Goal: Task Accomplishment & Management: Complete application form

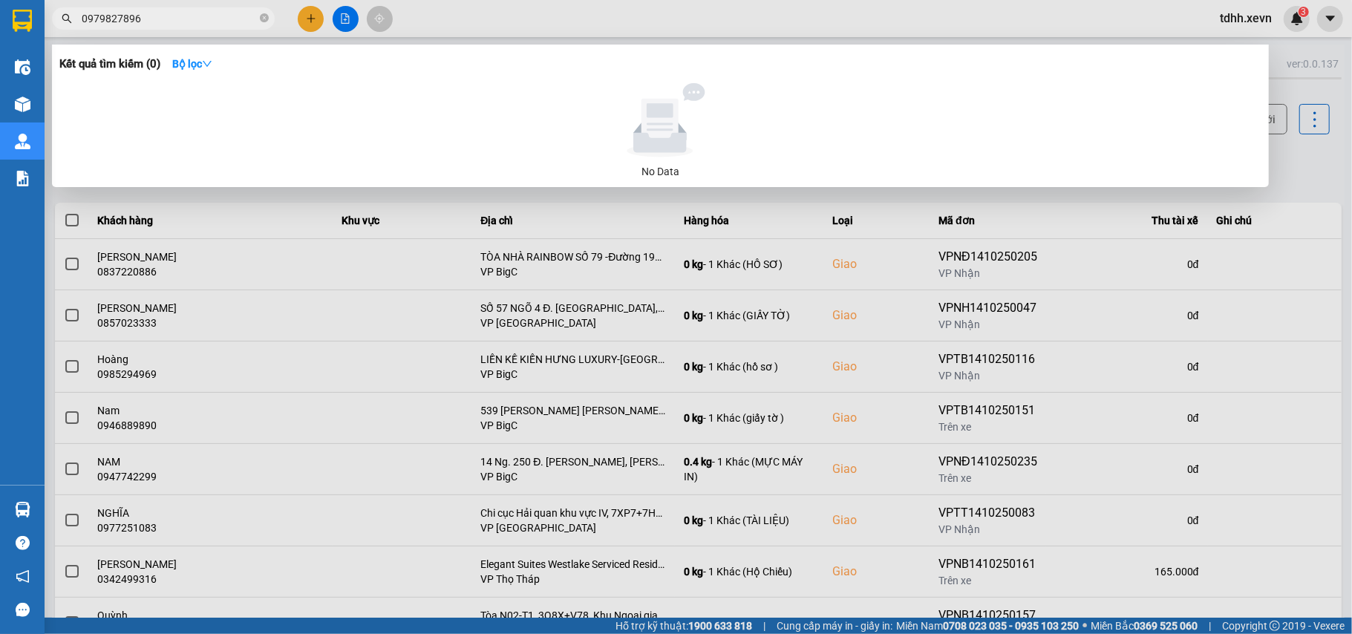
click at [1306, 162] on div at bounding box center [676, 317] width 1352 height 634
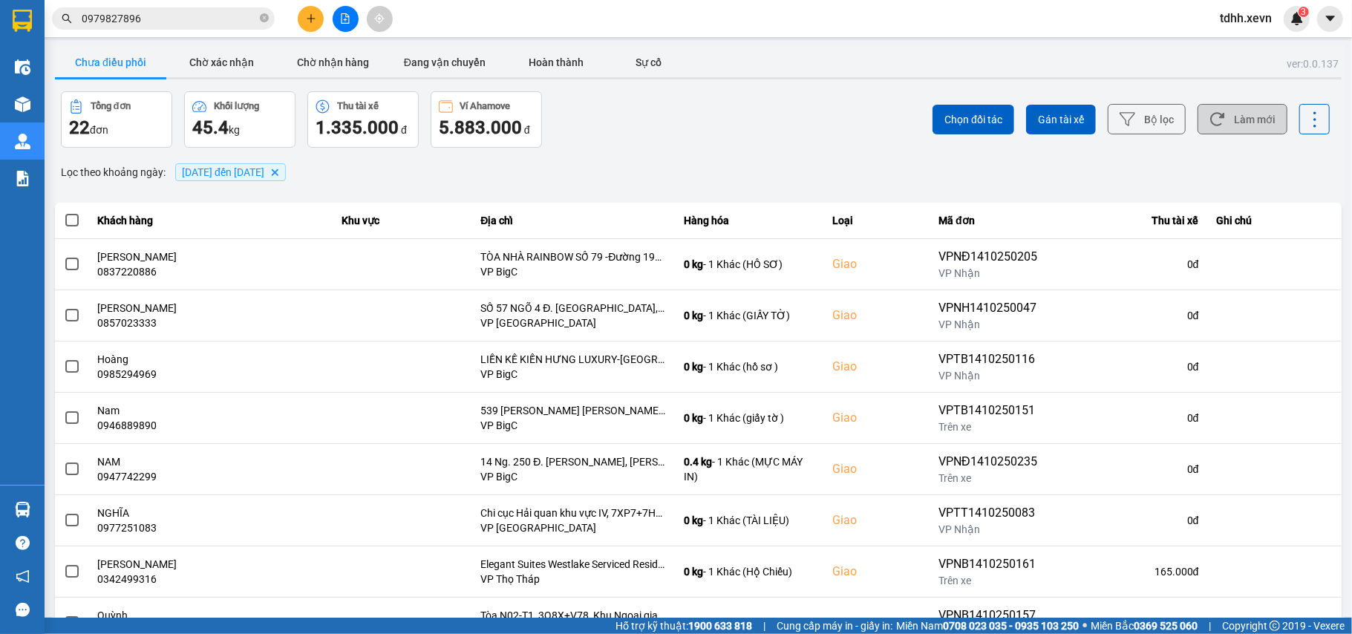
click at [1245, 119] on button "Làm mới" at bounding box center [1242, 119] width 90 height 30
click at [251, 58] on button "Chờ xác nhận" at bounding box center [221, 63] width 111 height 30
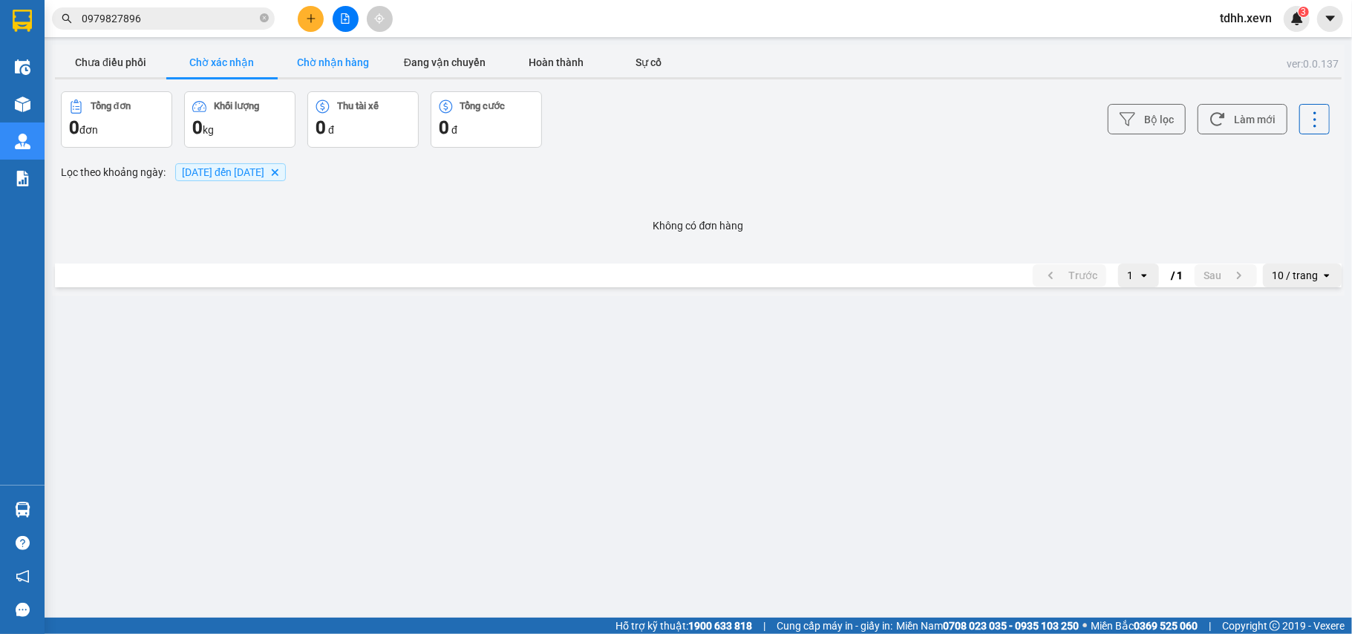
click at [307, 60] on button "Chờ nhận hàng" at bounding box center [333, 63] width 111 height 30
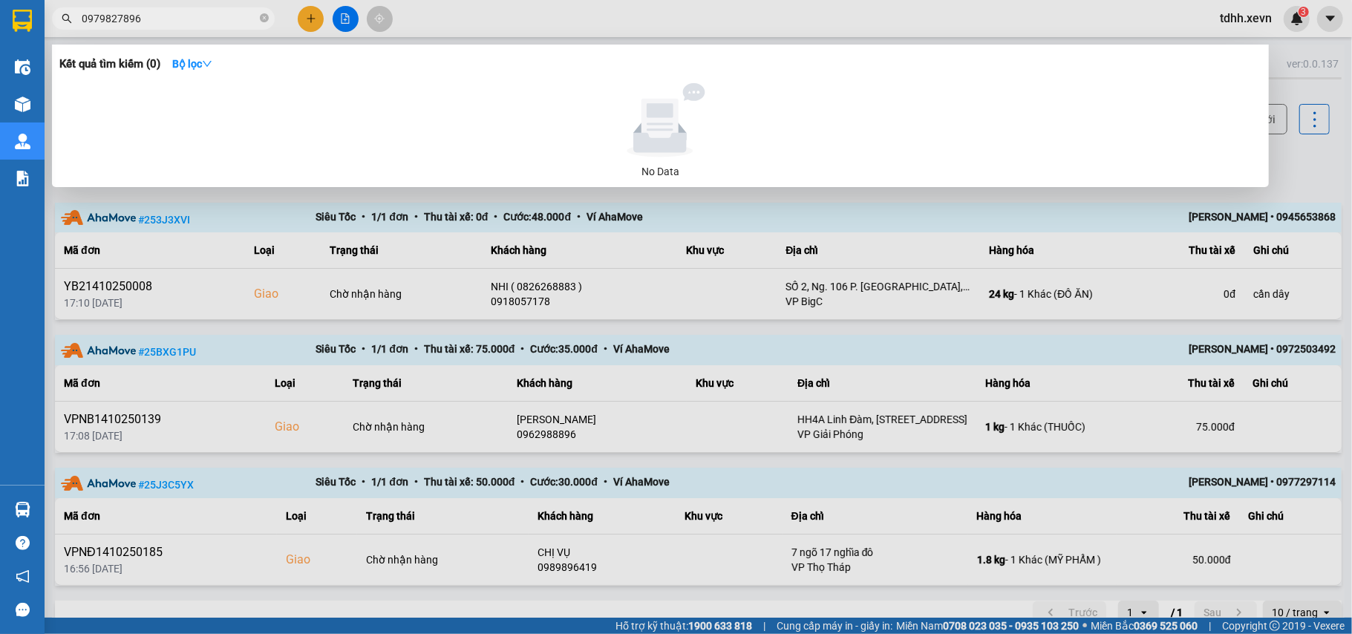
click at [190, 16] on input "0979827896" at bounding box center [169, 18] width 175 height 16
paste input "82792868"
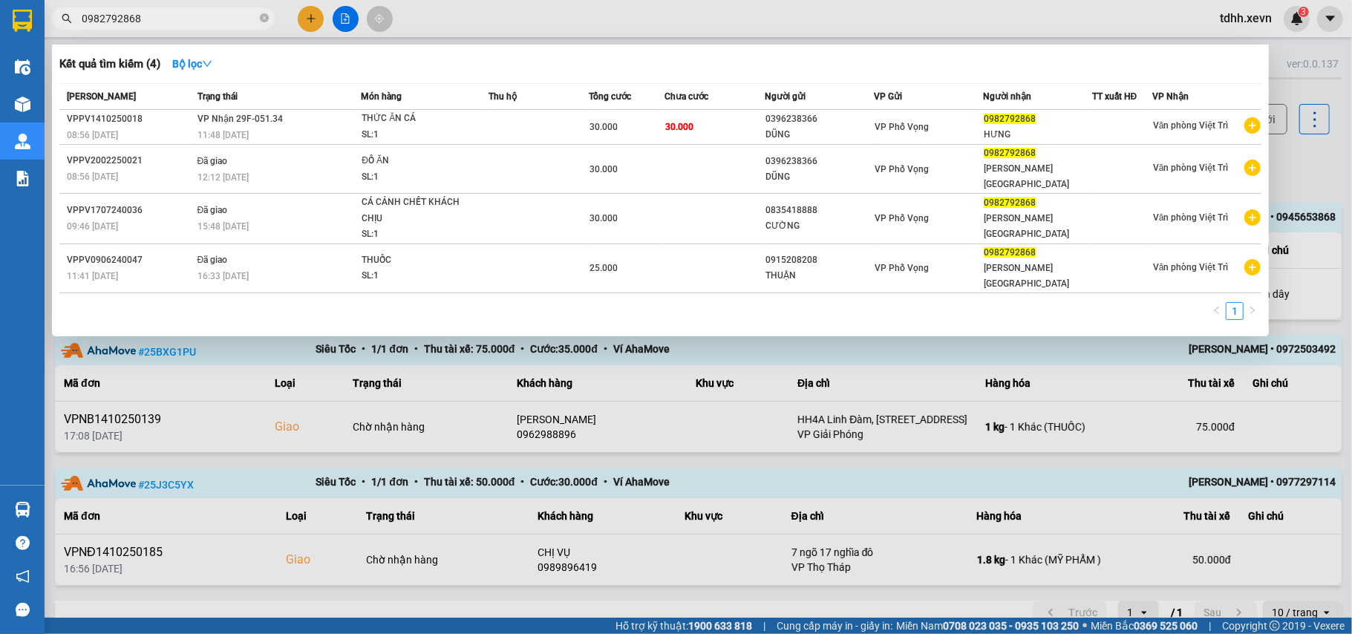
type input "0982792868"
click at [267, 19] on icon "close-circle" at bounding box center [264, 17] width 9 height 9
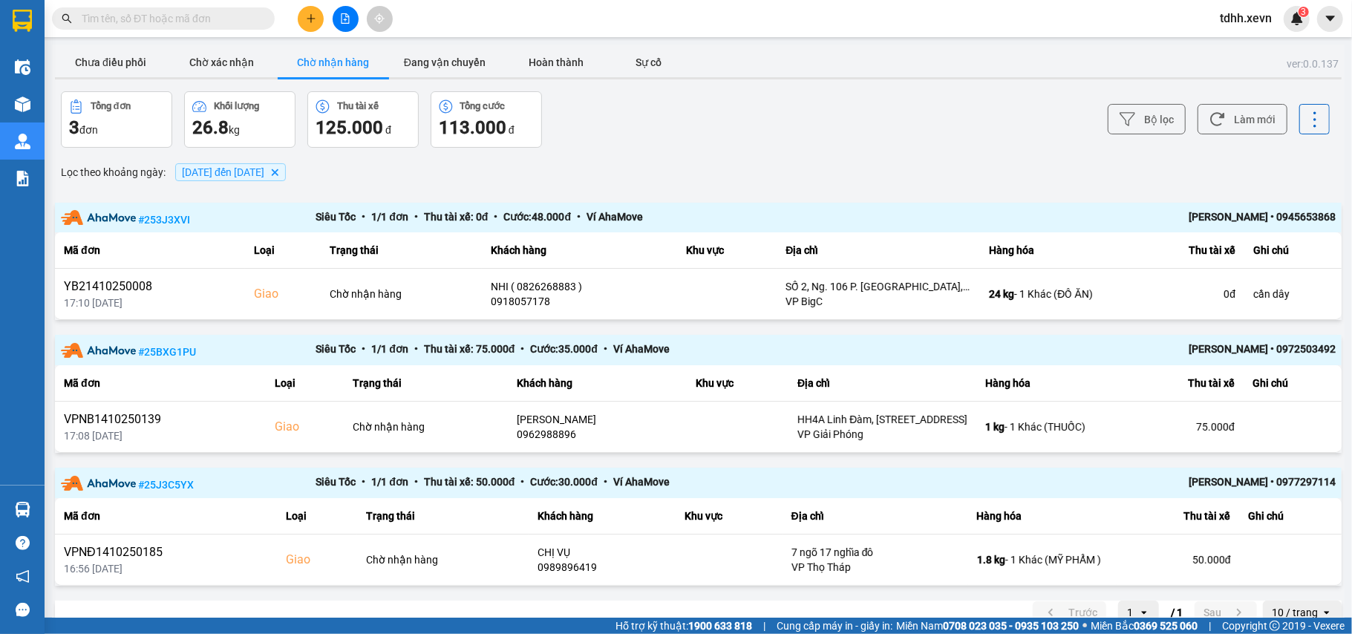
click at [230, 22] on input "text" at bounding box center [169, 18] width 175 height 16
paste input "0961366174"
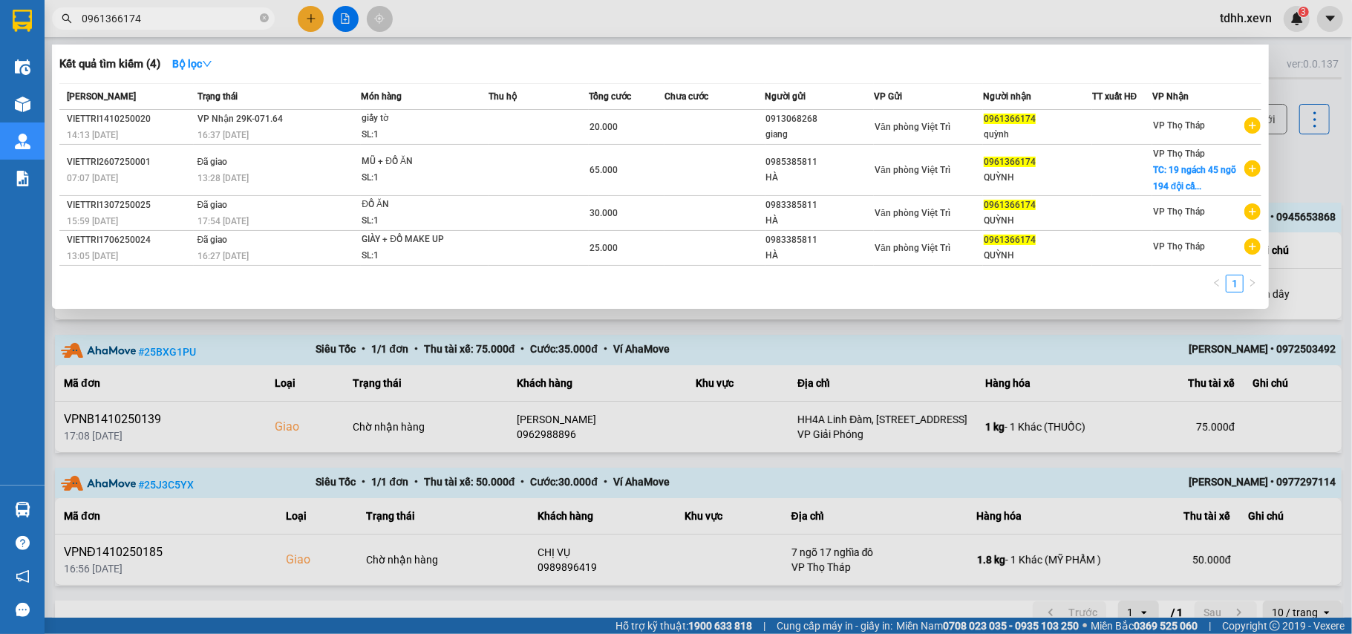
click at [172, 24] on input "0961366174" at bounding box center [169, 18] width 175 height 16
paste input "79827896"
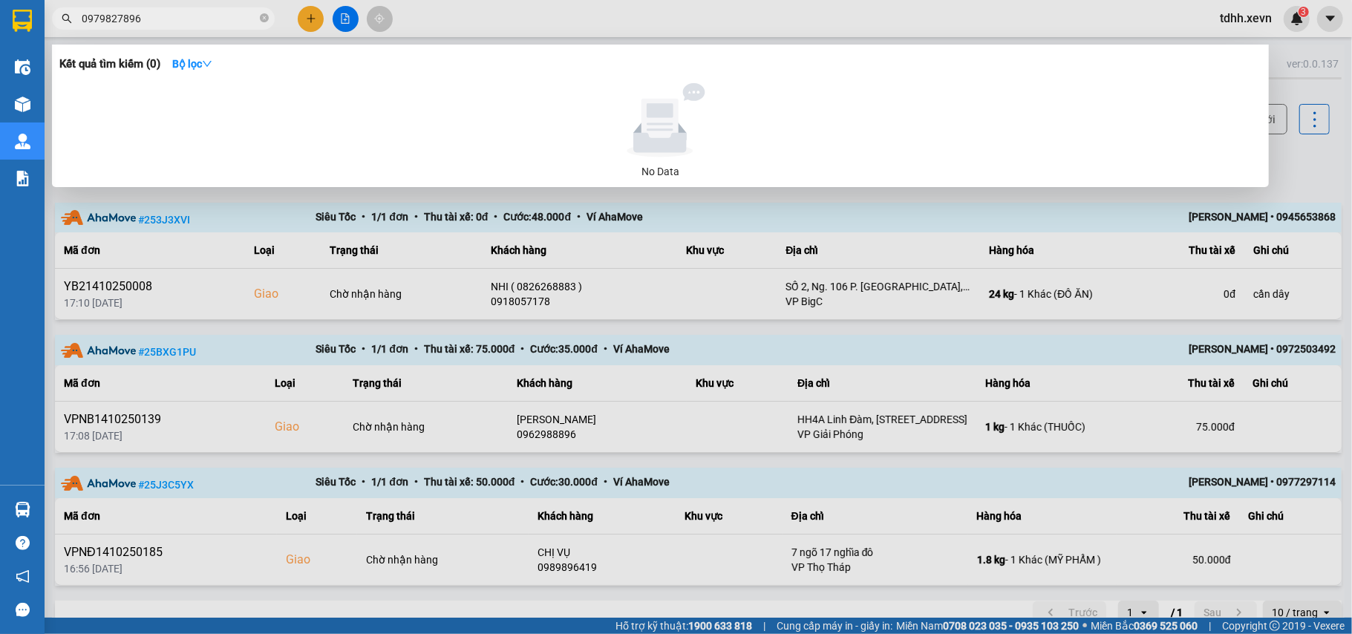
click at [678, 243] on div at bounding box center [676, 317] width 1352 height 634
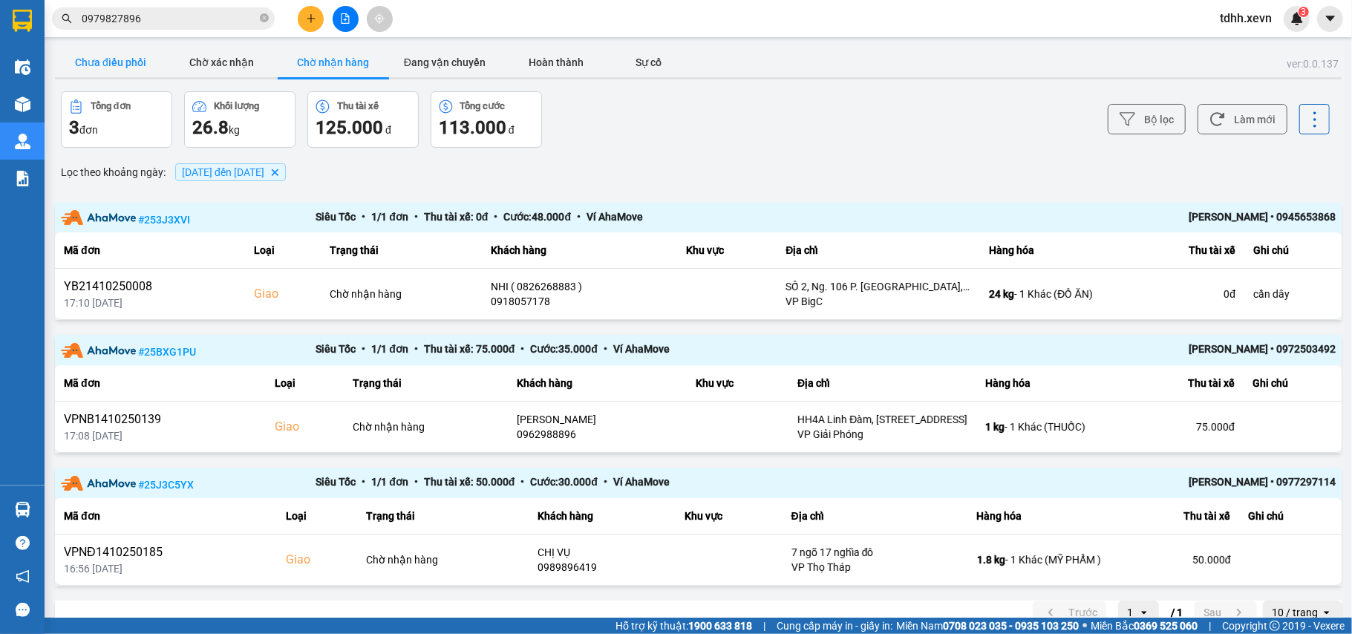
click at [126, 61] on button "Chưa điều phối" at bounding box center [110, 63] width 111 height 30
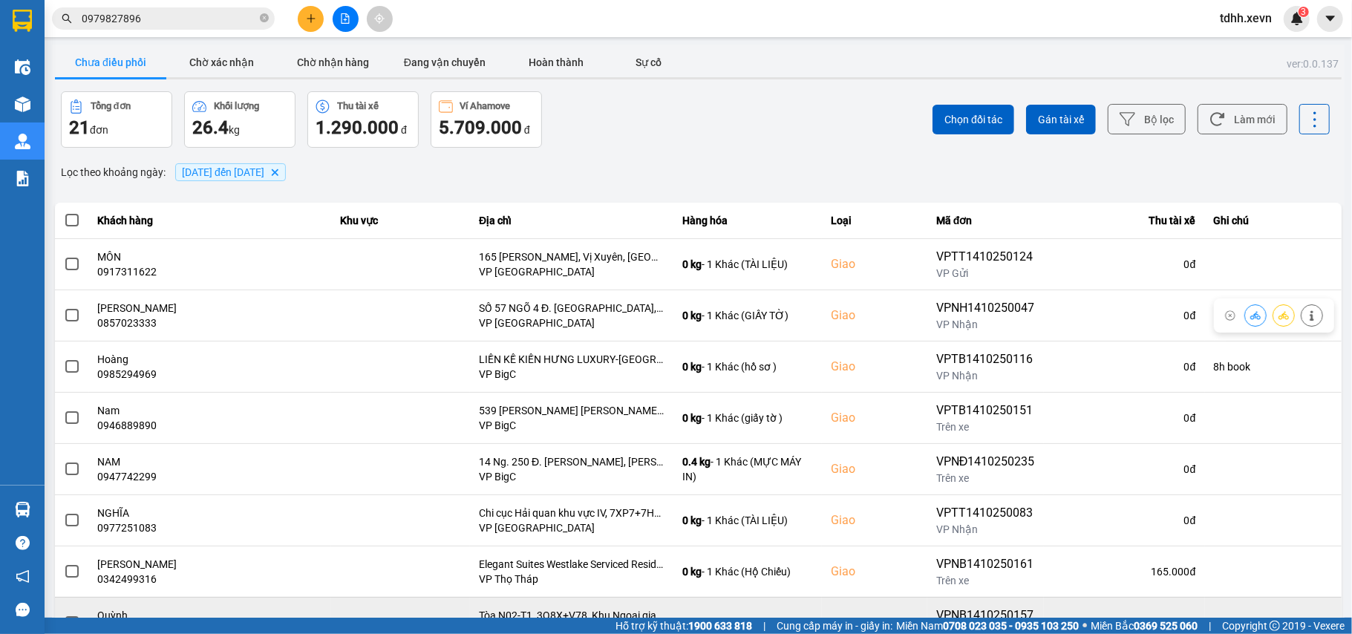
scroll to position [170, 0]
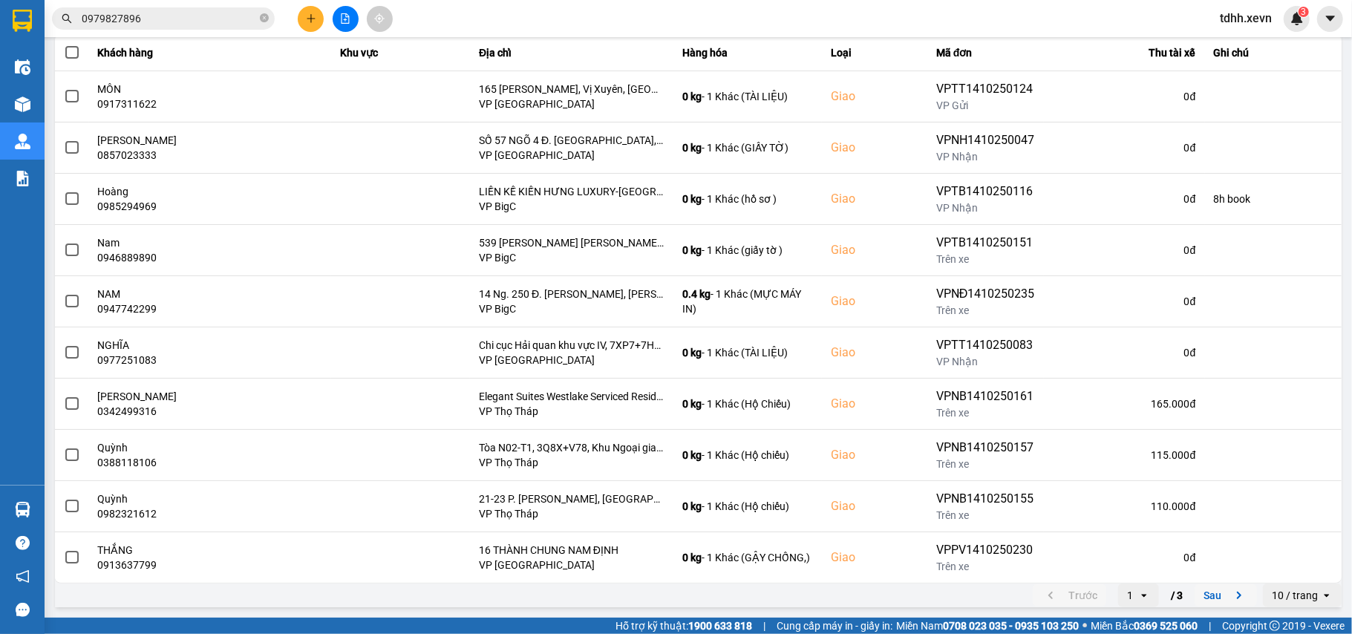
click at [1201, 595] on button "Sau" at bounding box center [1225, 595] width 62 height 22
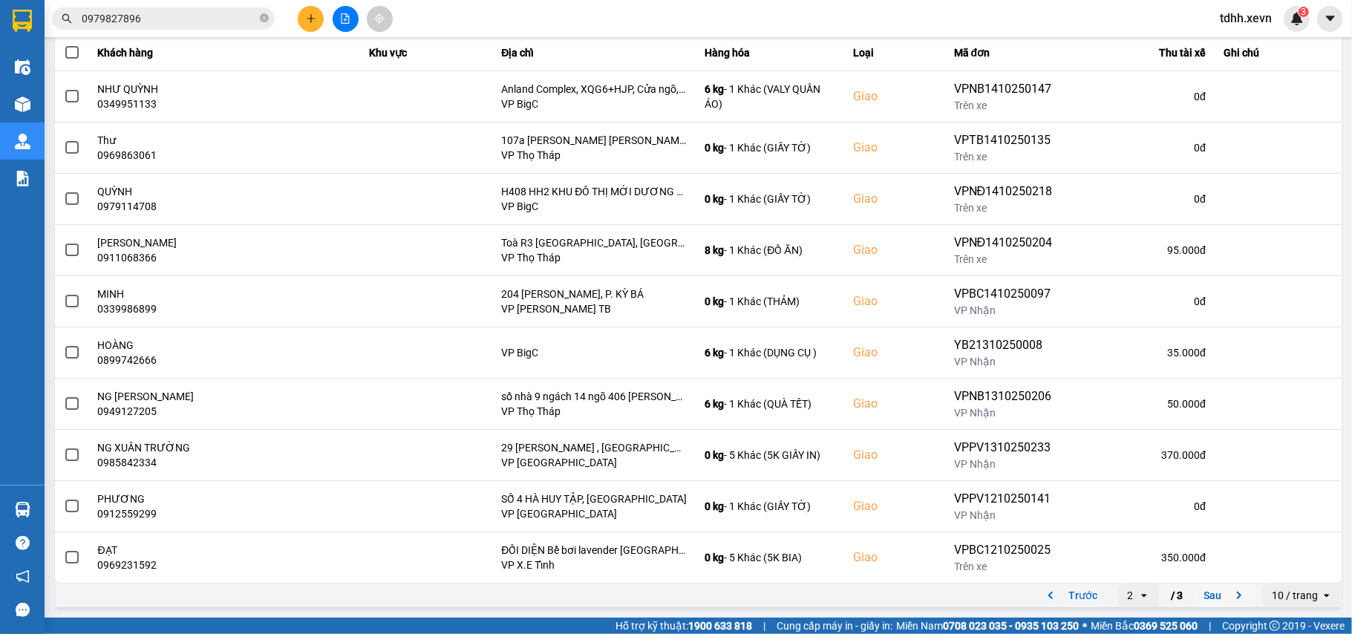
click at [1206, 591] on button "Sau" at bounding box center [1225, 595] width 62 height 22
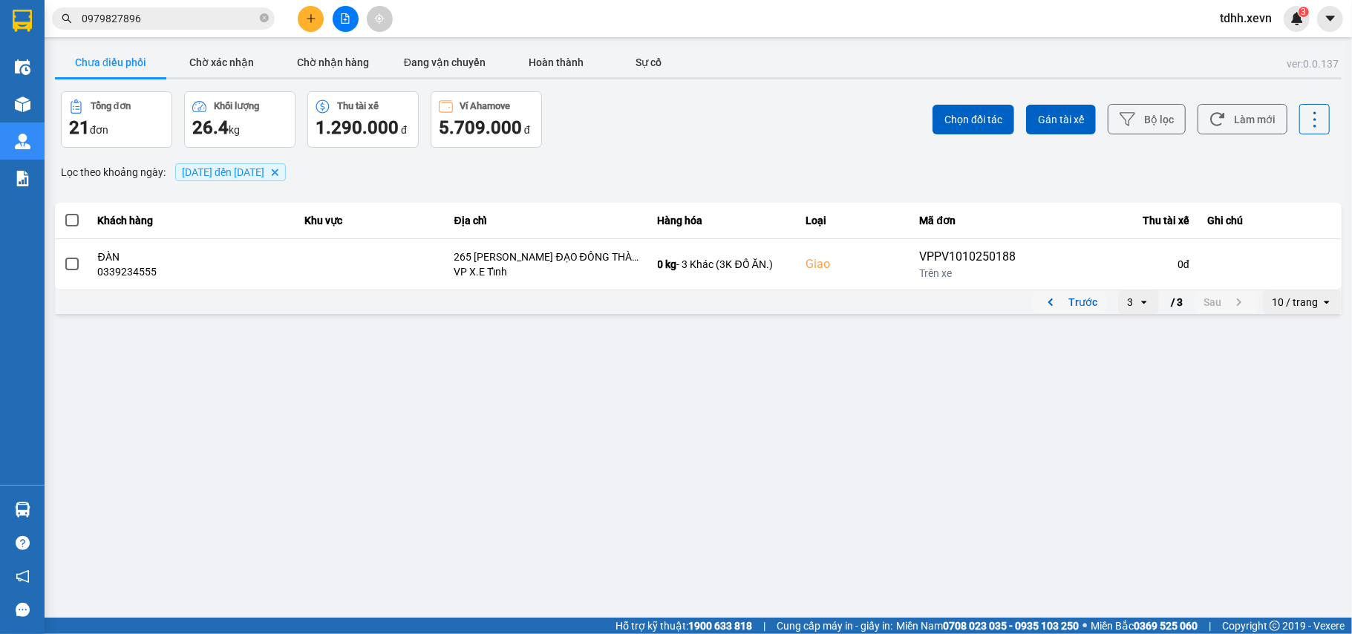
click at [1058, 295] on icon "previous page. current page 3 / 3" at bounding box center [1050, 302] width 18 height 18
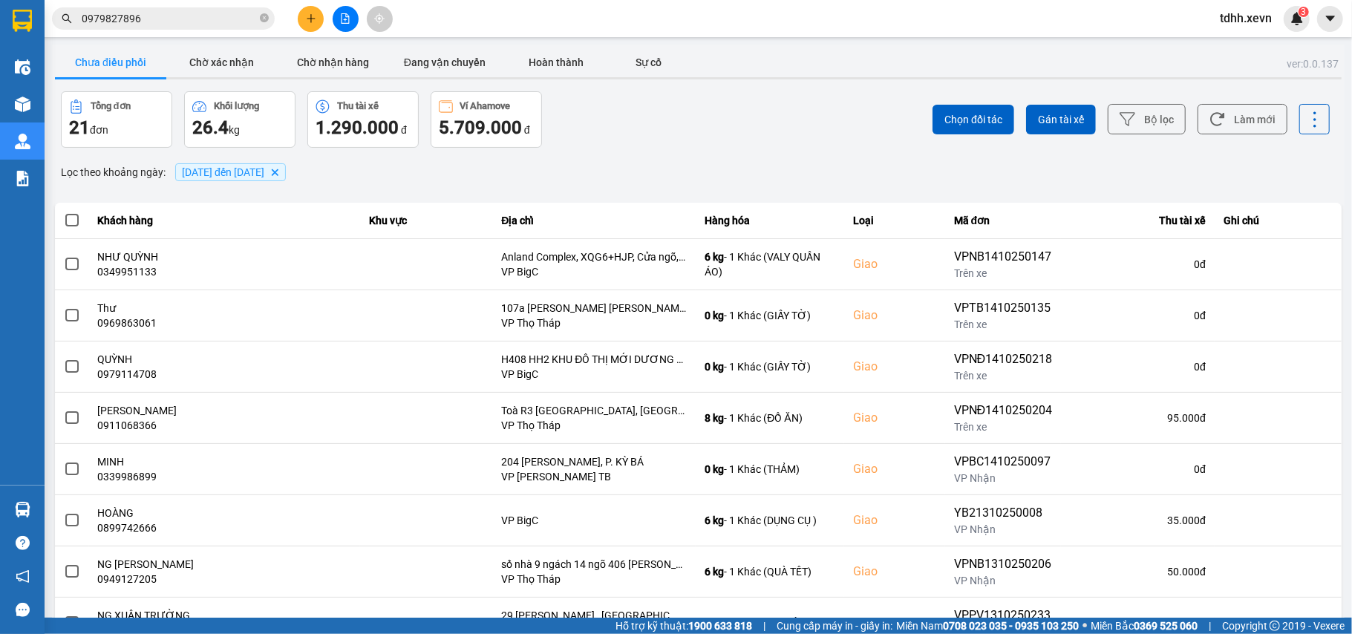
click at [141, 24] on input "0979827896" at bounding box center [169, 18] width 175 height 16
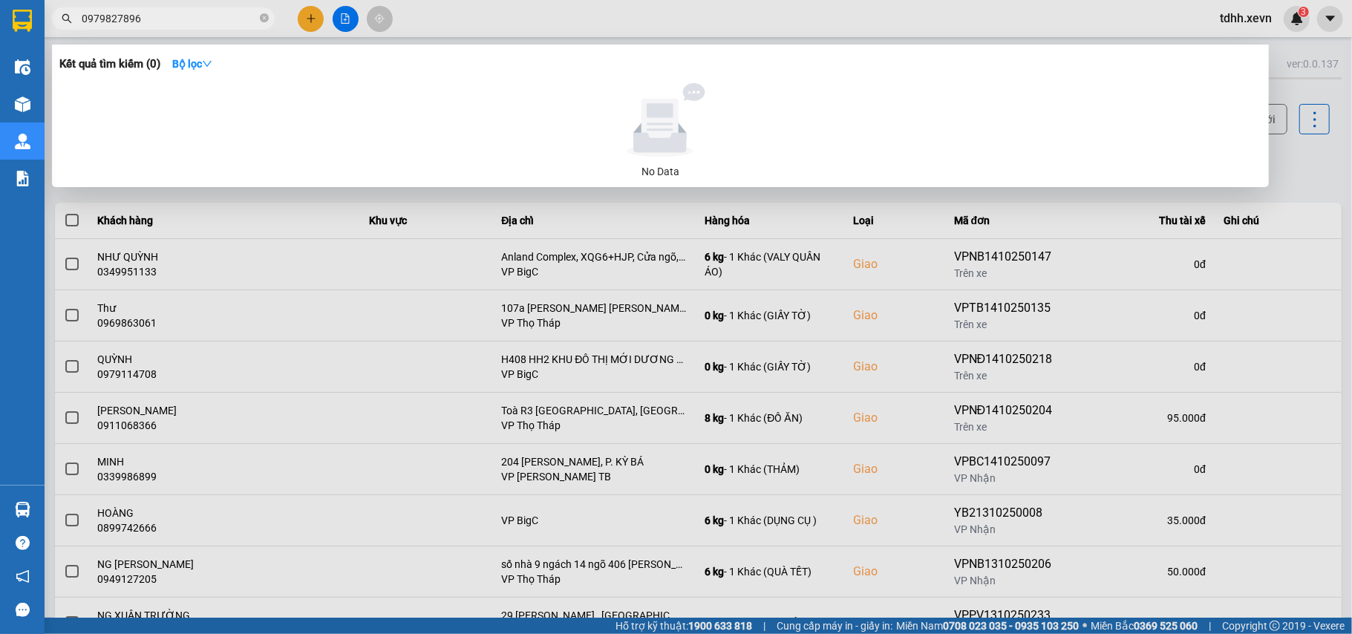
click at [141, 24] on input "0979827896" at bounding box center [169, 18] width 175 height 16
paste input "07371102"
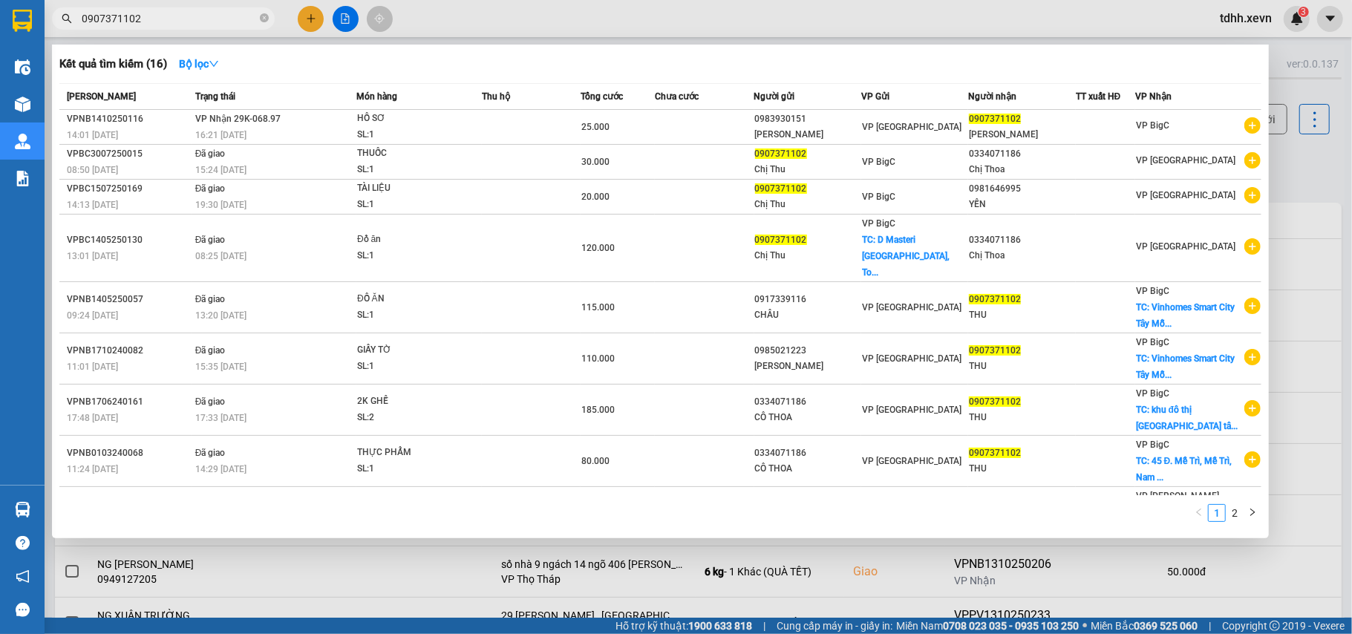
type input "0907371102"
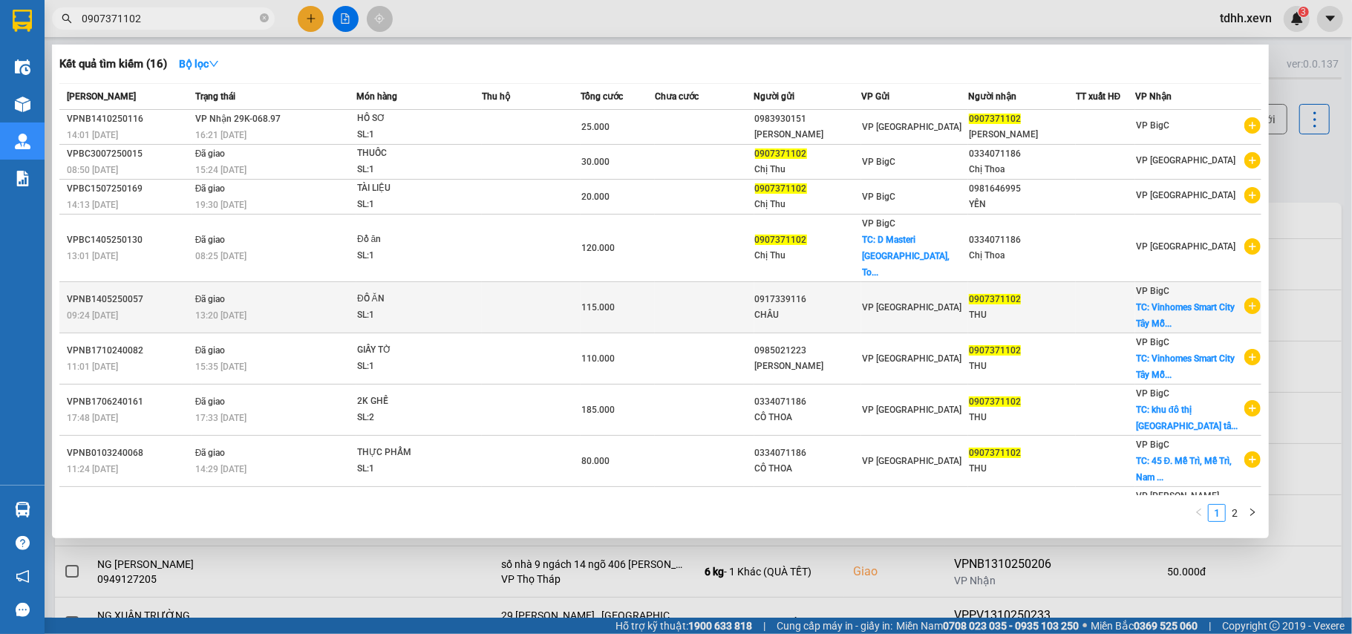
click at [1097, 303] on td at bounding box center [1104, 307] width 59 height 51
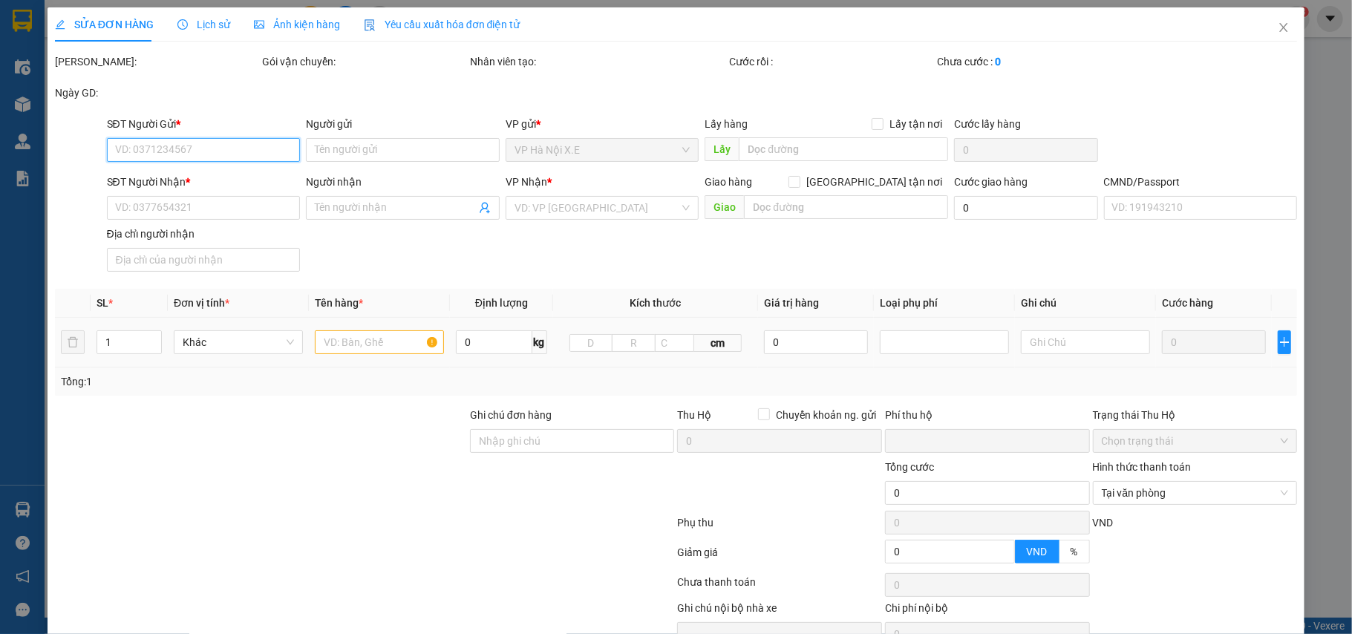
type input "0917339116"
type input "CHÂU"
type input "0907371102"
type input "THU"
checkbox input "true"
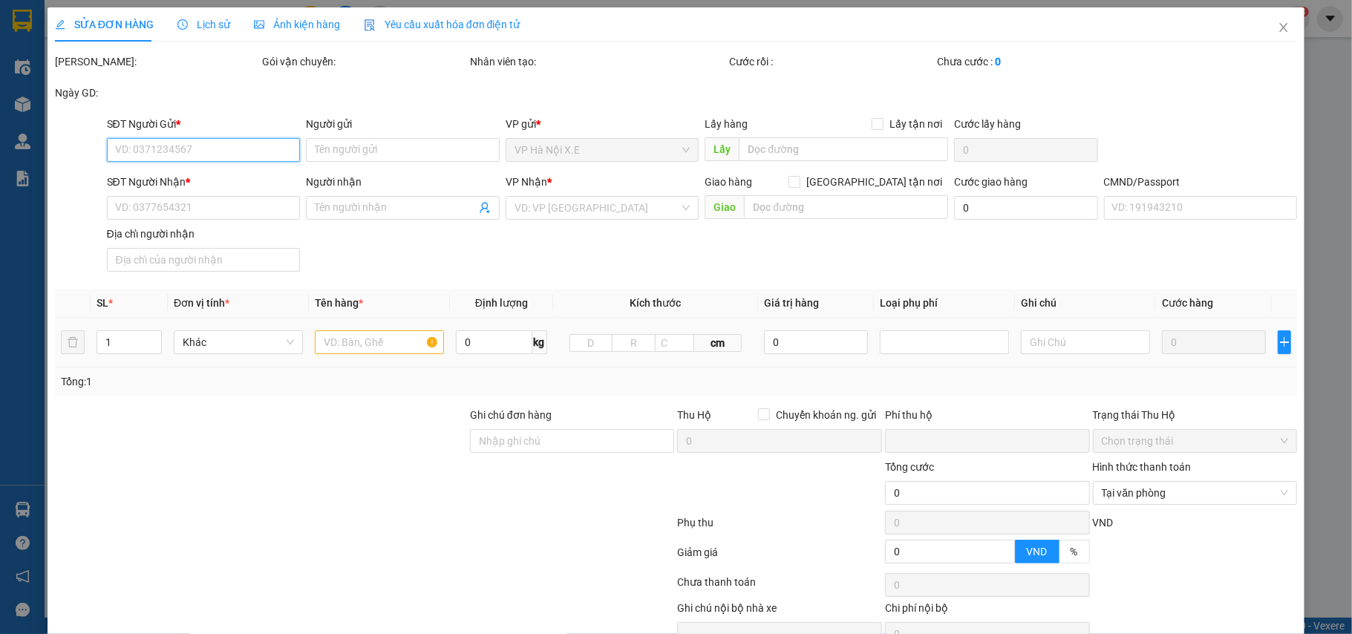
type input "Vinhomes Smart City Tây Mỗ, ĐCT Láng - Hòa Lạc, Tây Mỗ, Nam Từ Liêm, Hà Nội, Vi…"
type input "85.000"
type input "1"
type input "CẦN DÂY"
type input "0"
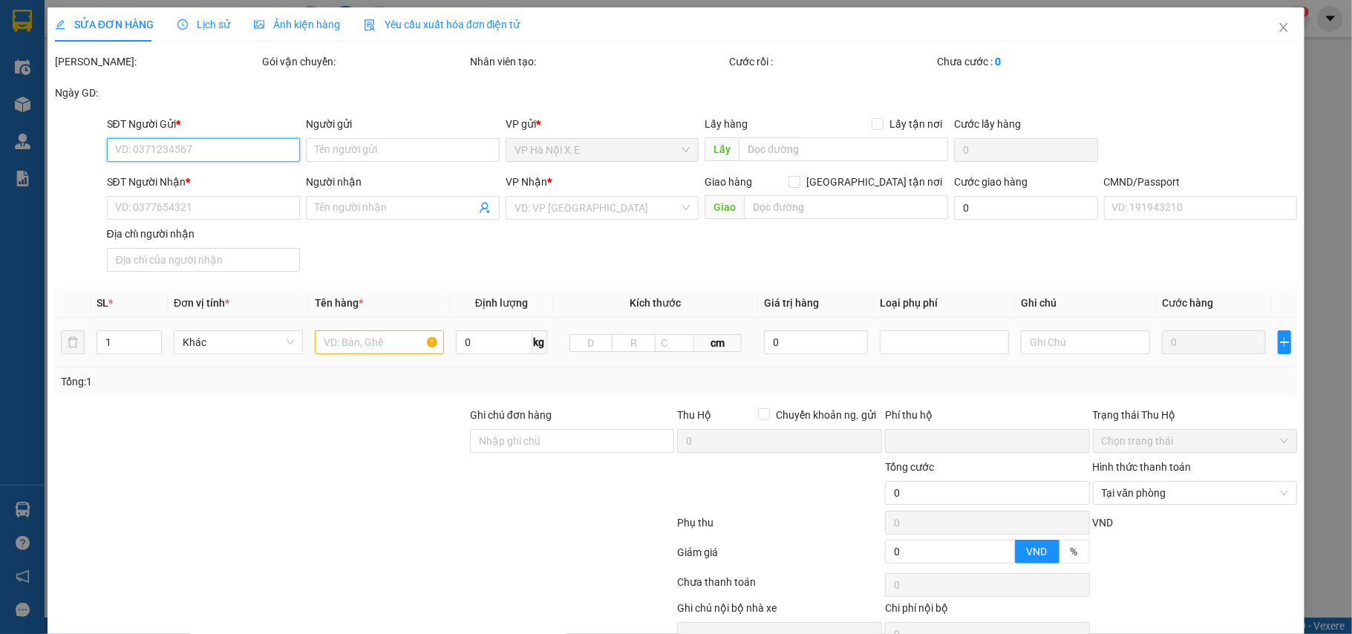
type input "115.000"
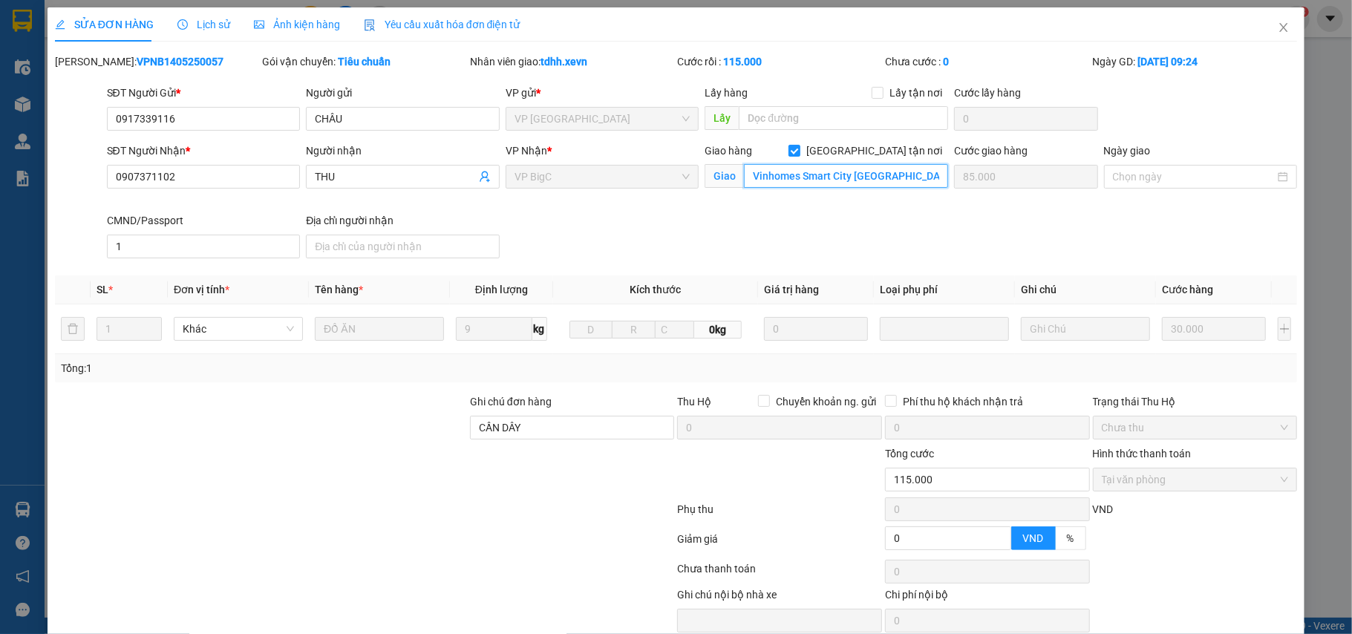
click at [829, 175] on input "Vinhomes Smart City Tây Mỗ, ĐCT Láng - Hòa Lạc, Tây Mỗ, Nam Từ Liêm, Hà Nội, Vi…" at bounding box center [846, 176] width 204 height 24
click at [1277, 24] on icon "close" at bounding box center [1283, 28] width 12 height 12
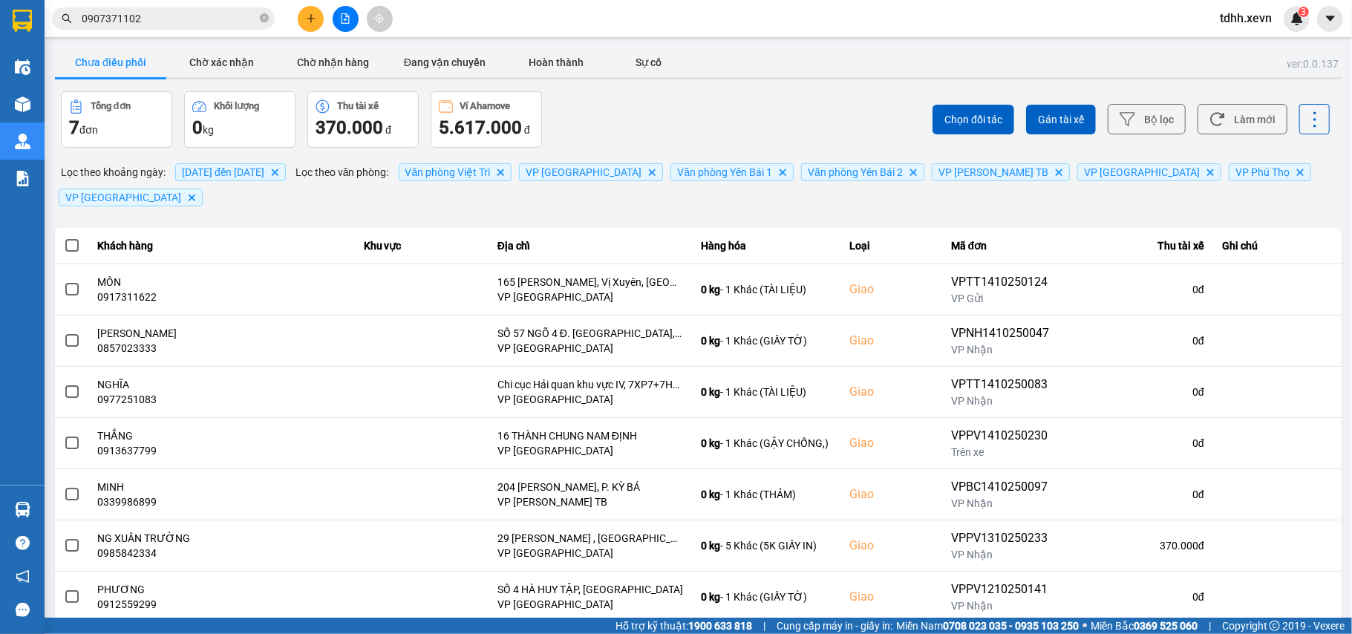
click at [160, 24] on input "0907371102" at bounding box center [169, 18] width 175 height 16
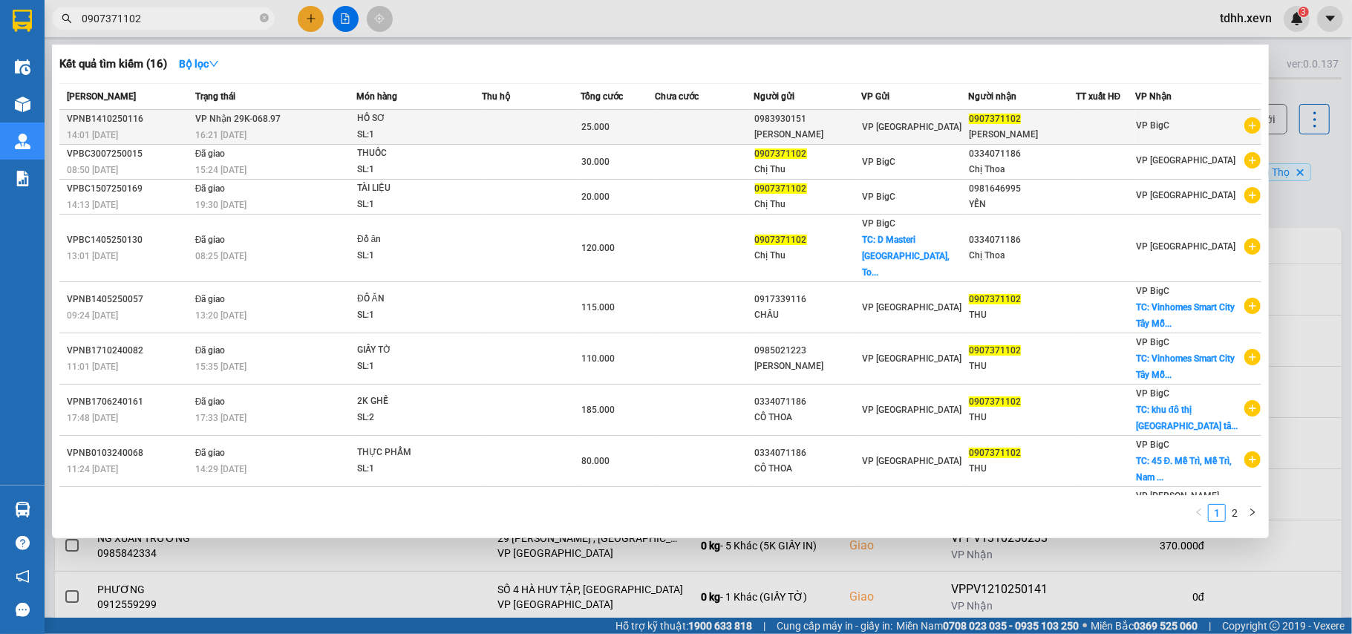
click at [577, 122] on td at bounding box center [531, 127] width 99 height 35
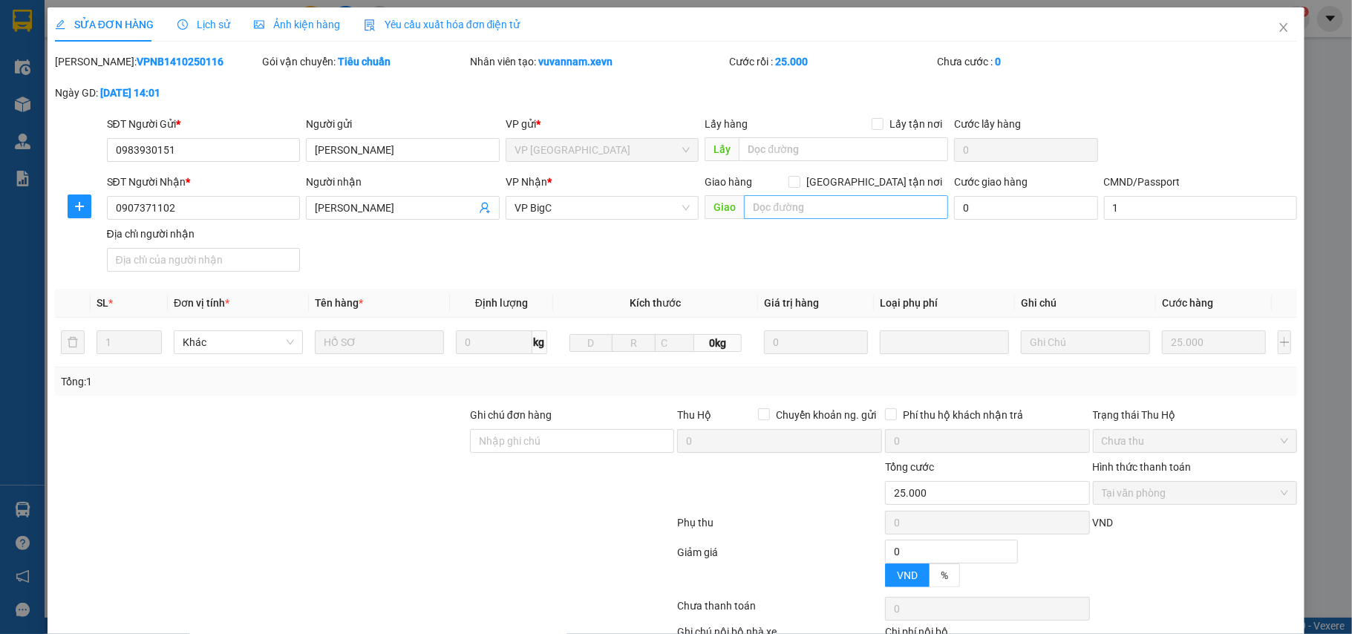
type input "0983930151"
type input "TẠ NGỌC TUẤN"
type input "0907371102"
type input "NGUYỄN THỊ HOÀI THU"
type input "1"
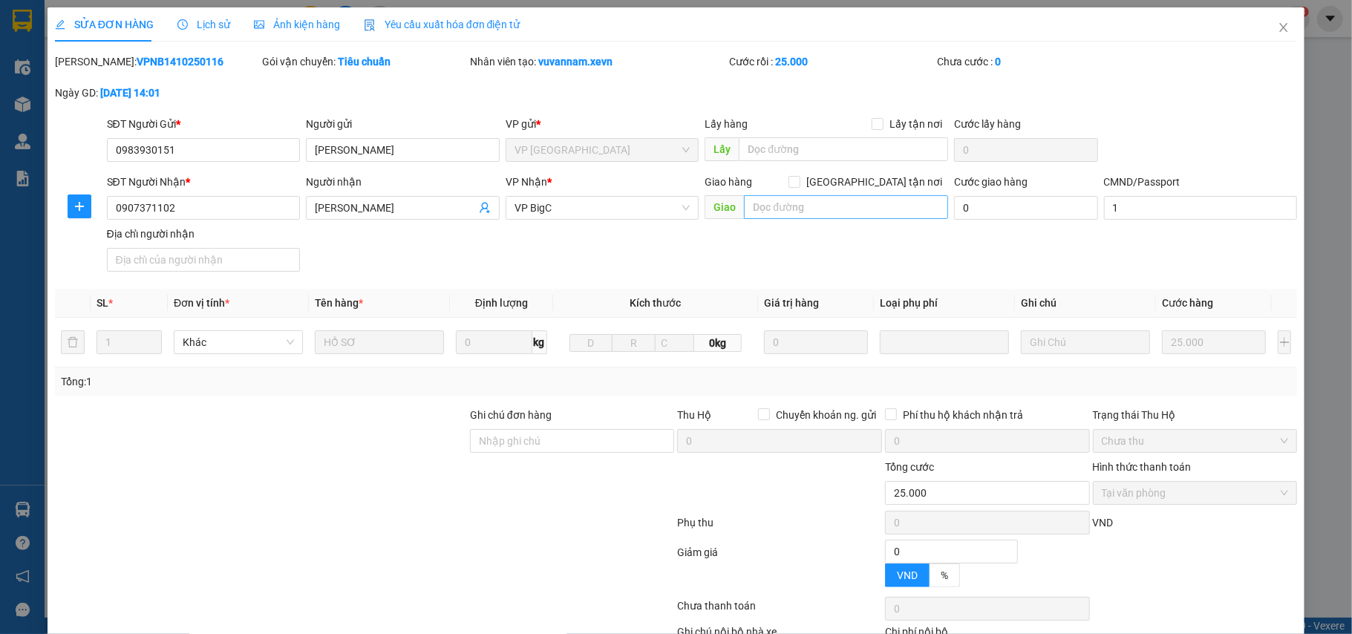
type input "0"
type input "25.000"
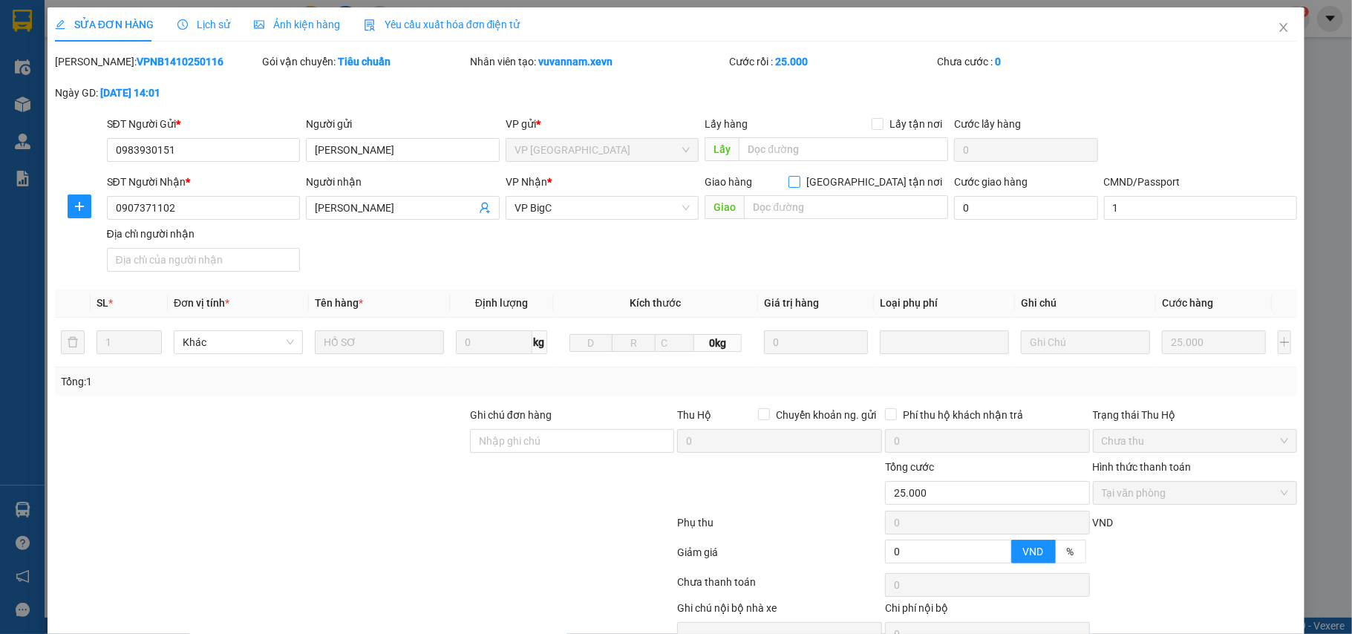
click at [799, 179] on input "[GEOGRAPHIC_DATA] tận nơi" at bounding box center [793, 181] width 10 height 10
checkbox input "true"
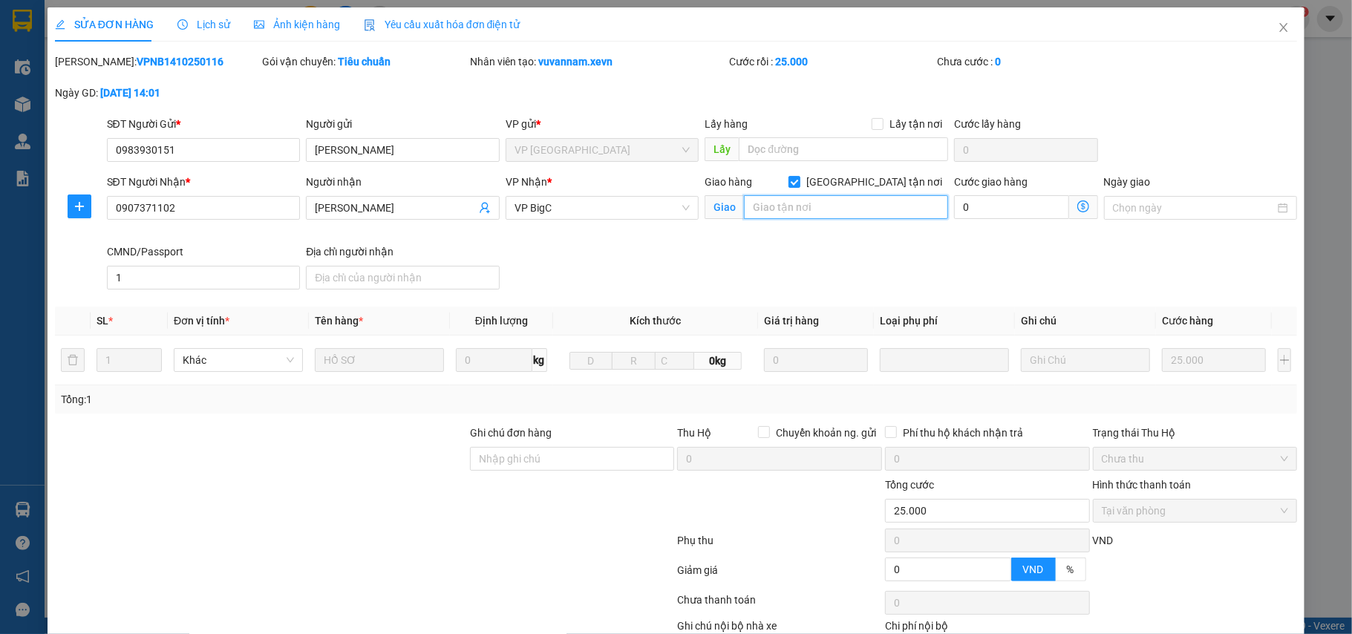
click at [861, 208] on input "text" at bounding box center [846, 207] width 204 height 24
paste input "Vinhomes Smart City Tây Mỗ, ĐCT Láng - Hòa Lạc, Tây Mỗ, Nam Từ Liêm, Hà Nội, Vi…"
type input "Vinhomes Smart City Tây Mỗ, ĐCT Láng - Hòa Lạc, Tây Mỗ, Nam Từ Liêm, Hà Nội, Vi…"
click at [597, 471] on input "Ghi chú đơn hàng" at bounding box center [572, 459] width 205 height 24
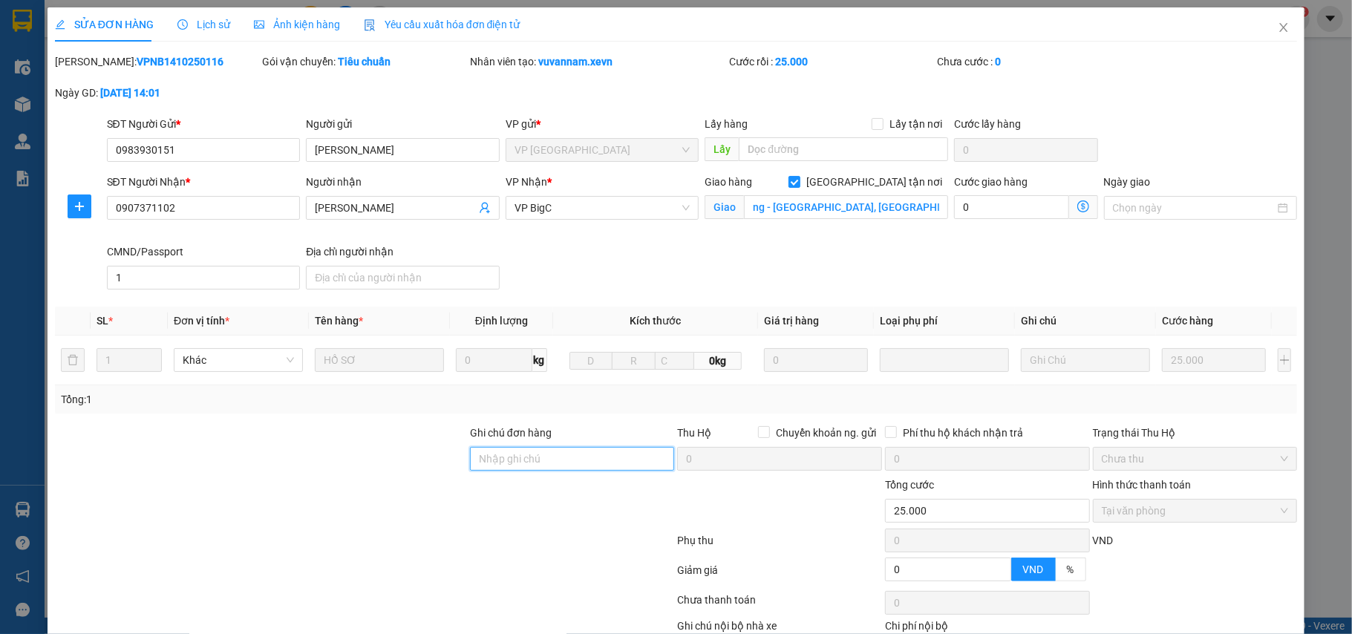
scroll to position [0, 0]
click at [926, 278] on div "SĐT Người Nhận * 0907371102 Người nhận NGUYỄN THỊ HOÀI THU VP Nhận * VP BigC Gi…" at bounding box center [702, 235] width 1196 height 122
click at [1017, 209] on input "0" at bounding box center [1011, 207] width 114 height 24
click at [533, 464] on input "toà A" at bounding box center [572, 459] width 205 height 24
type input "toà A Marter right"
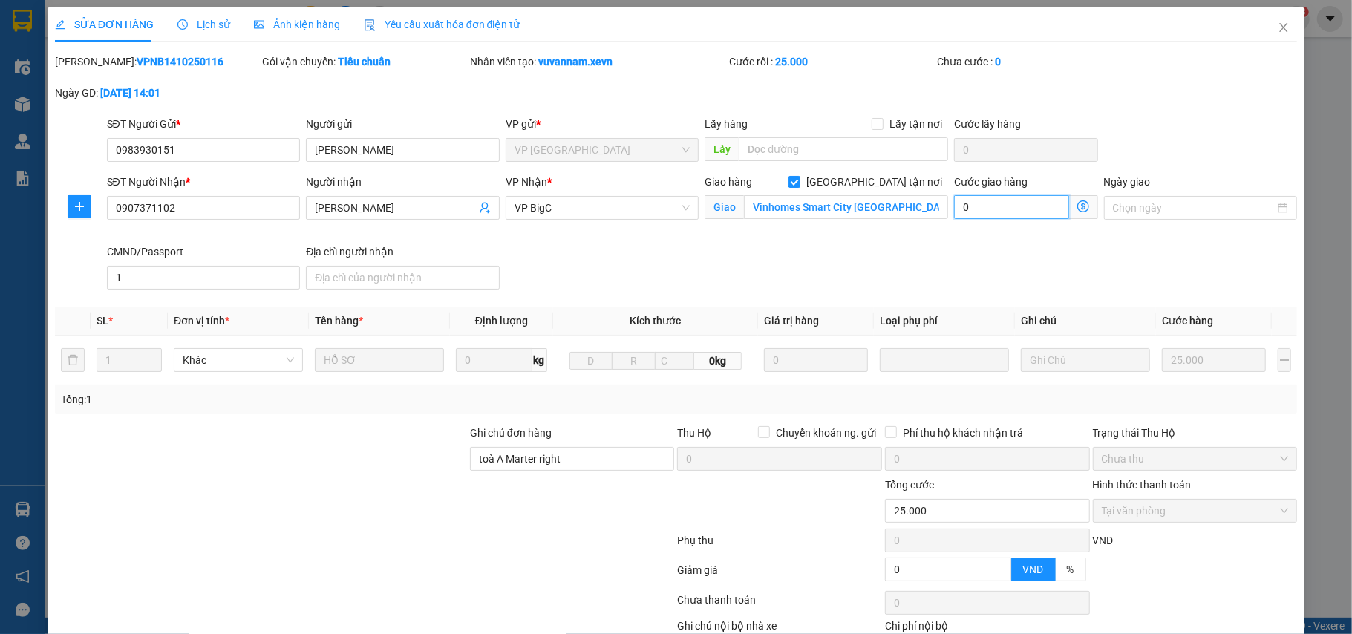
click at [974, 197] on input "0" at bounding box center [1011, 207] width 114 height 24
type input "25.009"
type input "9"
type input "25.090"
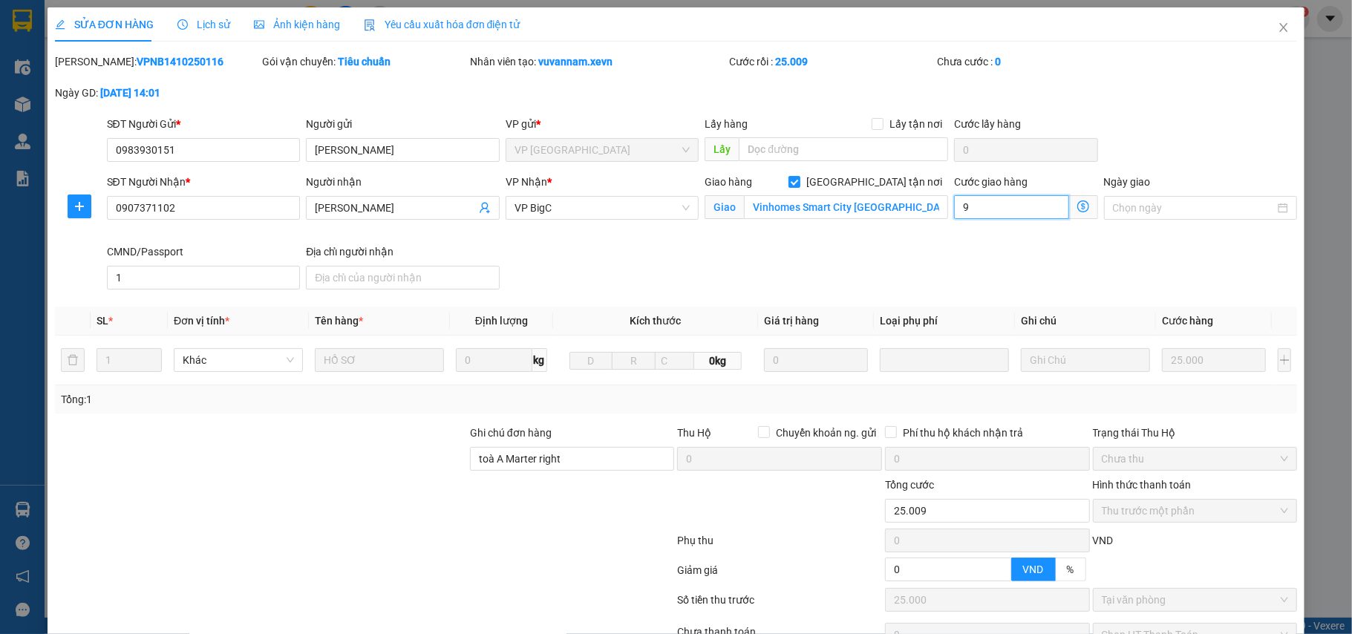
type input "90"
type input "115.000"
type input "90.000"
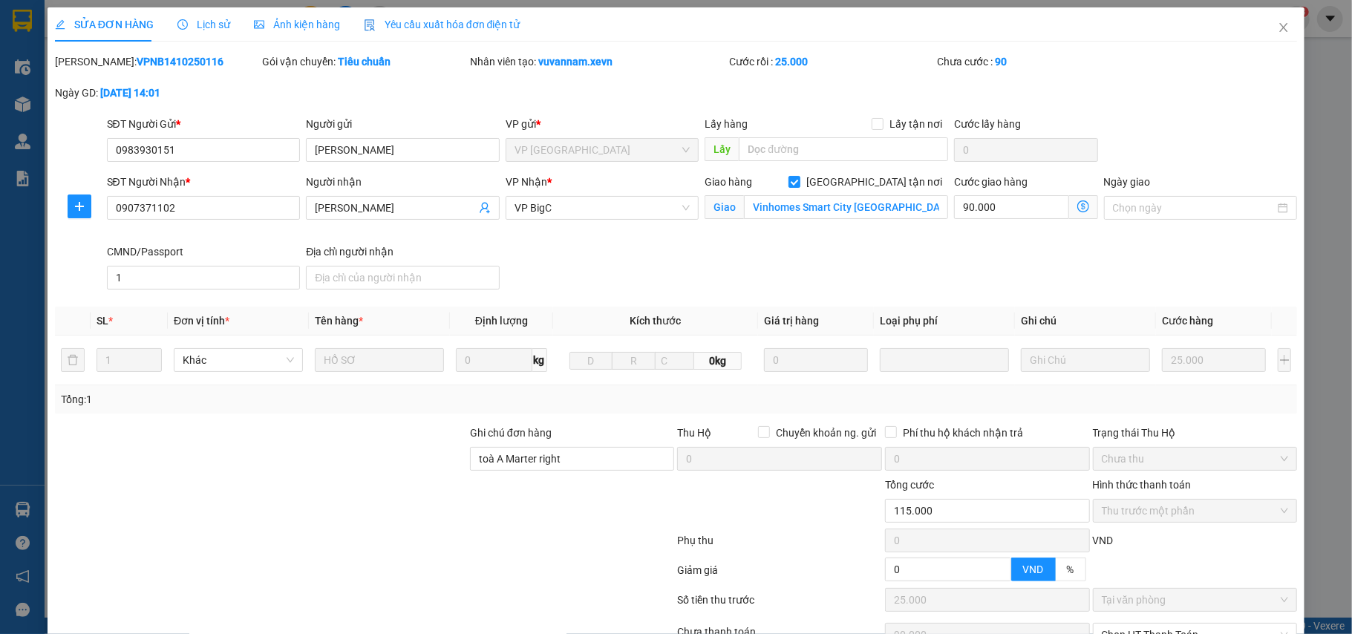
drag, startPoint x: 909, startPoint y: 295, endPoint x: 914, endPoint y: 276, distance: 20.0
click at [909, 295] on div "SĐT Người Nhận * 0907371102 Người nhận NGUYỄN THỊ HOÀI THU VP Nhận * VP BigC Gi…" at bounding box center [702, 235] width 1196 height 122
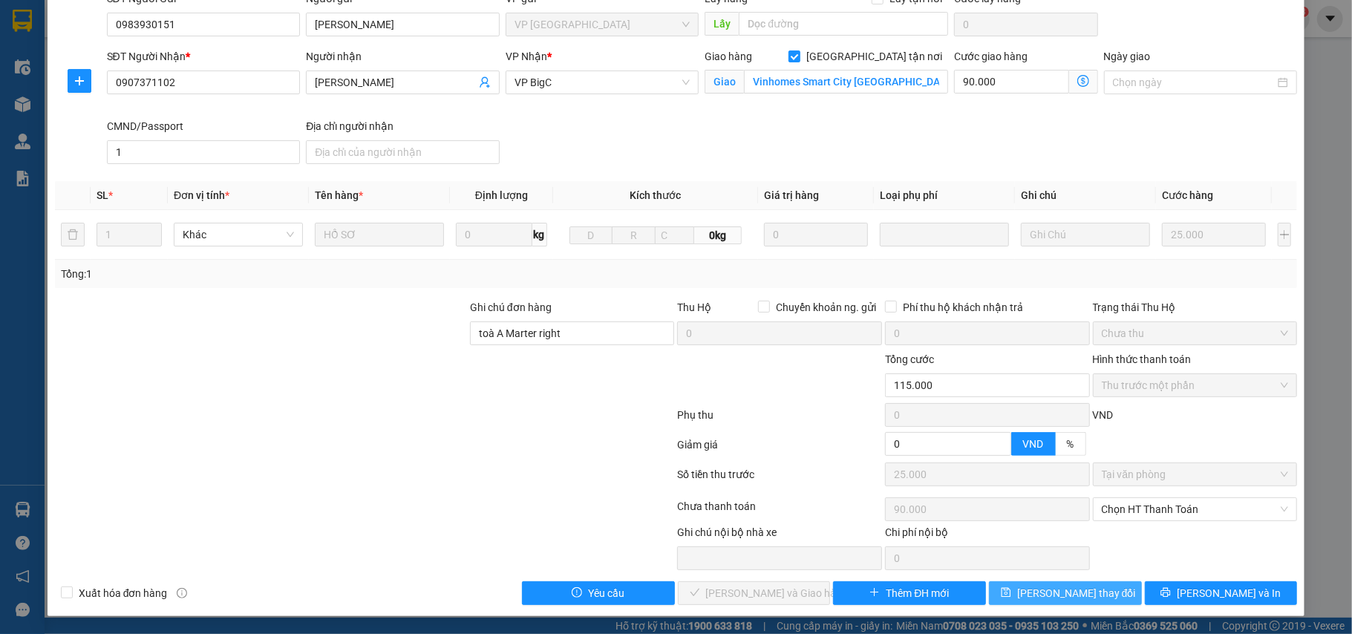
click at [1075, 589] on span "[PERSON_NAME] thay đổi" at bounding box center [1076, 593] width 119 height 16
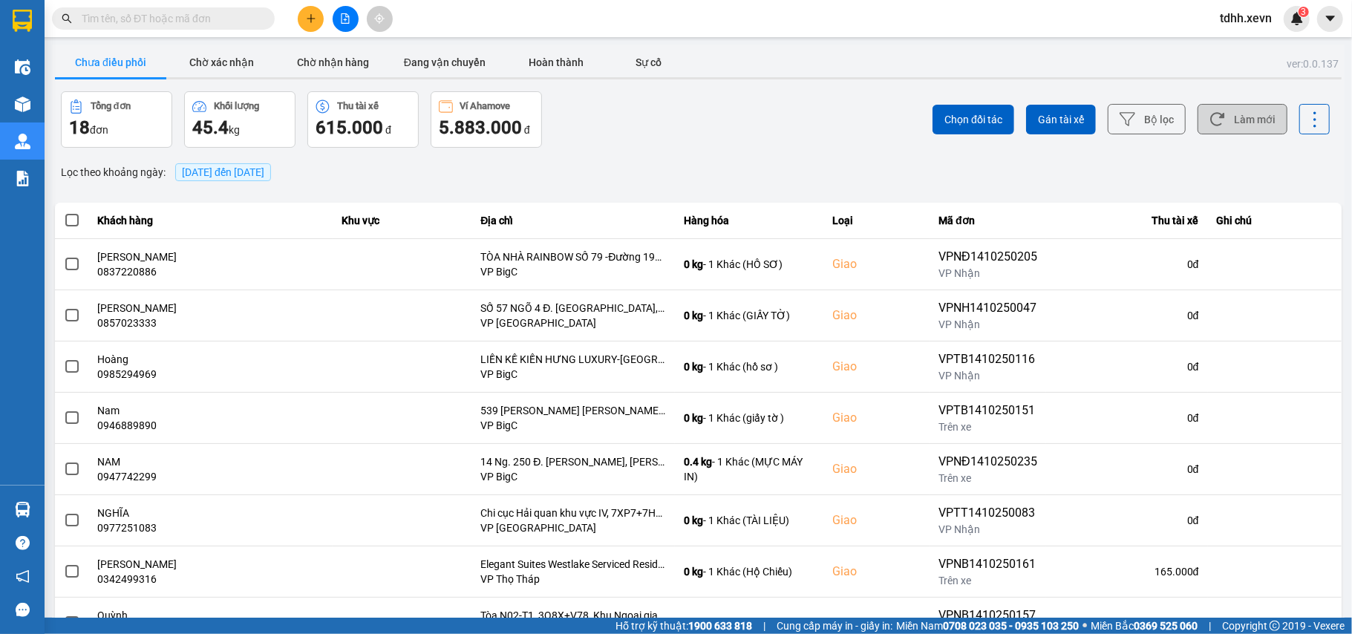
click at [1216, 117] on button "Làm mới" at bounding box center [1242, 119] width 90 height 30
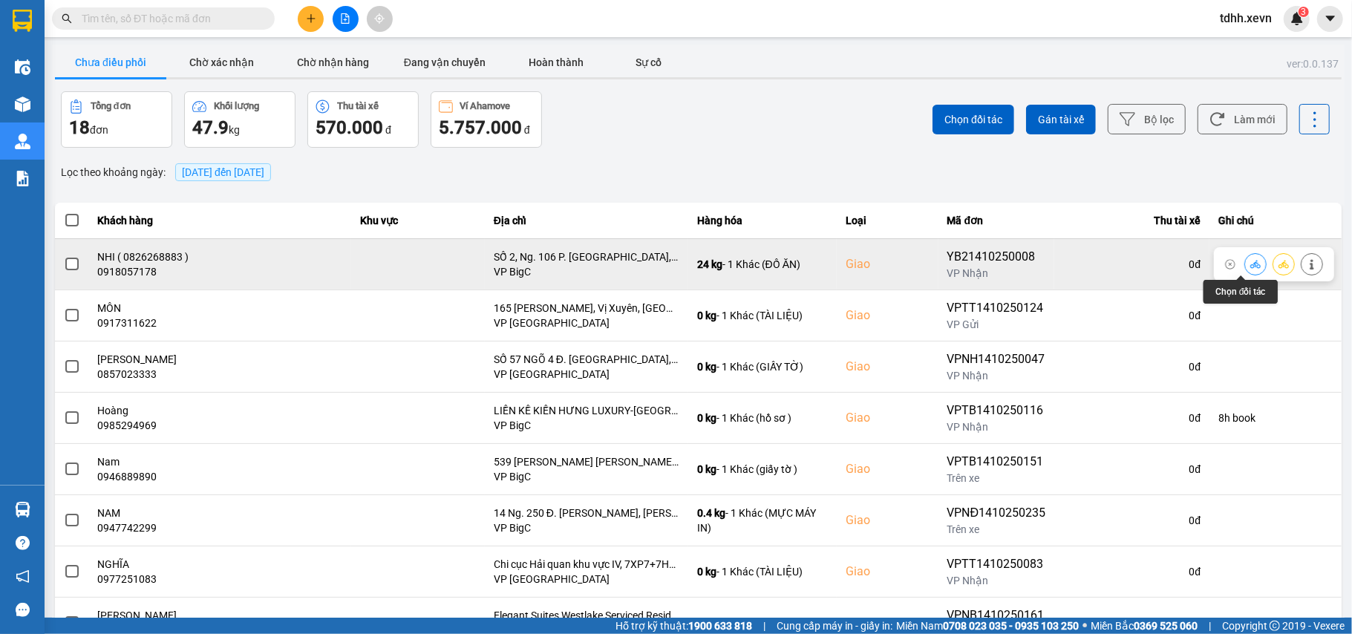
click at [1245, 267] on button at bounding box center [1255, 264] width 21 height 26
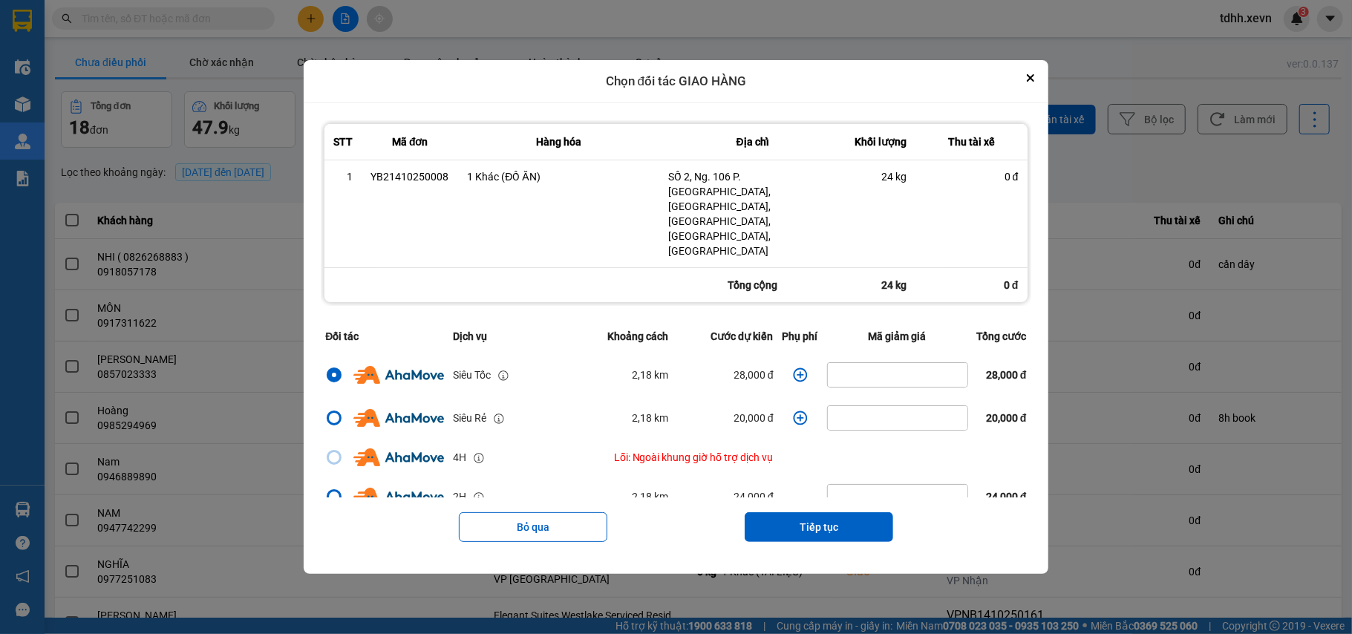
click at [793, 367] on icon "dialog" at bounding box center [800, 374] width 15 height 15
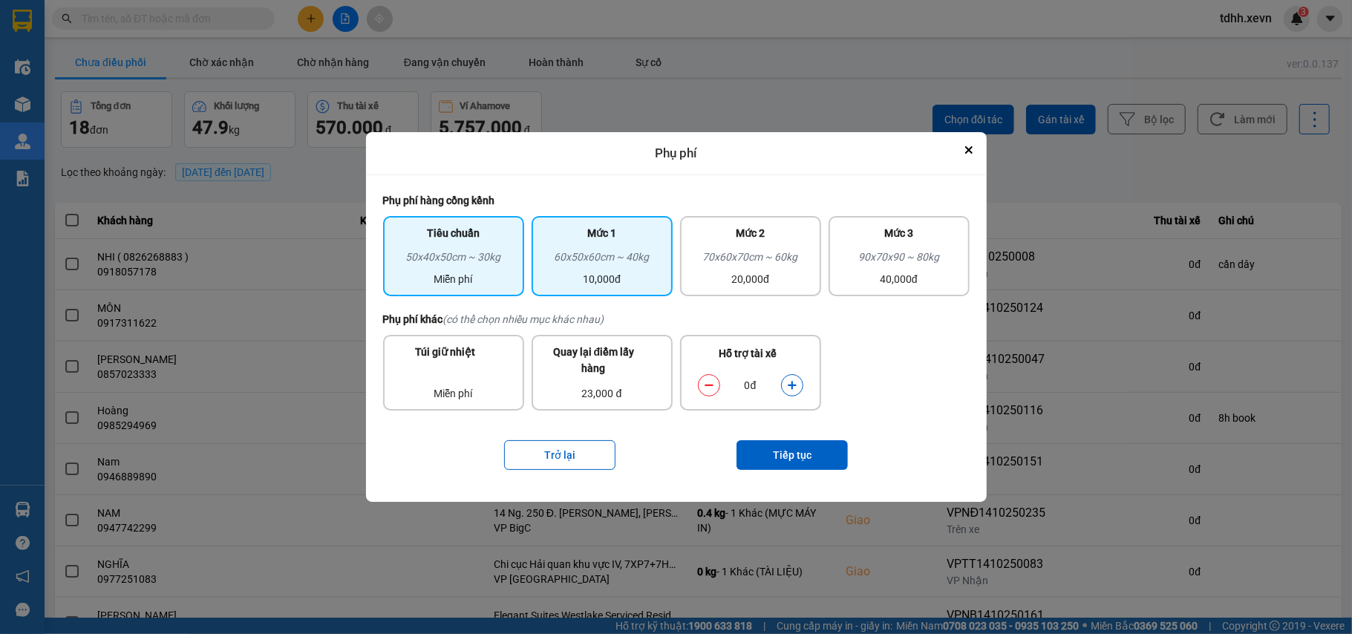
drag, startPoint x: 600, startPoint y: 268, endPoint x: 755, endPoint y: 379, distance: 190.5
click at [598, 268] on div "60x50x60cm ~ 40kg" at bounding box center [601, 260] width 123 height 22
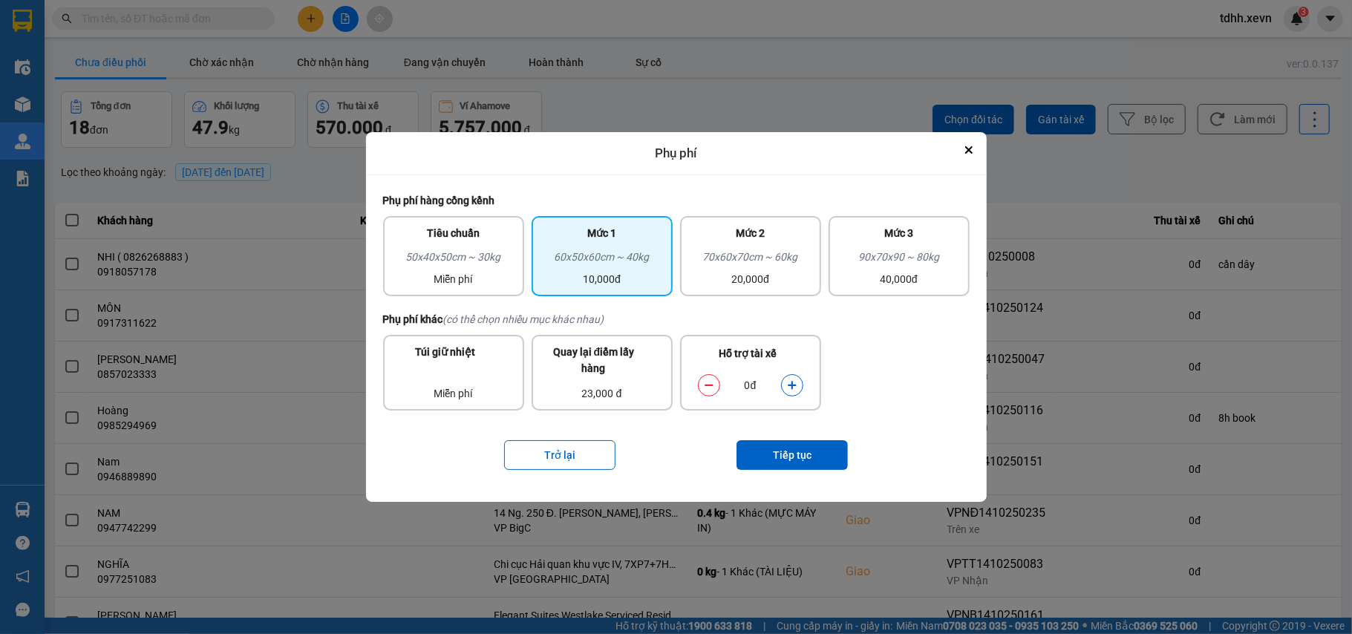
click at [790, 381] on icon "dialog" at bounding box center [792, 385] width 10 height 10
click at [819, 464] on button "Tiếp tục" at bounding box center [791, 455] width 111 height 30
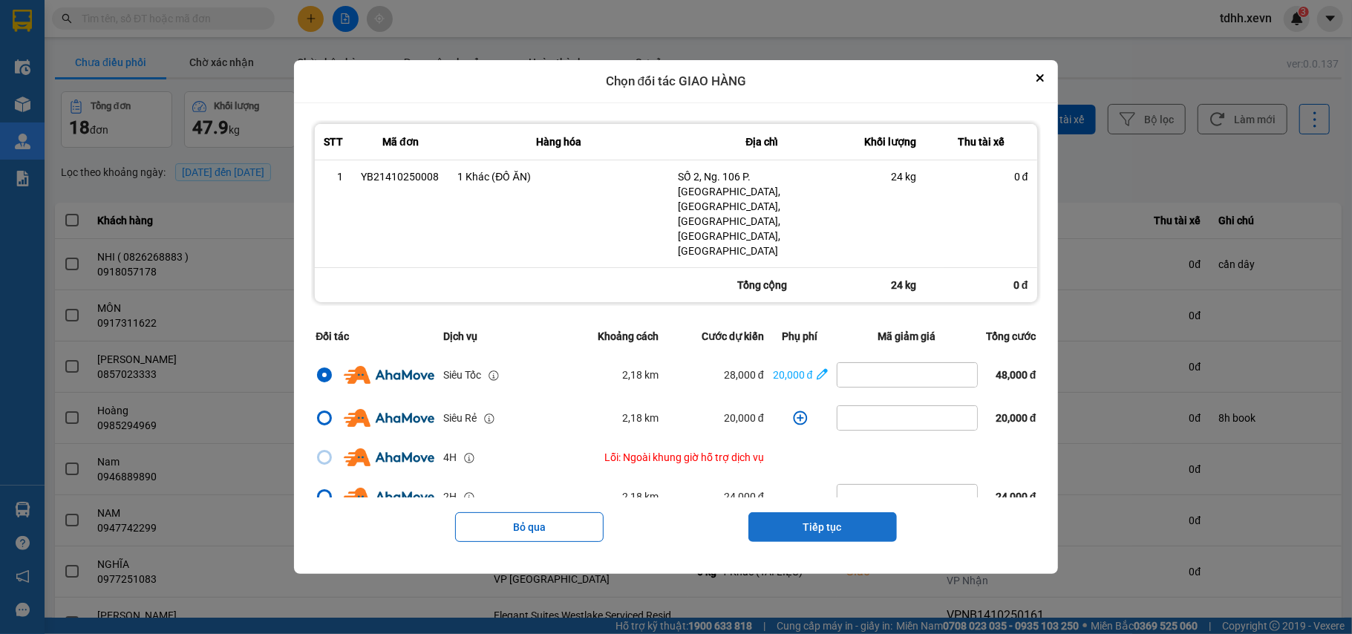
click at [823, 512] on button "Tiếp tục" at bounding box center [822, 527] width 148 height 30
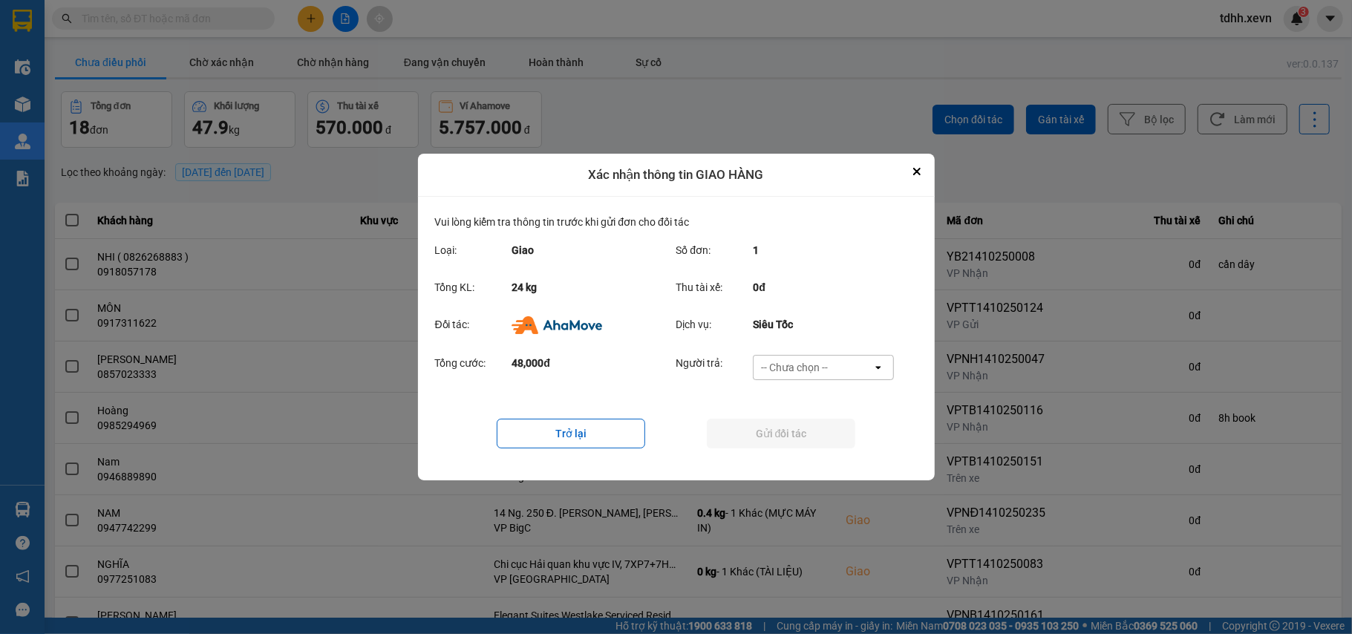
click at [823, 363] on div "-- Chưa chọn --" at bounding box center [794, 367] width 67 height 15
click at [817, 451] on span "Ví Ahamove" at bounding box center [794, 452] width 60 height 15
click at [813, 435] on button "Gửi đối tác" at bounding box center [781, 434] width 148 height 30
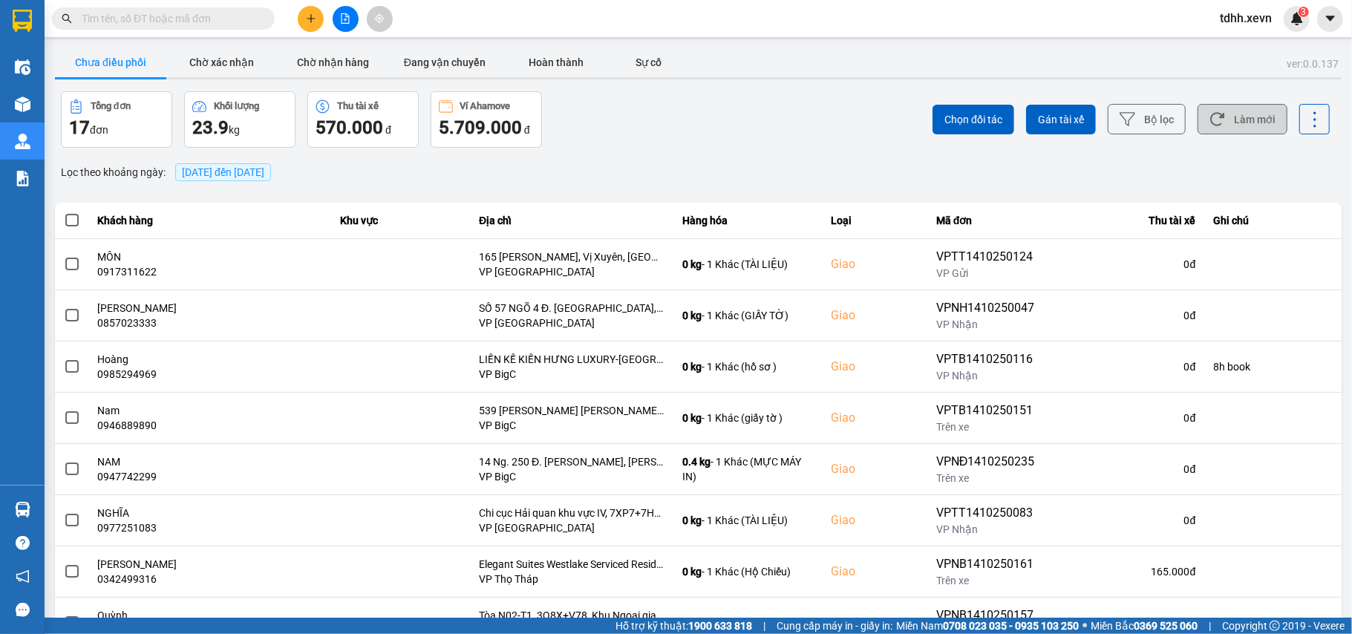
click at [1251, 122] on button "Làm mới" at bounding box center [1242, 119] width 90 height 30
click at [1209, 119] on icon at bounding box center [1217, 119] width 16 height 16
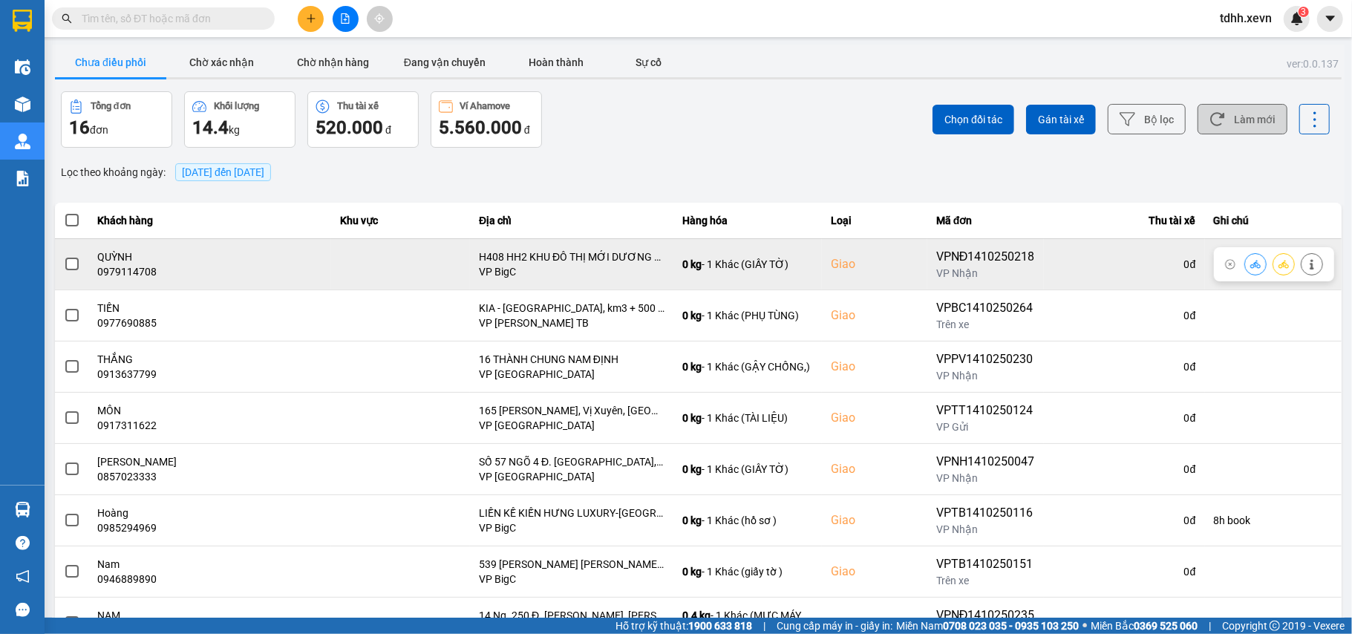
click at [138, 279] on td "QUỲNH 0979114708" at bounding box center [210, 263] width 243 height 51
click at [138, 276] on div "0979114708" at bounding box center [210, 271] width 225 height 15
click at [140, 276] on div "0979114708" at bounding box center [210, 271] width 225 height 15
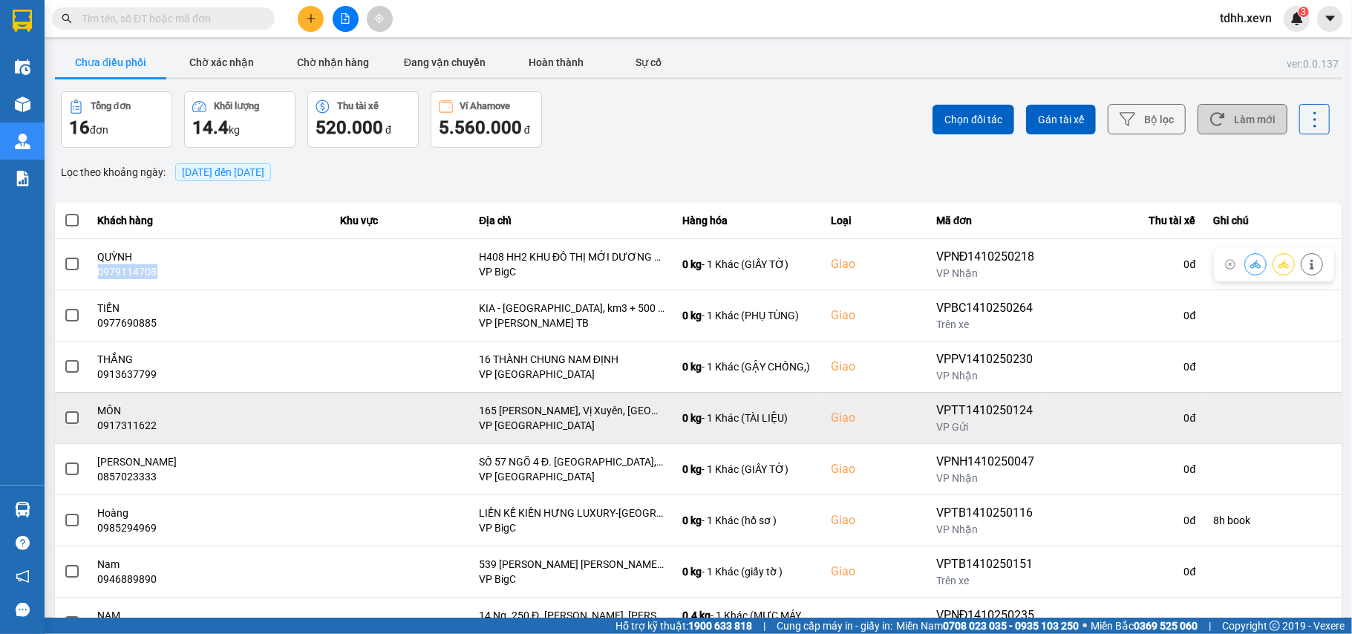
copy div "0979114708"
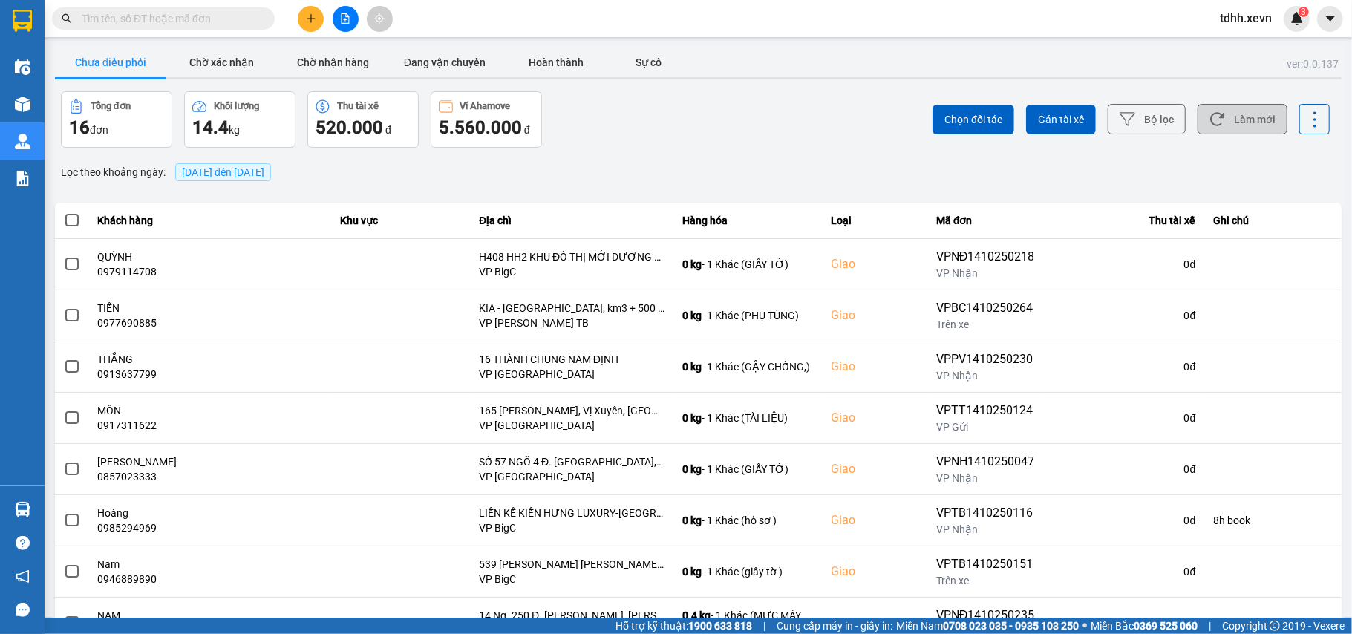
click at [167, 22] on input "text" at bounding box center [169, 18] width 175 height 16
paste input "0388182727"
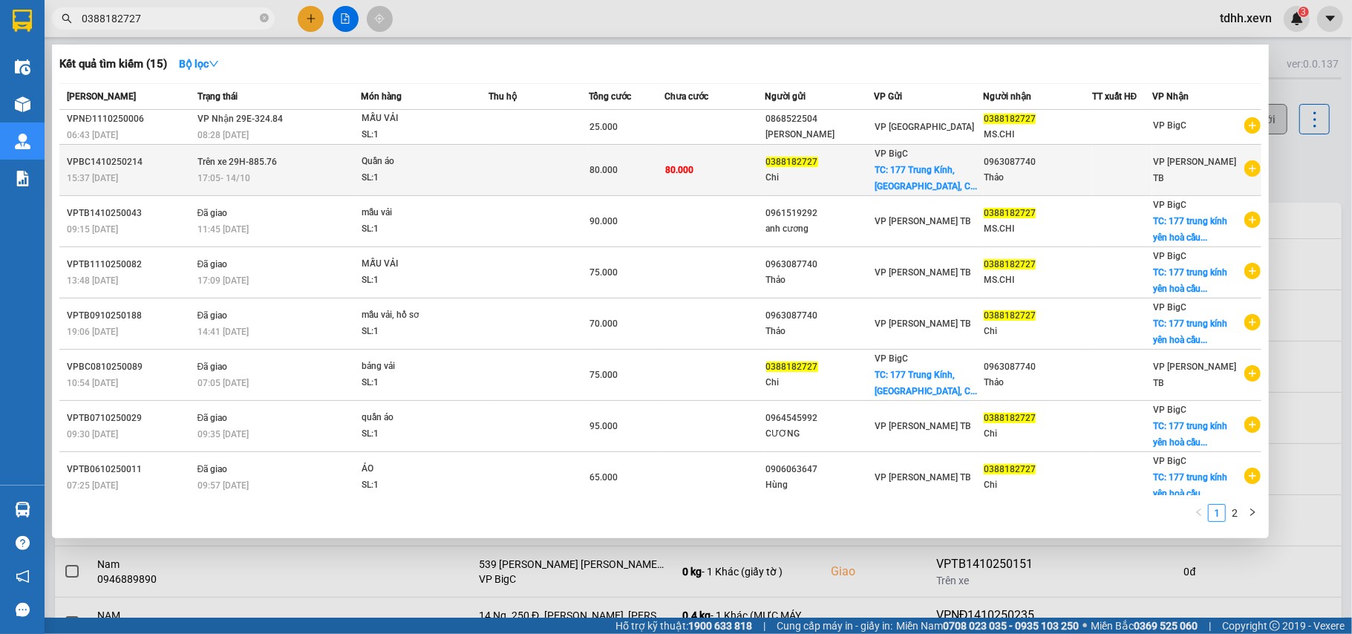
type input "0388182727"
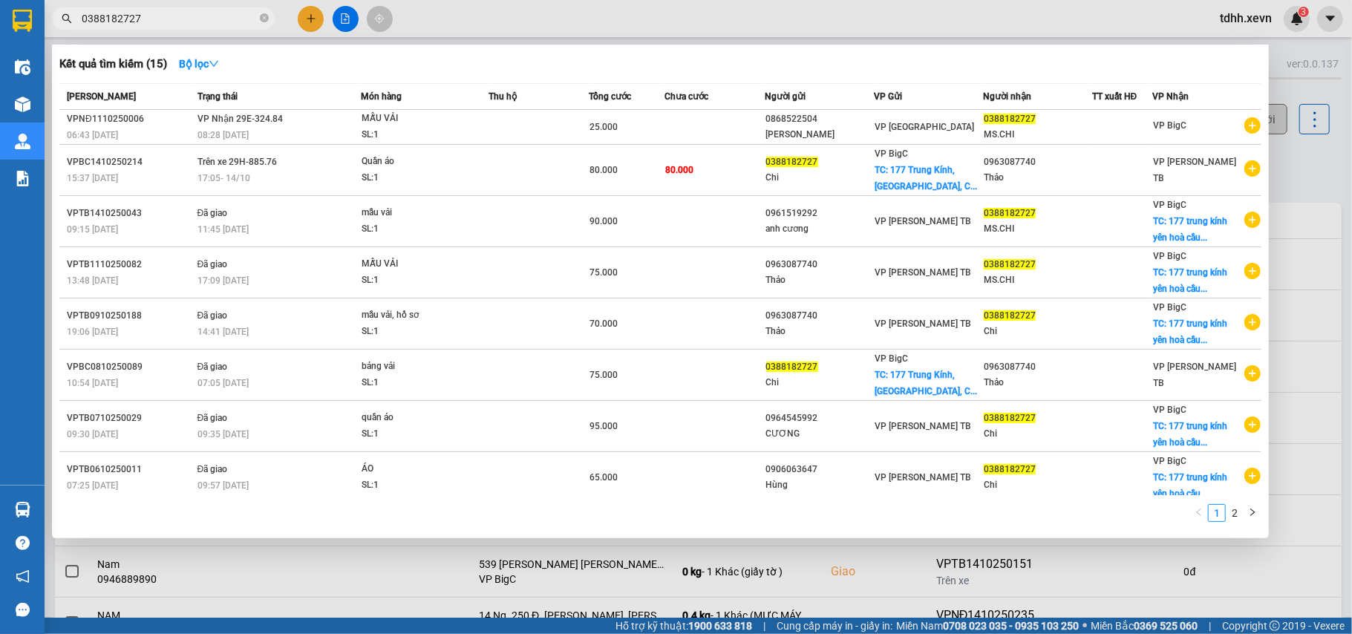
click at [446, 158] on div "Quần áo" at bounding box center [416, 162] width 111 height 16
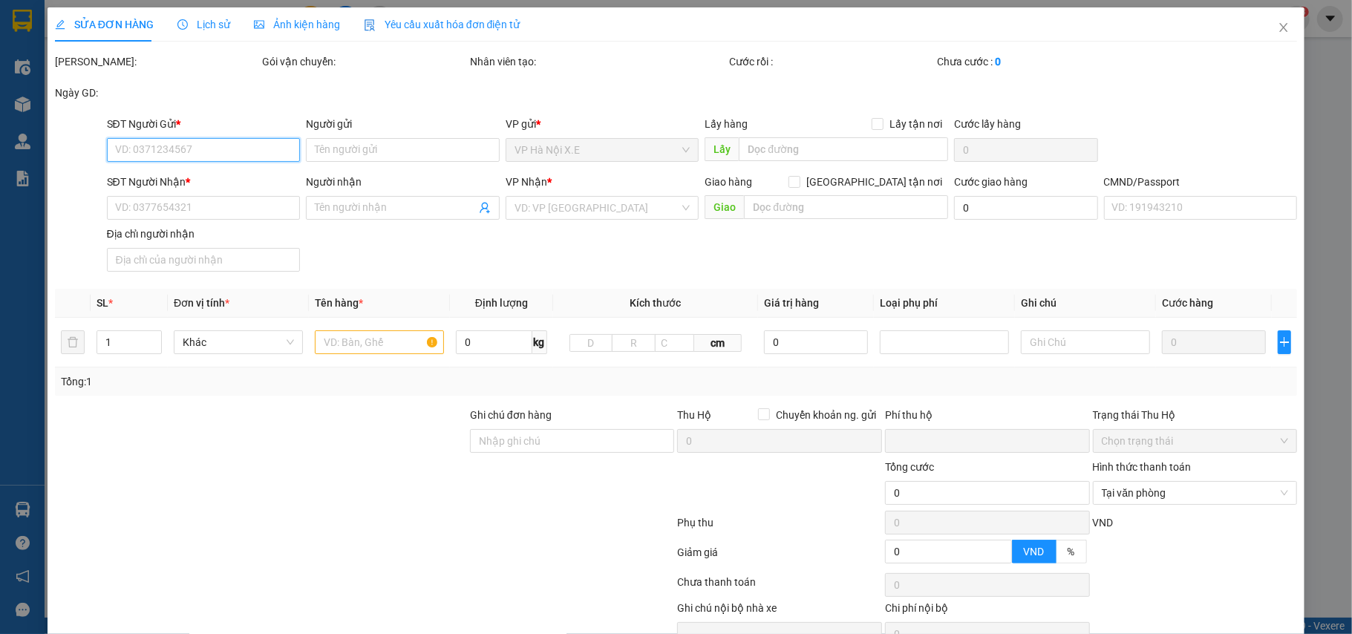
type input "0388182727"
type input "Chi"
checkbox input "true"
type input "177 [GEOGRAPHIC_DATA], [GEOGRAPHIC_DATA], [GEOGRAPHIC_DATA], [GEOGRAPHIC_DATA]"
type input "0963087740"
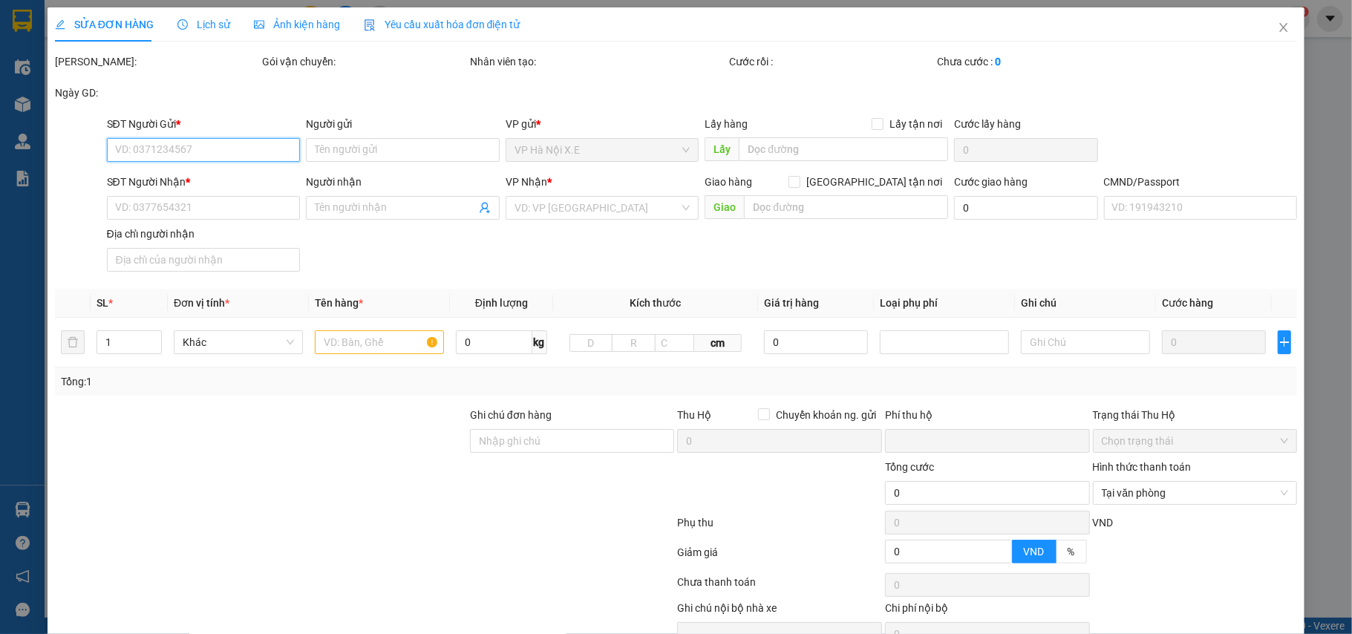
type input "Thảo"
type input "linh 0966086664"
type input "mang thẳng vào vp báo đơn tổng đài đặt"
type input "0"
type input "80.000"
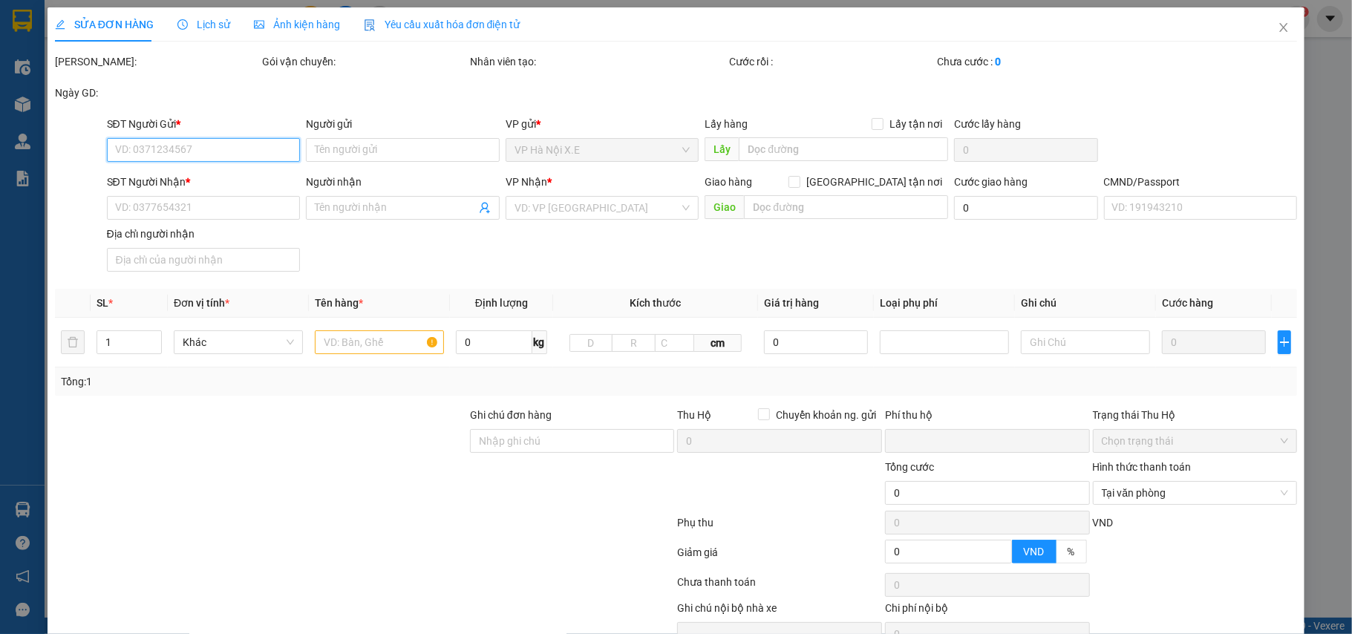
type input "80.000"
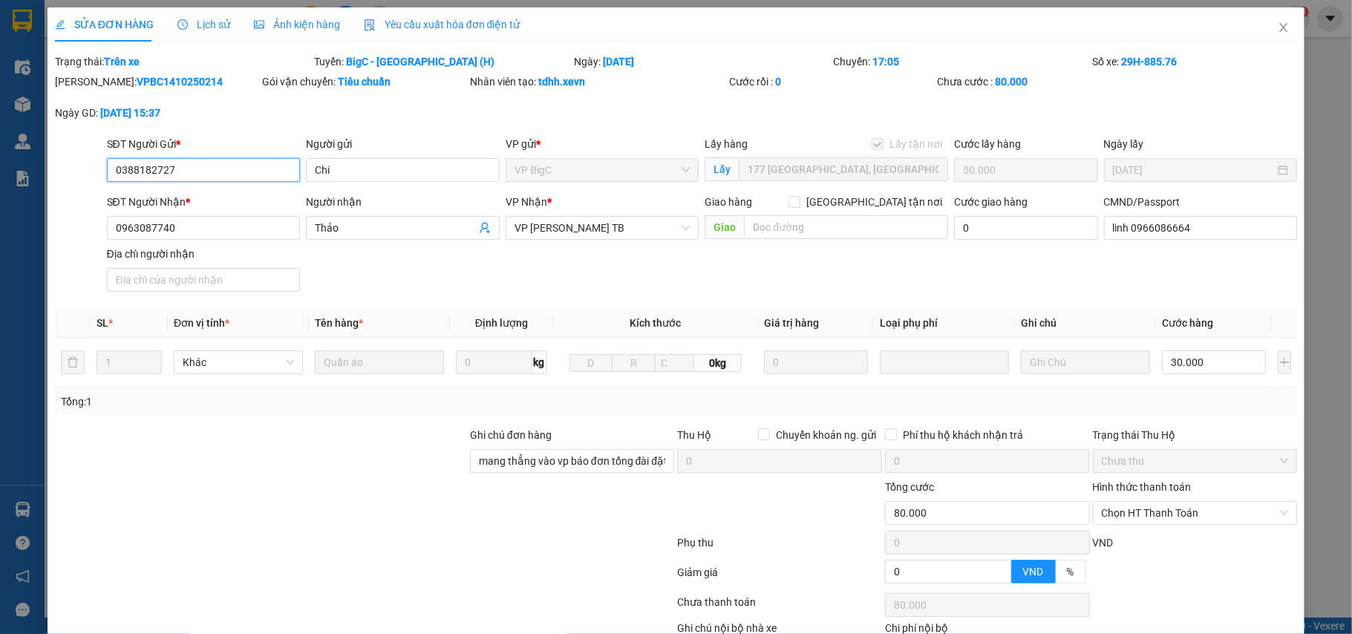
scroll to position [99, 0]
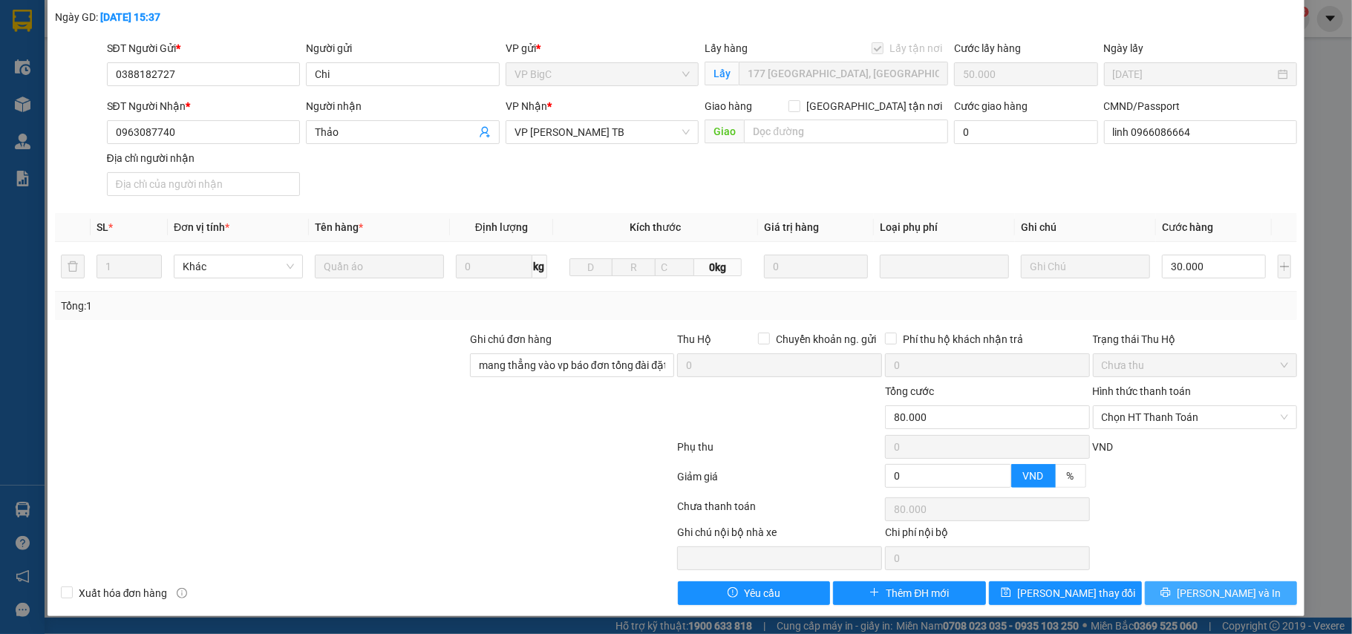
click at [1173, 597] on button "[PERSON_NAME] và In" at bounding box center [1220, 593] width 153 height 24
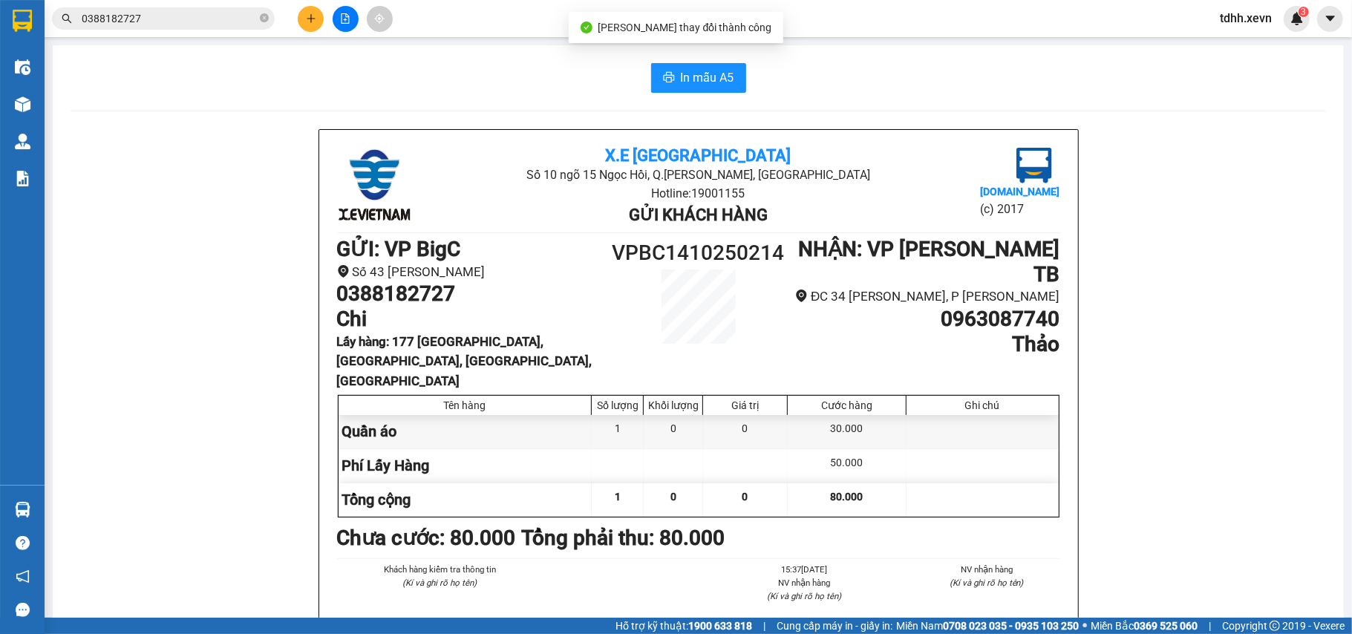
scroll to position [99, 0]
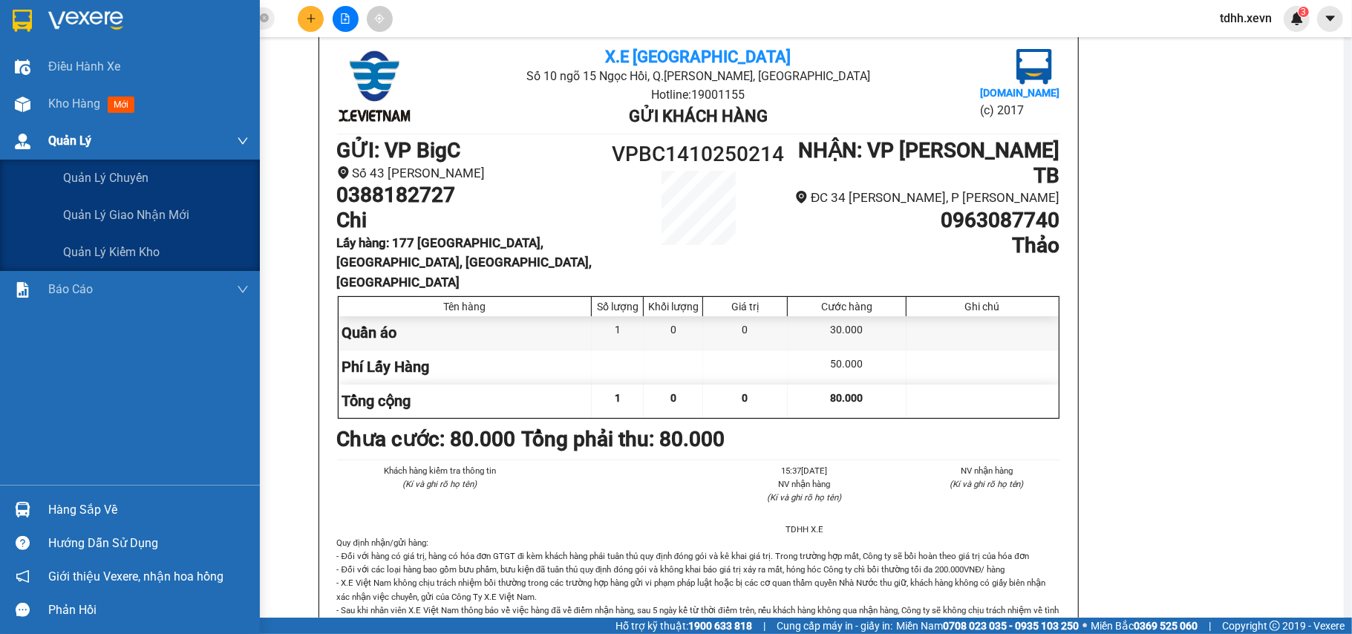
click at [56, 144] on span "Quản Lý" at bounding box center [69, 140] width 43 height 19
click at [93, 214] on span "Quản lý giao nhận mới" at bounding box center [126, 215] width 126 height 19
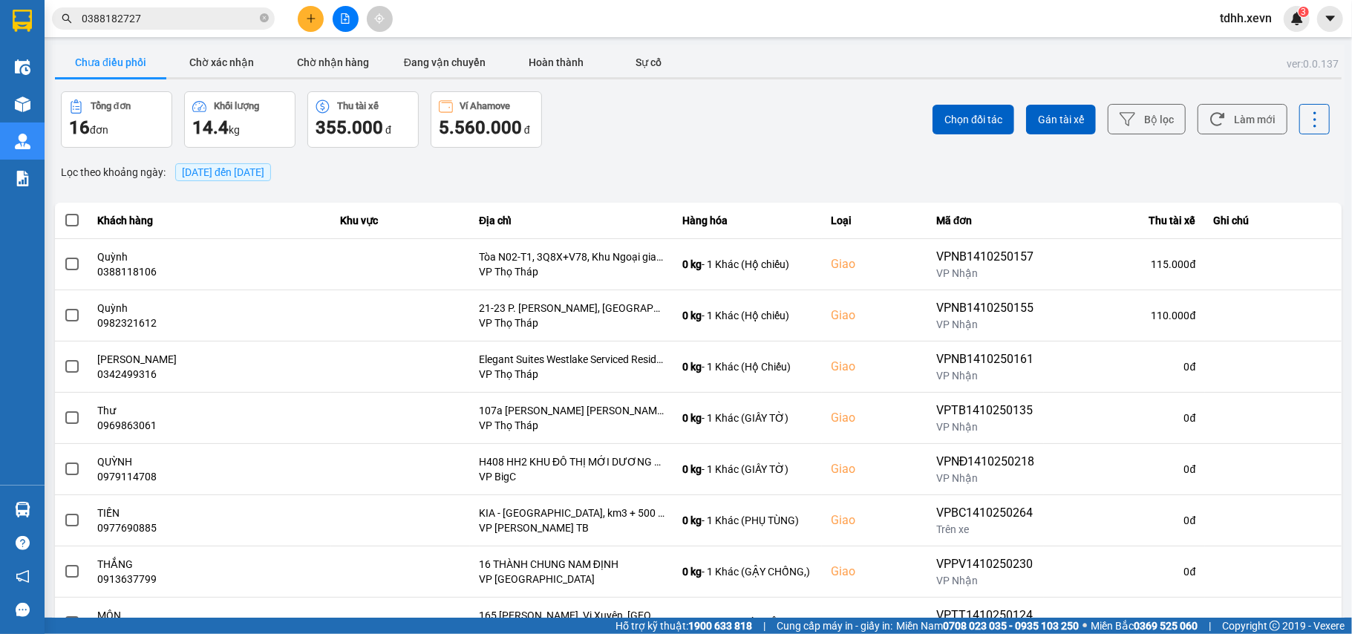
drag, startPoint x: 1217, startPoint y: 116, endPoint x: 1233, endPoint y: 87, distance: 32.9
click at [1218, 114] on button "Làm mới" at bounding box center [1242, 119] width 90 height 30
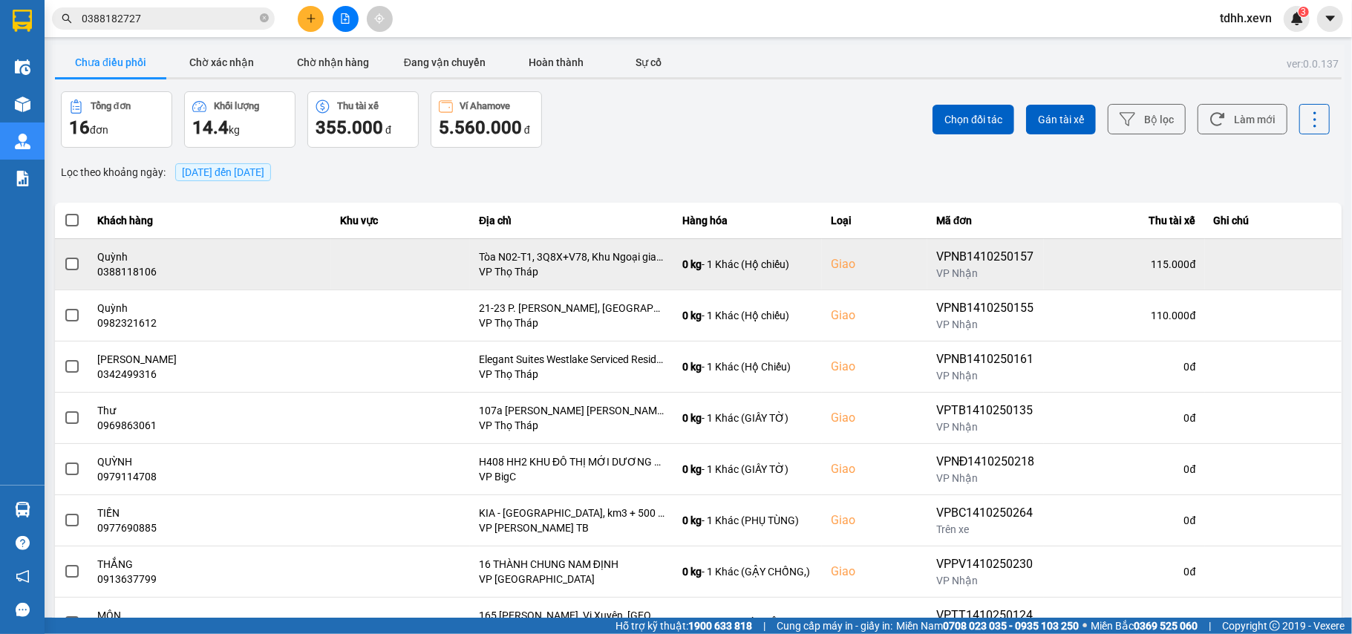
click at [134, 273] on div "0388118106" at bounding box center [210, 271] width 225 height 15
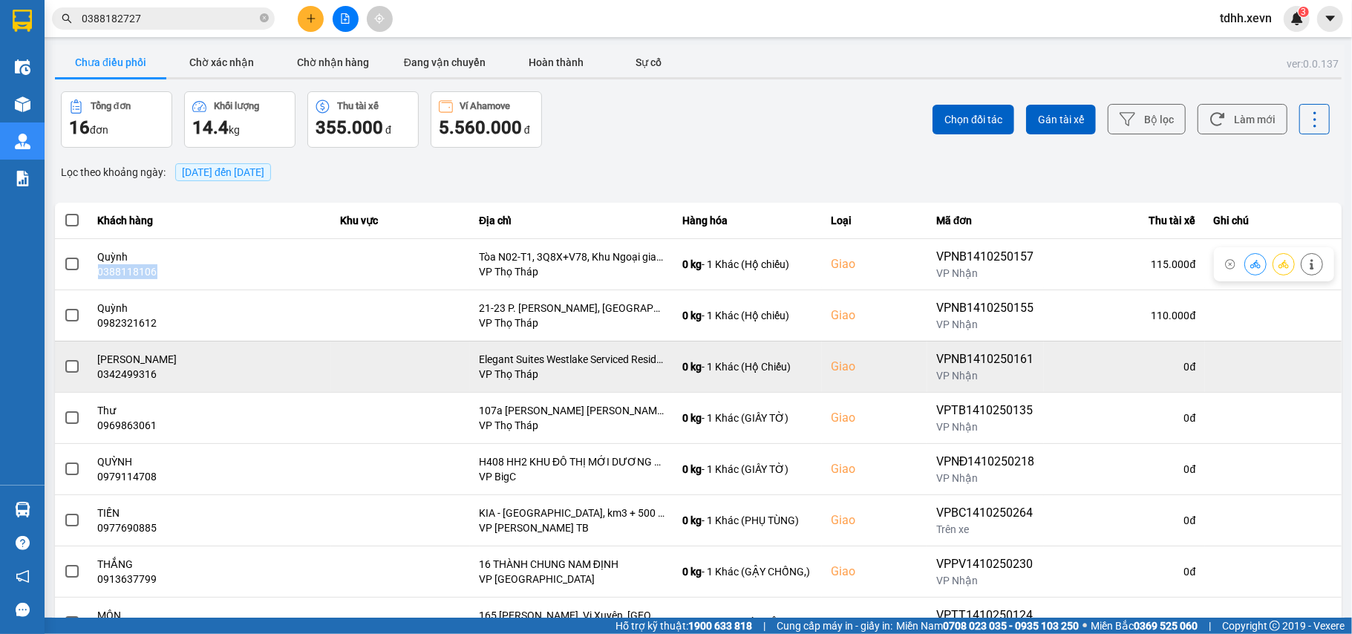
copy div "0388118106"
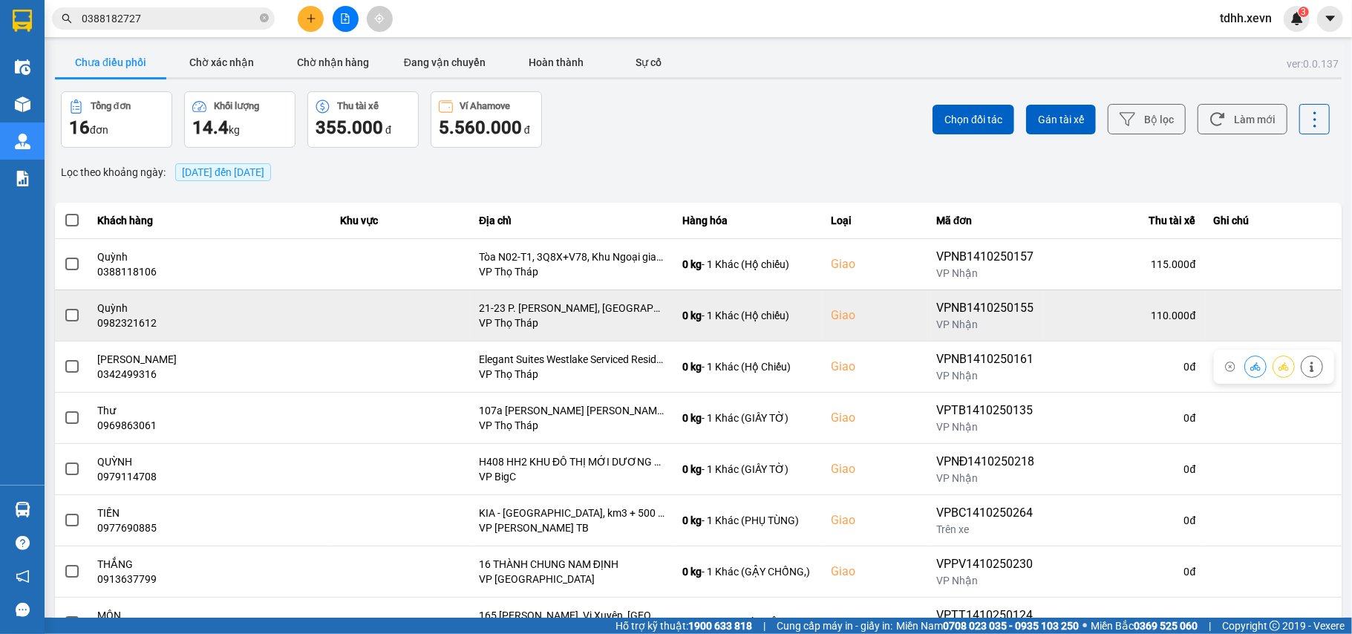
click at [125, 324] on div "0982321612" at bounding box center [210, 322] width 225 height 15
drag, startPoint x: 125, startPoint y: 324, endPoint x: 223, endPoint y: 392, distance: 120.0
click at [125, 324] on div "0982321612" at bounding box center [210, 322] width 225 height 15
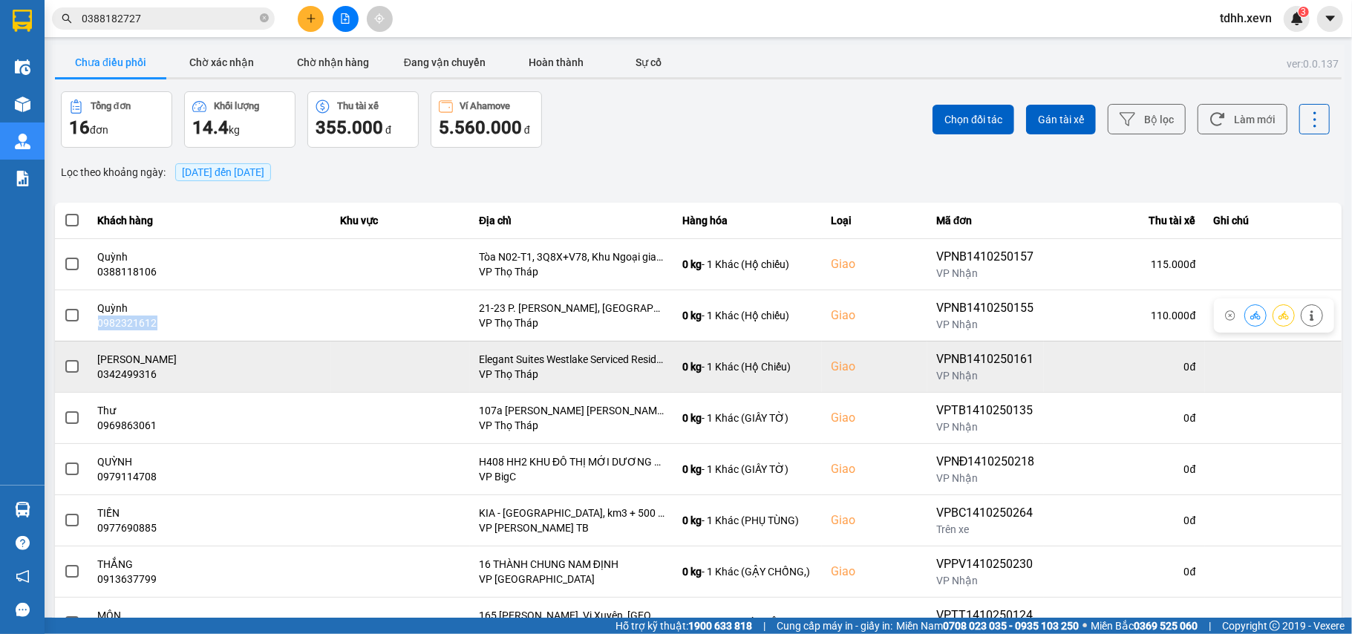
copy div "0982321612"
click at [137, 376] on div "0342499316" at bounding box center [210, 374] width 225 height 15
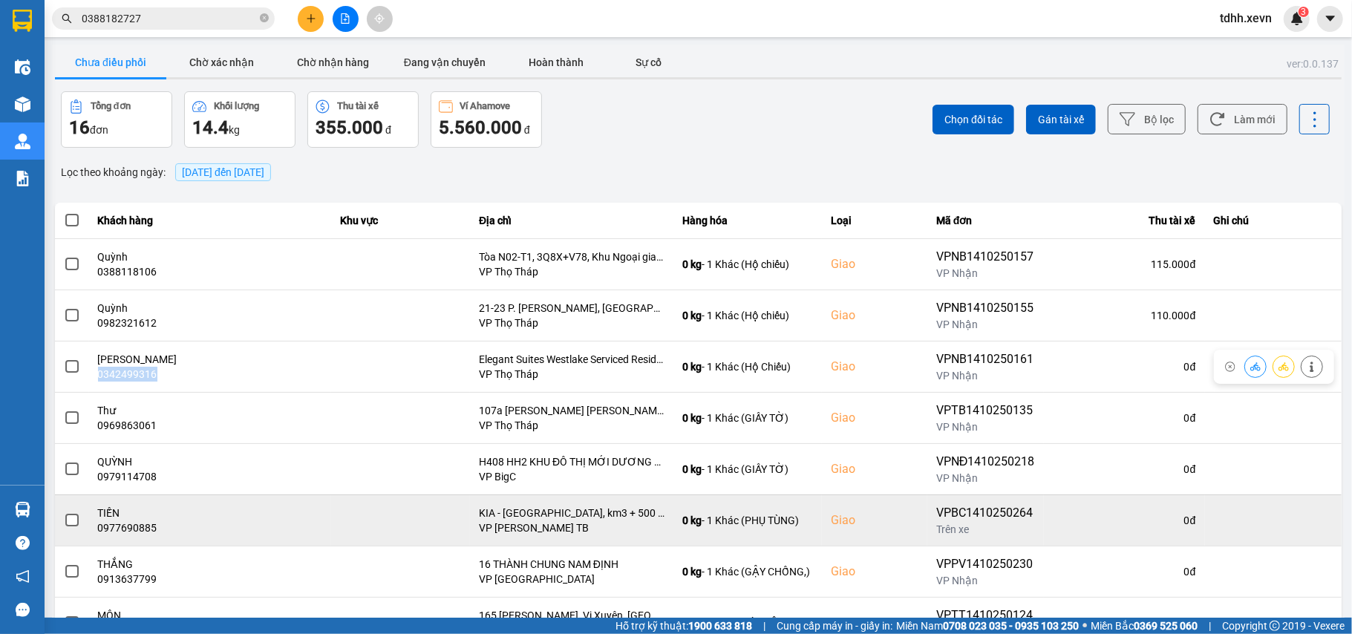
copy div "0342499316"
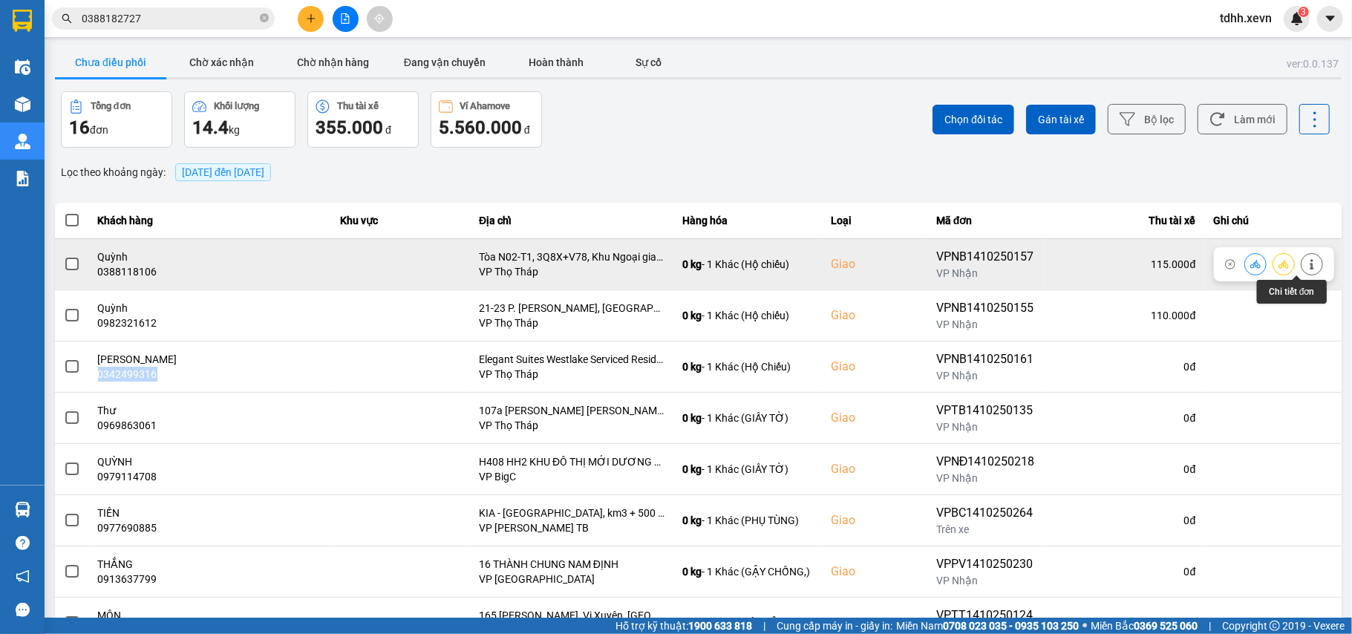
click at [1306, 269] on icon at bounding box center [1311, 264] width 10 height 10
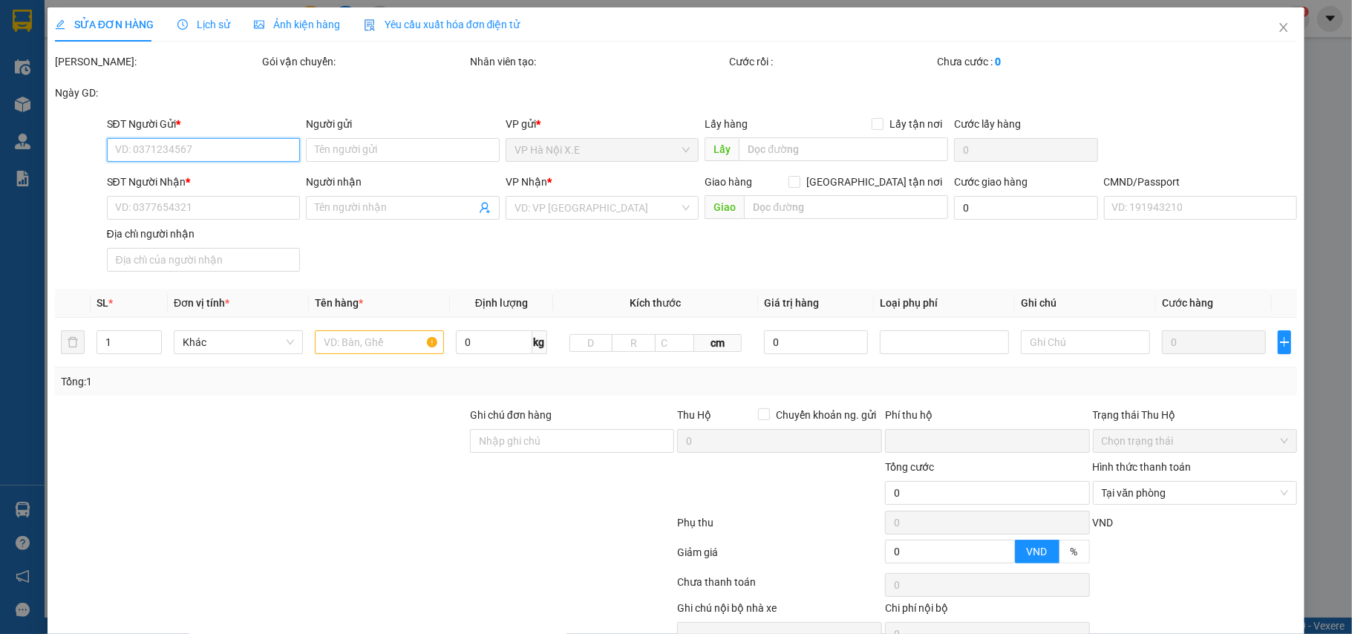
type input "0944821355"
type input "Hoa"
checkbox input "true"
type input "C/an tỉnh [GEOGRAPHIC_DATA]"
type input "0388118106"
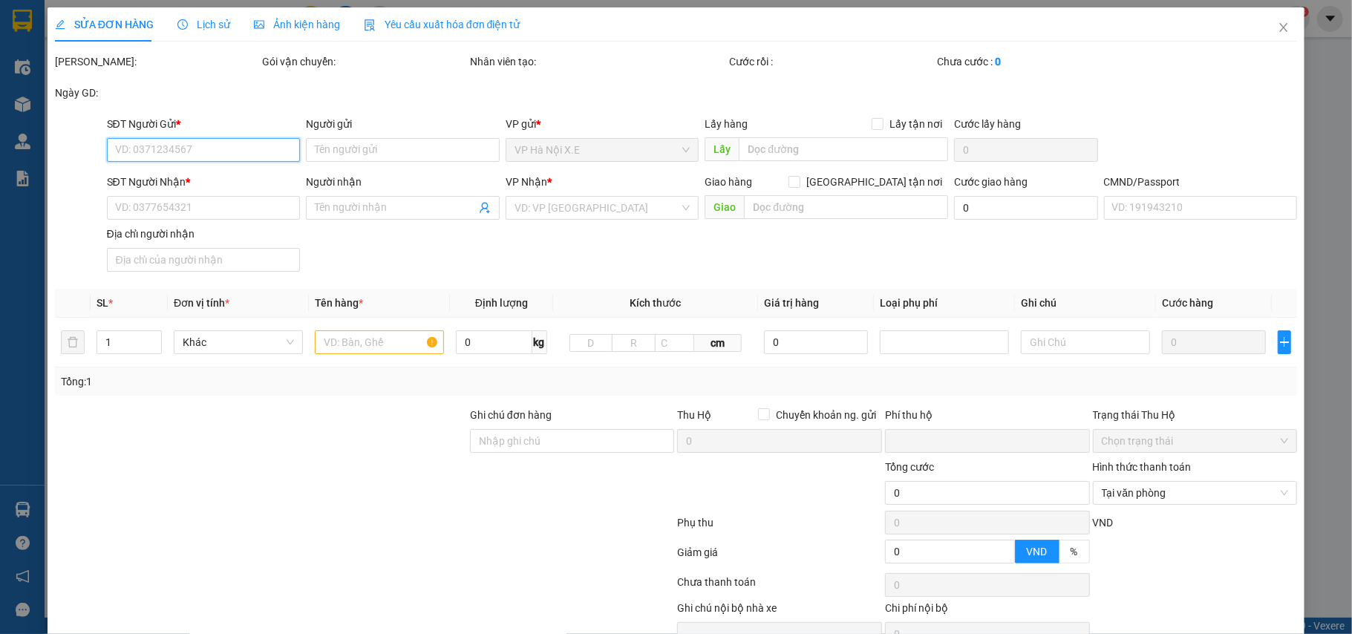
type input "Quỳnh"
checkbox input "true"
type input "Tòa N02-T1, 3Q8X+V78, Khu Ngoại giao đoàn, [GEOGRAPHIC_DATA], [GEOGRAPHIC_DATA]…"
type input "123"
type input "0"
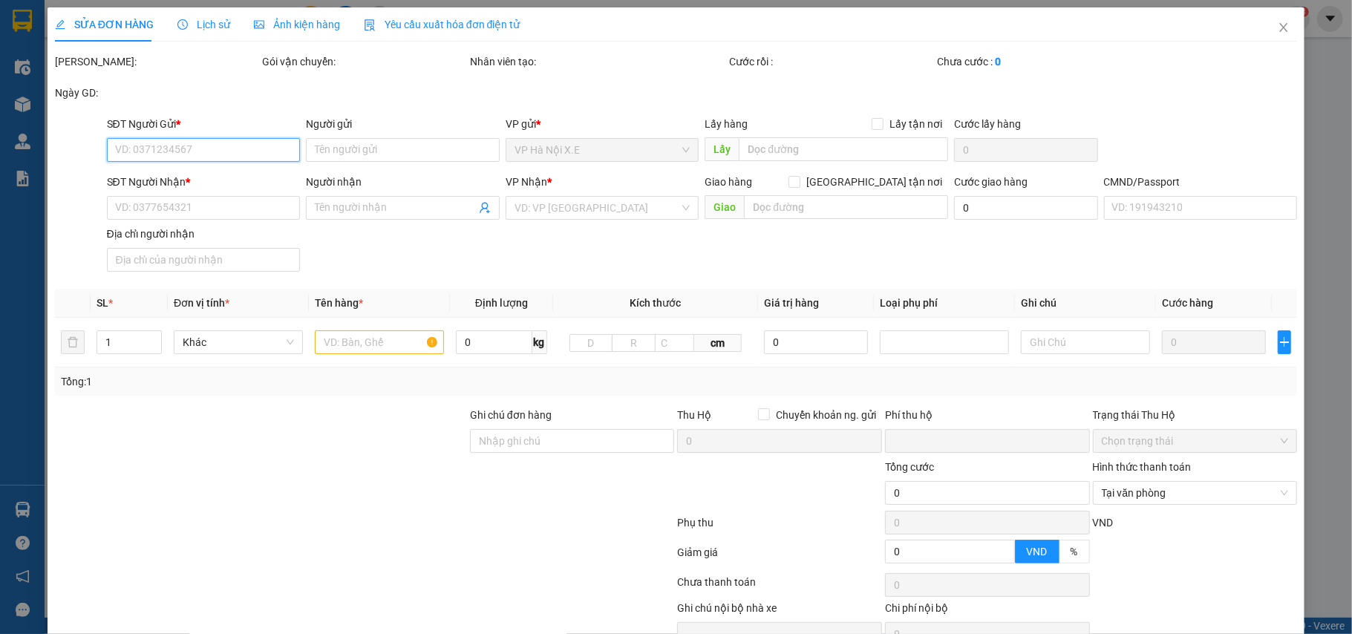
type input "115.000"
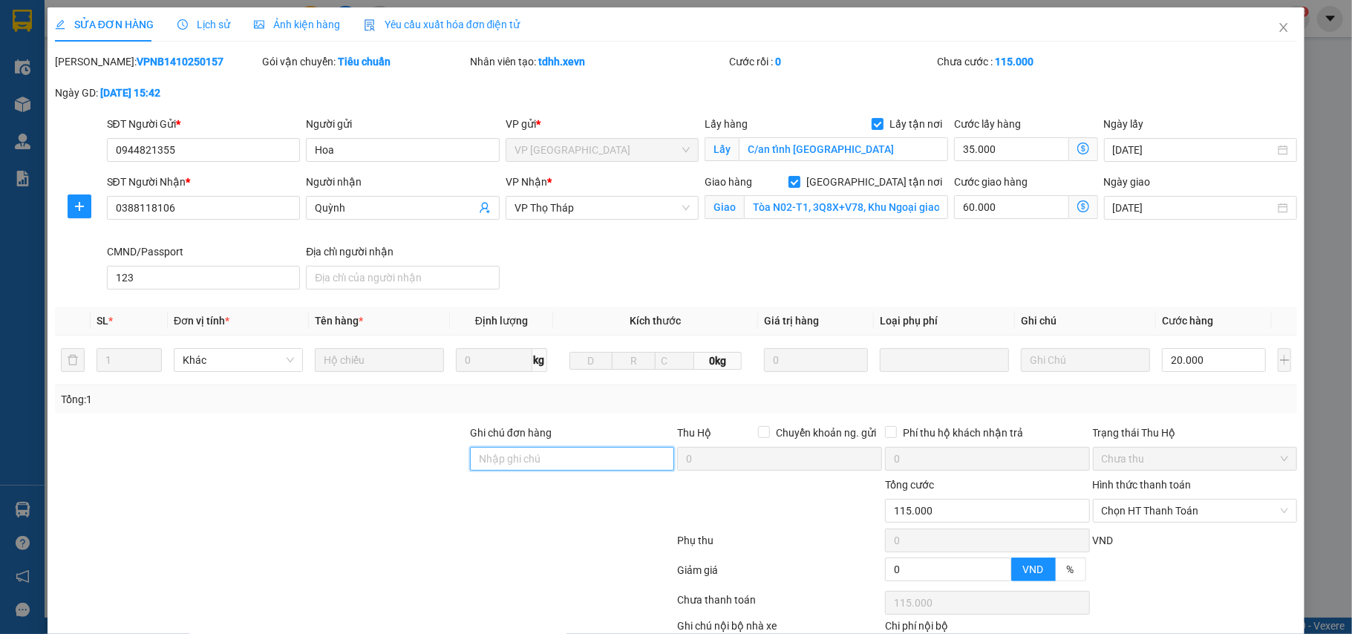
click at [529, 456] on input "Ghi chú đơn hàng" at bounding box center [572, 459] width 205 height 24
paste input "0393535216"
paste input "[PERSON_NAME]"
click at [470, 461] on input "0393535216 Linh" at bounding box center [572, 459] width 205 height 24
type input "gọi 0393535216 Linh"
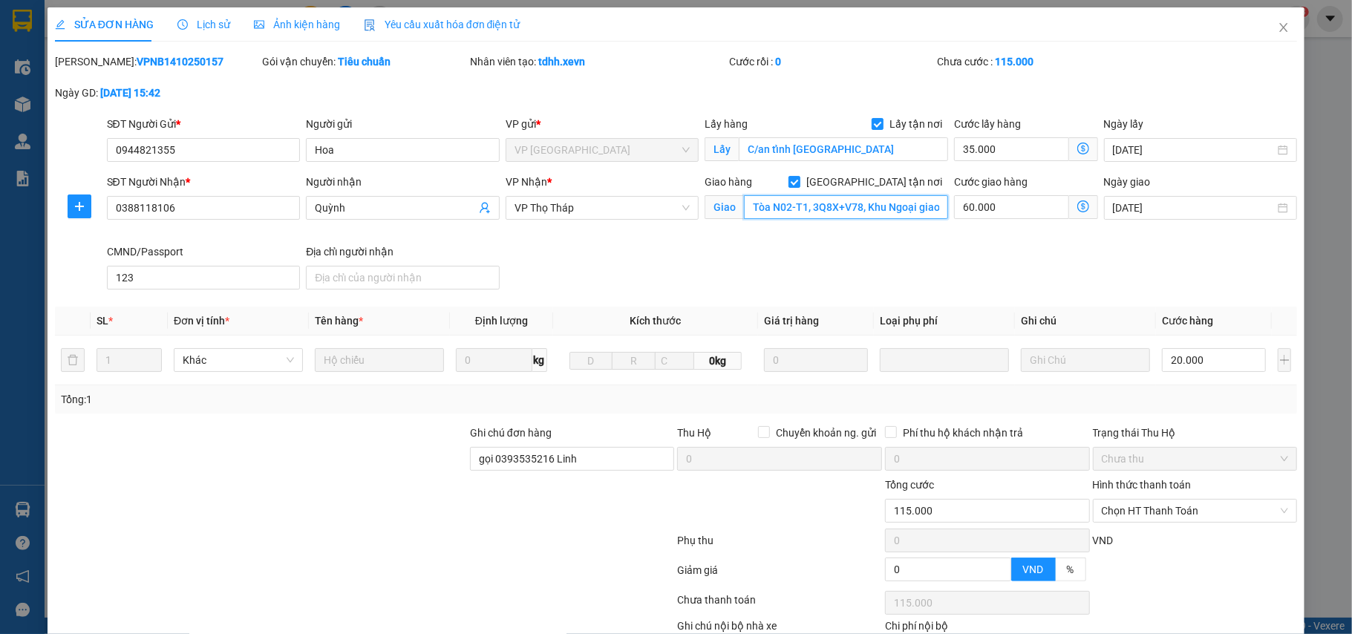
click at [823, 214] on input "Tòa N02-T1, 3Q8X+V78, Khu Ngoại giao đoàn, [GEOGRAPHIC_DATA], [GEOGRAPHIC_DATA]…" at bounding box center [846, 207] width 204 height 24
paste input "[GEOGRAPHIC_DATA], Khu đô thị [GEOGRAPHIC_DATA], [STREET_ADDRESS]"
type input "[GEOGRAPHIC_DATA], Khu đô thị [GEOGRAPHIC_DATA], [STREET_ADDRESS]"
click at [720, 268] on div "SĐT Người Nhận * 0388118106 Người nhận Quỳnh VP Nhận * VP Thọ Tháp Giao hàng [G…" at bounding box center [702, 235] width 1196 height 122
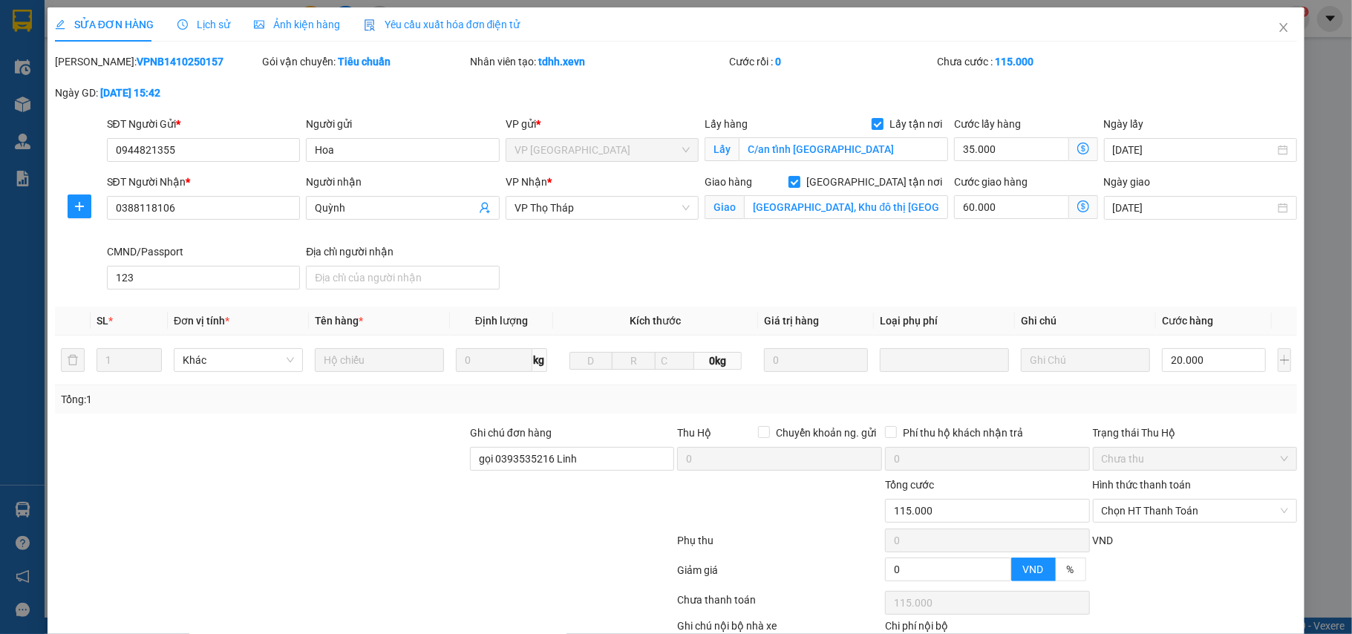
scroll to position [96, 0]
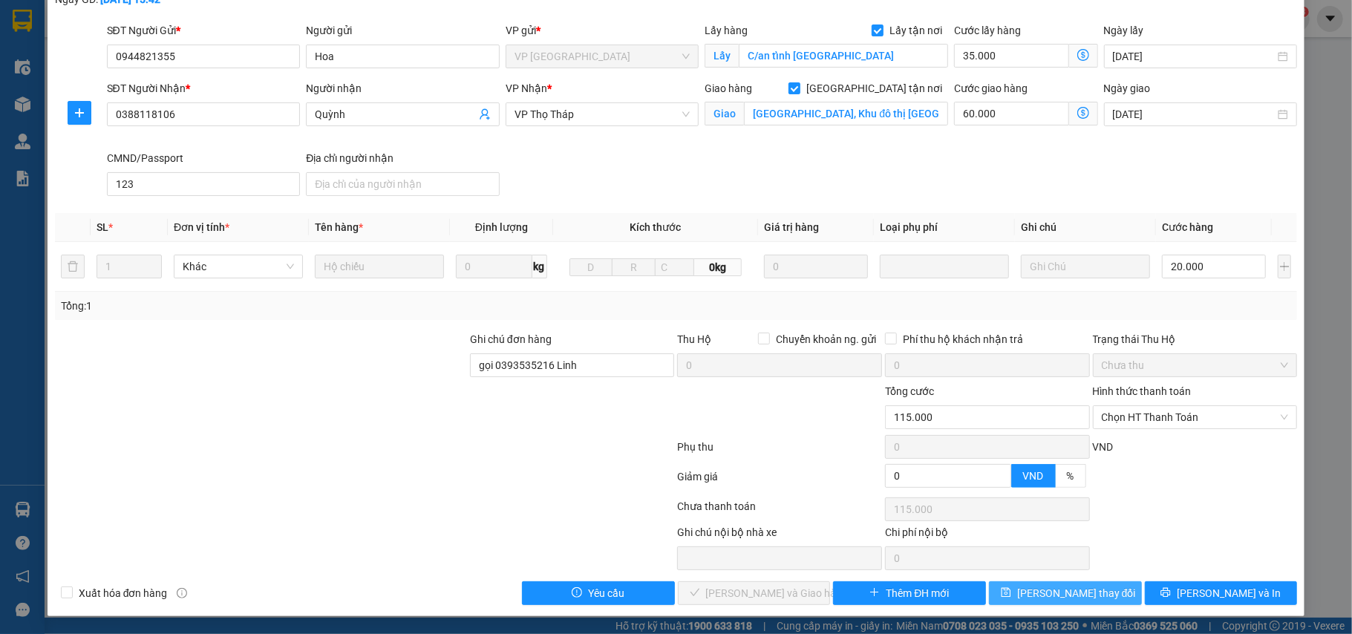
click at [1114, 595] on button "[PERSON_NAME] thay đổi" at bounding box center [1065, 593] width 153 height 24
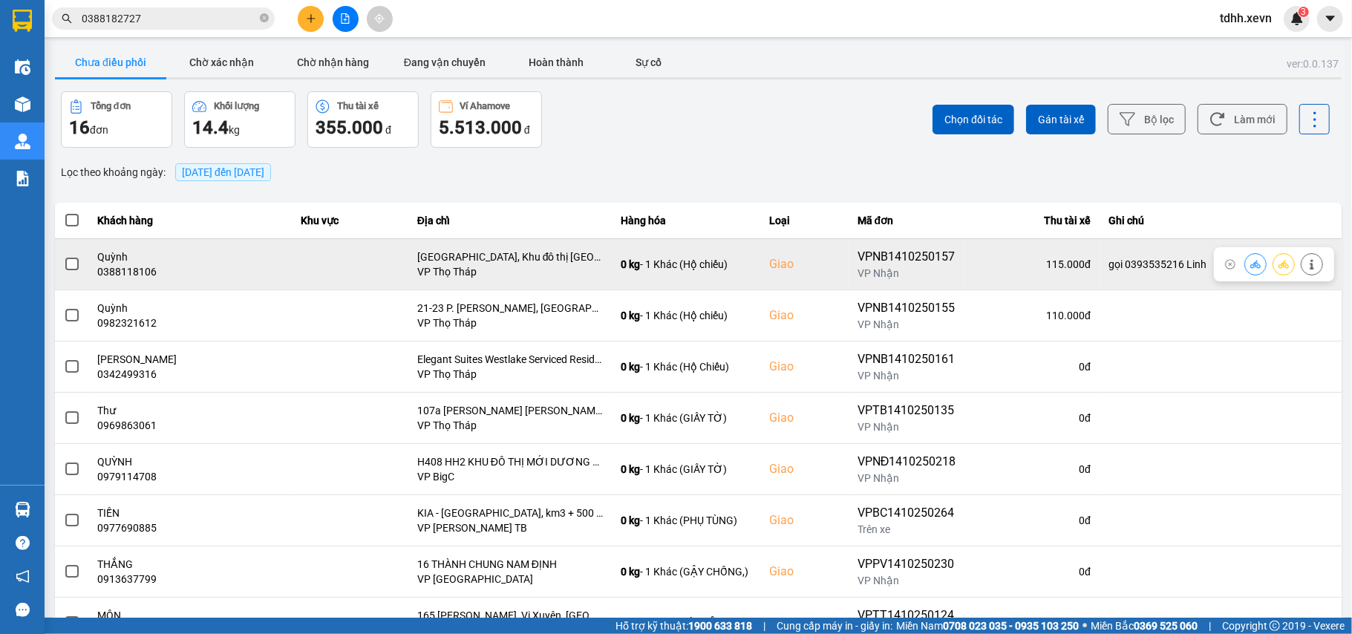
click at [1245, 264] on button at bounding box center [1255, 264] width 21 height 26
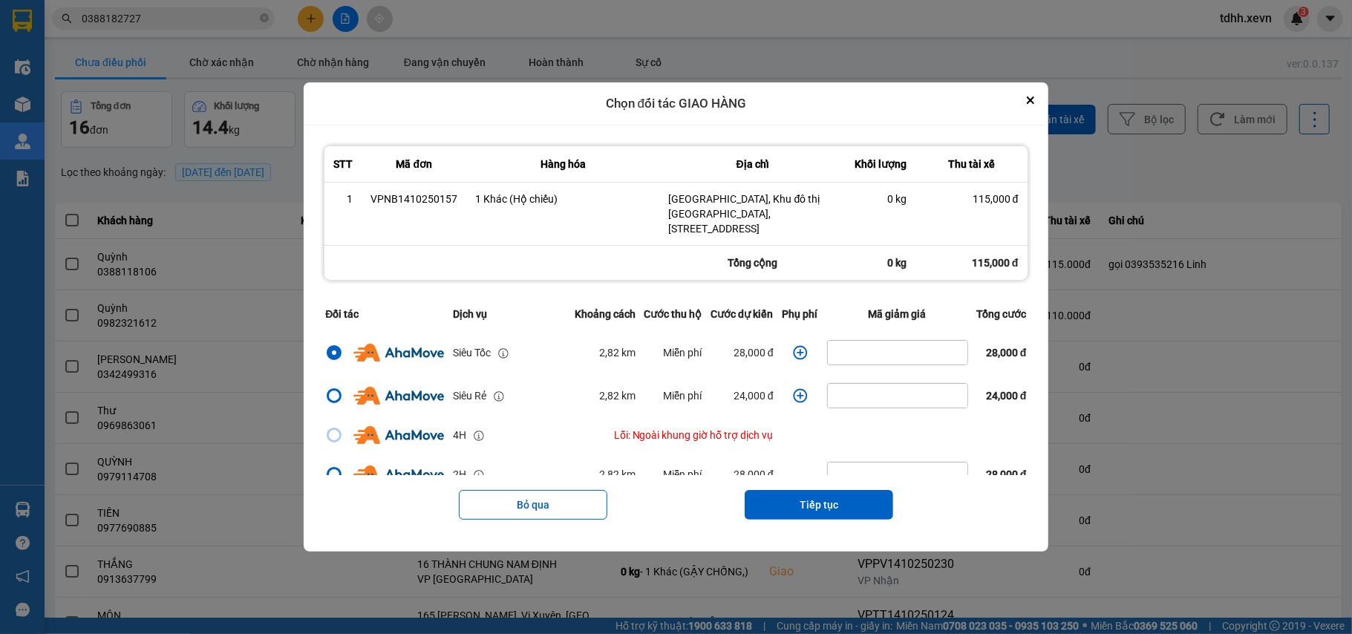
click at [796, 352] on icon "dialog" at bounding box center [800, 352] width 15 height 15
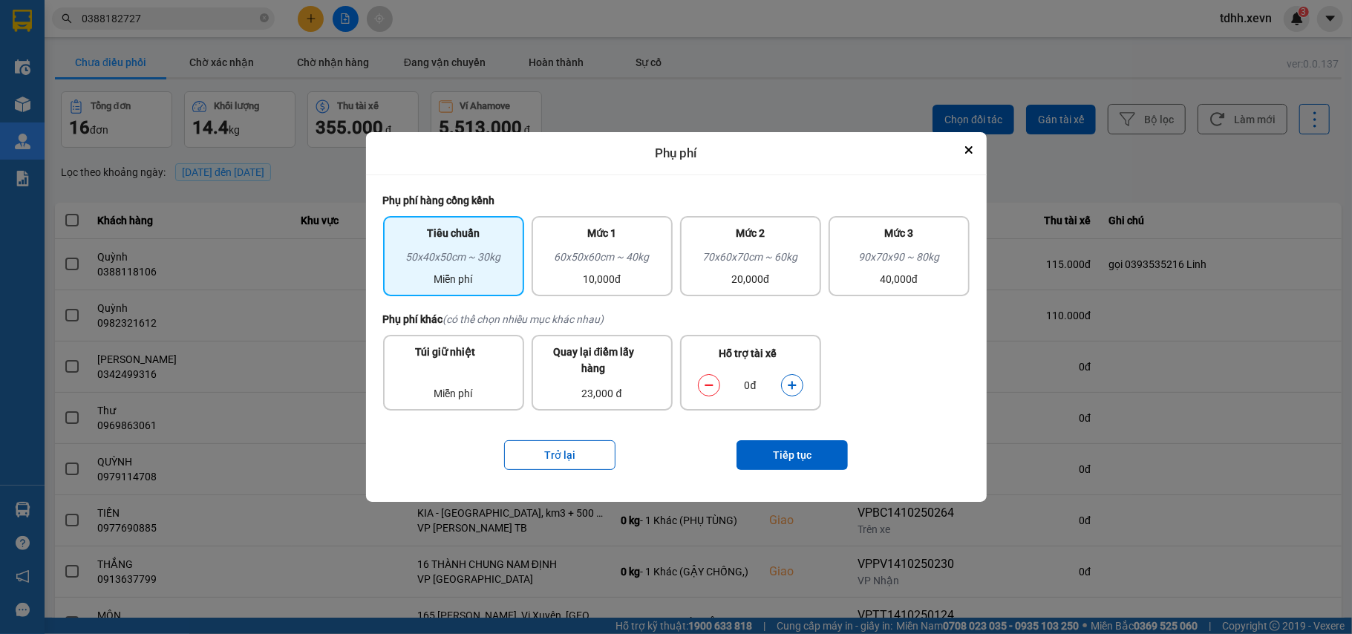
click at [794, 381] on icon "dialog" at bounding box center [792, 385] width 10 height 10
click at [823, 465] on button "Tiếp tục" at bounding box center [791, 455] width 111 height 30
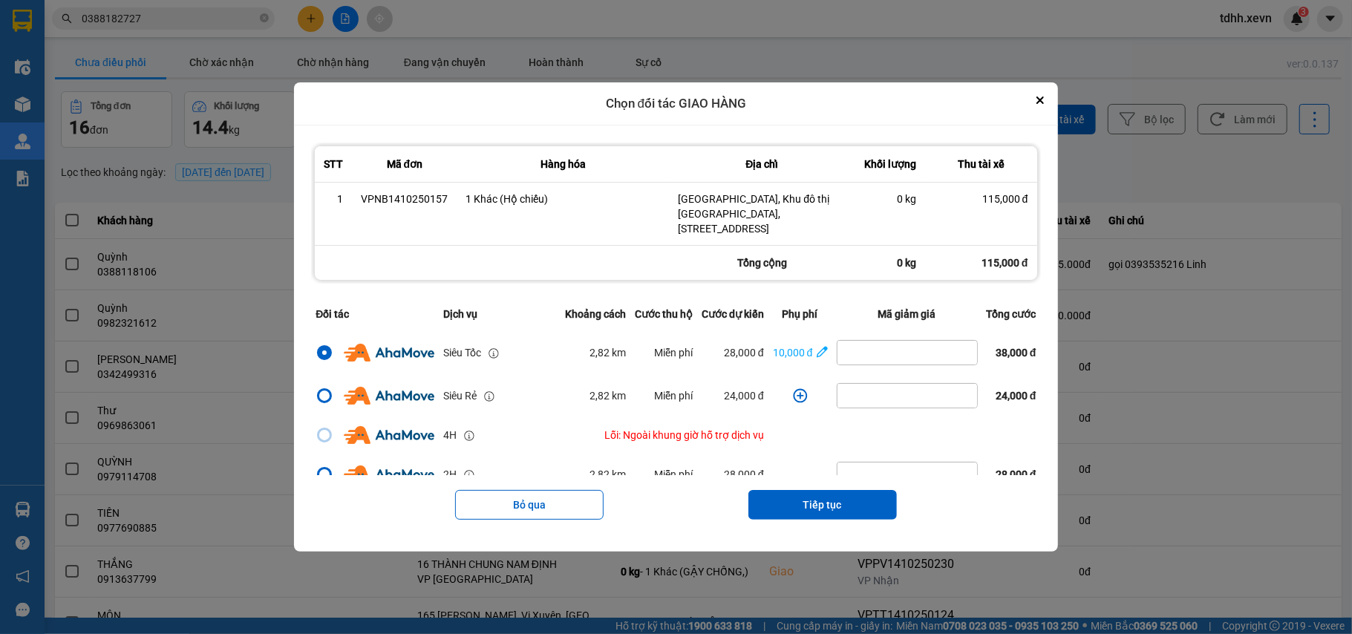
drag, startPoint x: 1049, startPoint y: 102, endPoint x: 1060, endPoint y: 99, distance: 11.0
click at [1049, 99] on button "Close" at bounding box center [1040, 100] width 18 height 18
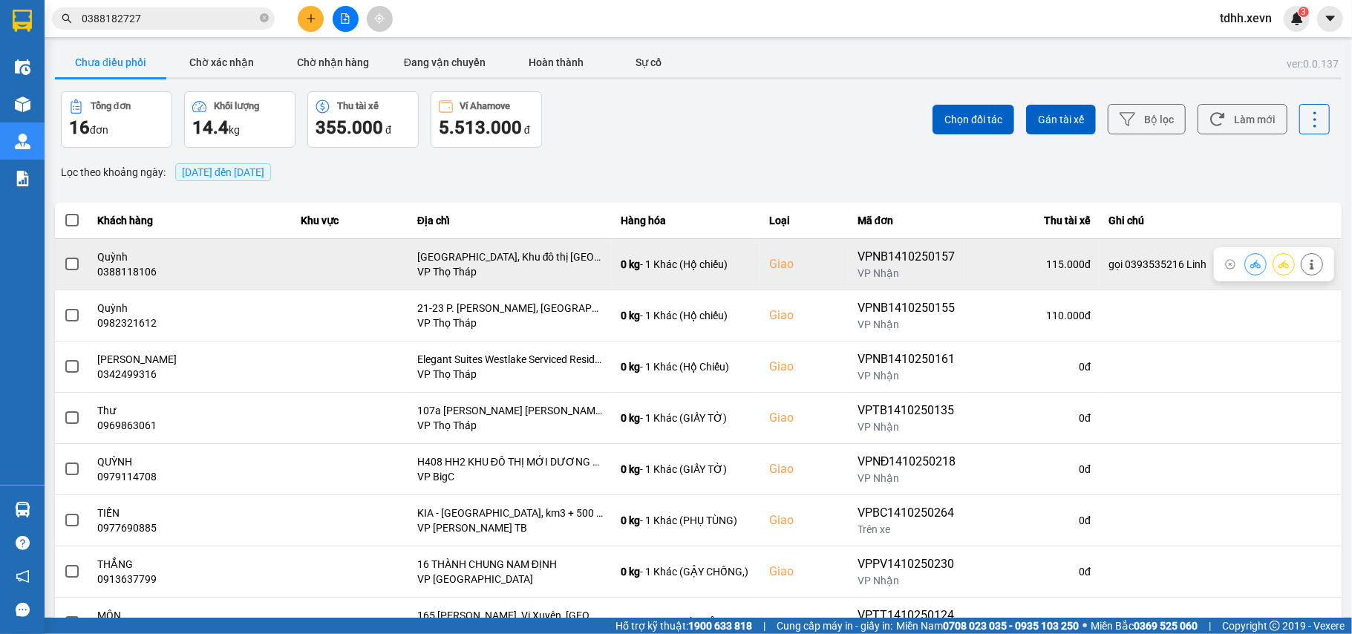
click at [1301, 259] on button at bounding box center [1311, 264] width 21 height 26
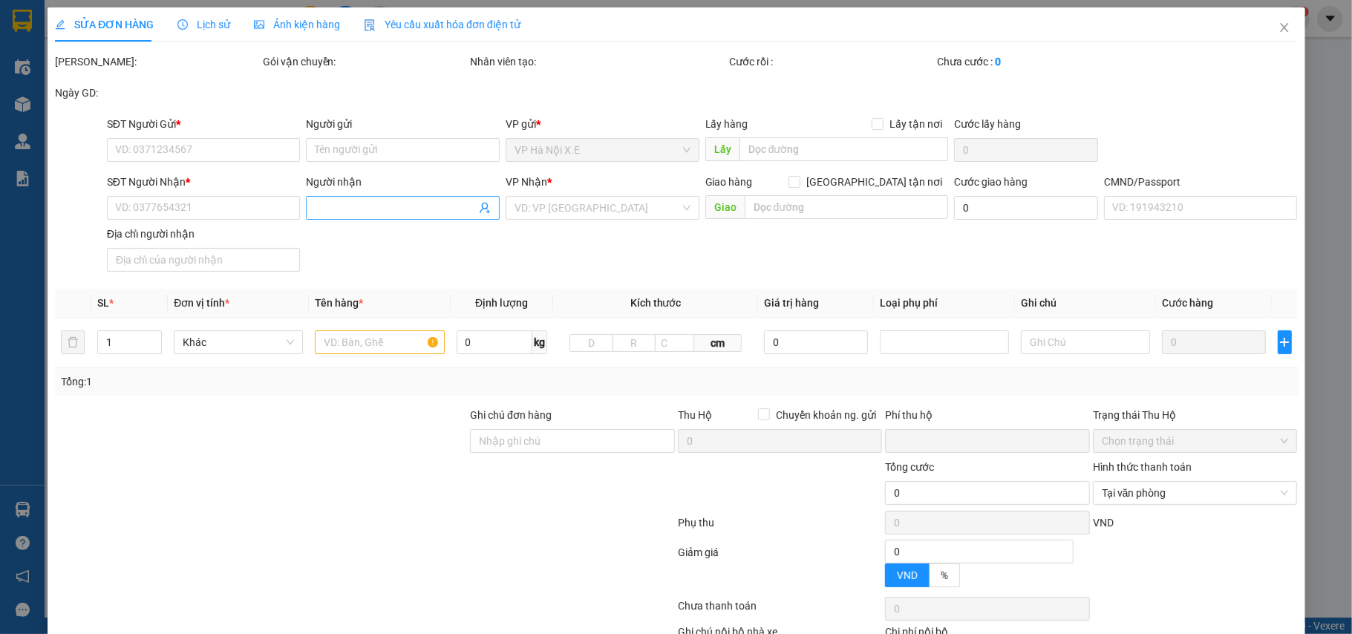
type input "0944821355"
type input "Hoa"
checkbox input "true"
type input "C/an tỉnh [GEOGRAPHIC_DATA]"
type input "0388118106"
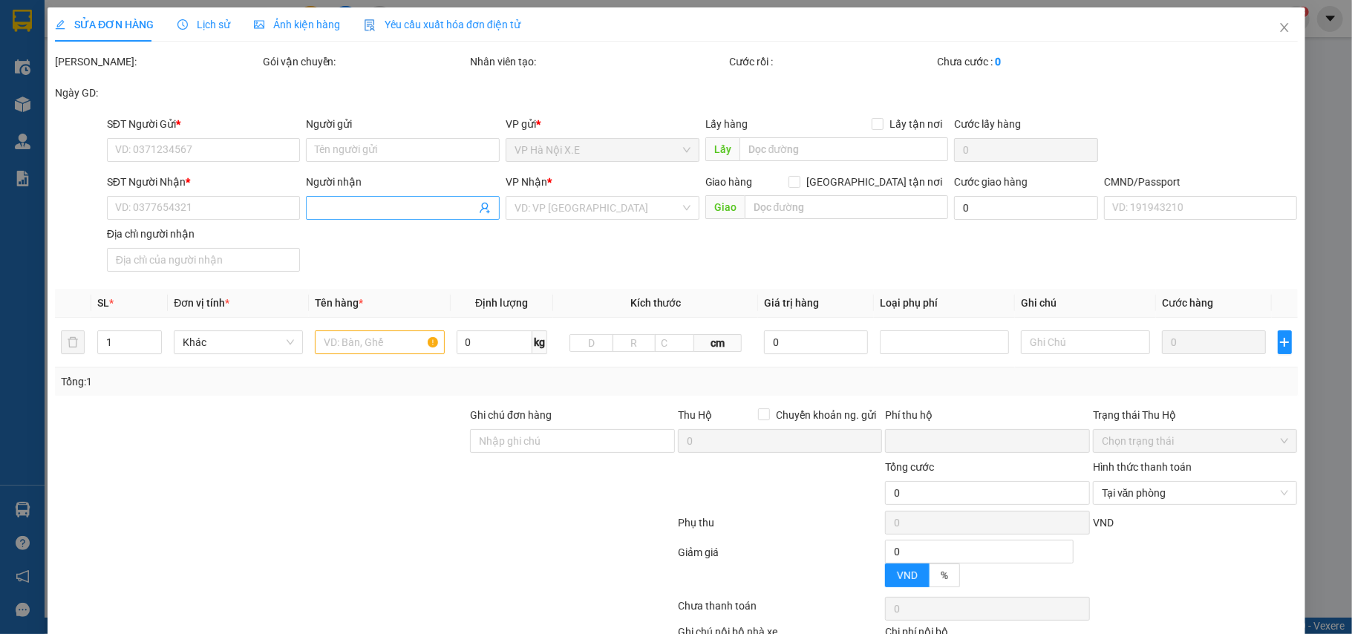
type input "Quỳnh"
checkbox input "true"
type input "[GEOGRAPHIC_DATA], Khu đô thị [GEOGRAPHIC_DATA], [STREET_ADDRESS]"
type input "123"
type input "gọi 0393535216 Linh"
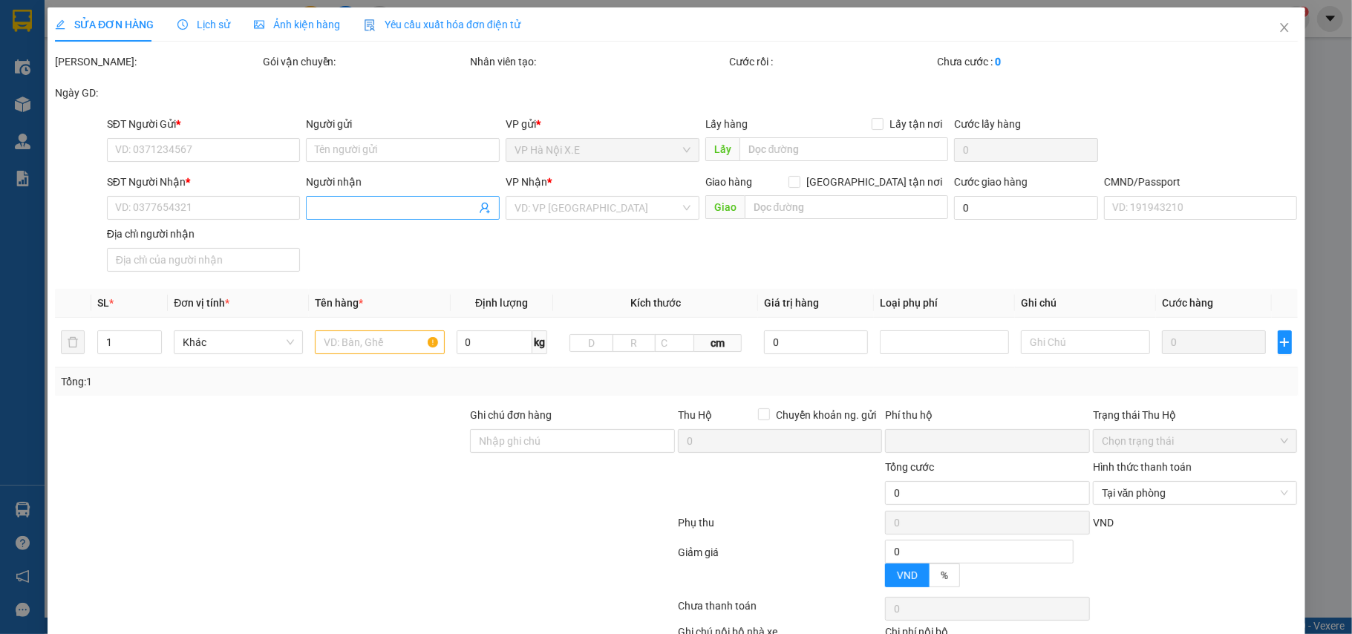
type input "0"
type input "115.000"
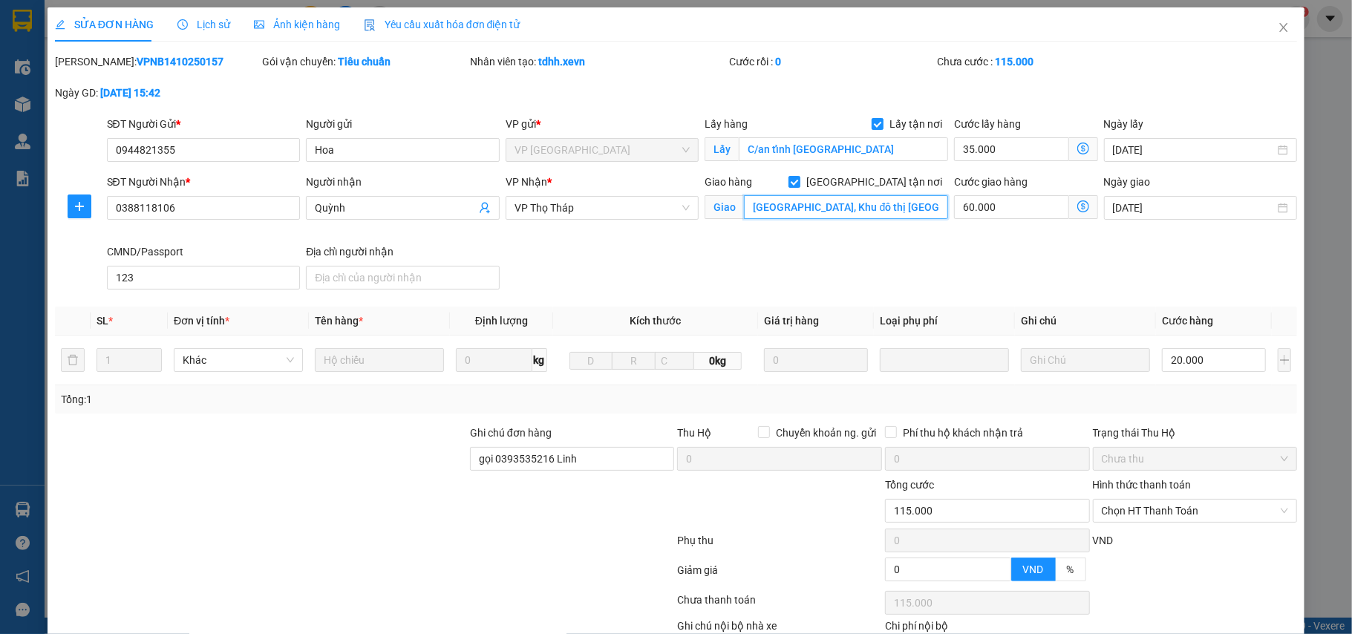
click at [808, 209] on input "[GEOGRAPHIC_DATA], Khu đô thị [GEOGRAPHIC_DATA], [STREET_ADDRESS]" at bounding box center [846, 207] width 204 height 24
paste input "[GEOGRAPHIC_DATA], [GEOGRAPHIC_DATA] thị [GEOGRAPHIC_DATA], [GEOGRAPHIC_DATA], …"
type input "[GEOGRAPHIC_DATA], [GEOGRAPHIC_DATA] thị [GEOGRAPHIC_DATA], [GEOGRAPHIC_DATA], …"
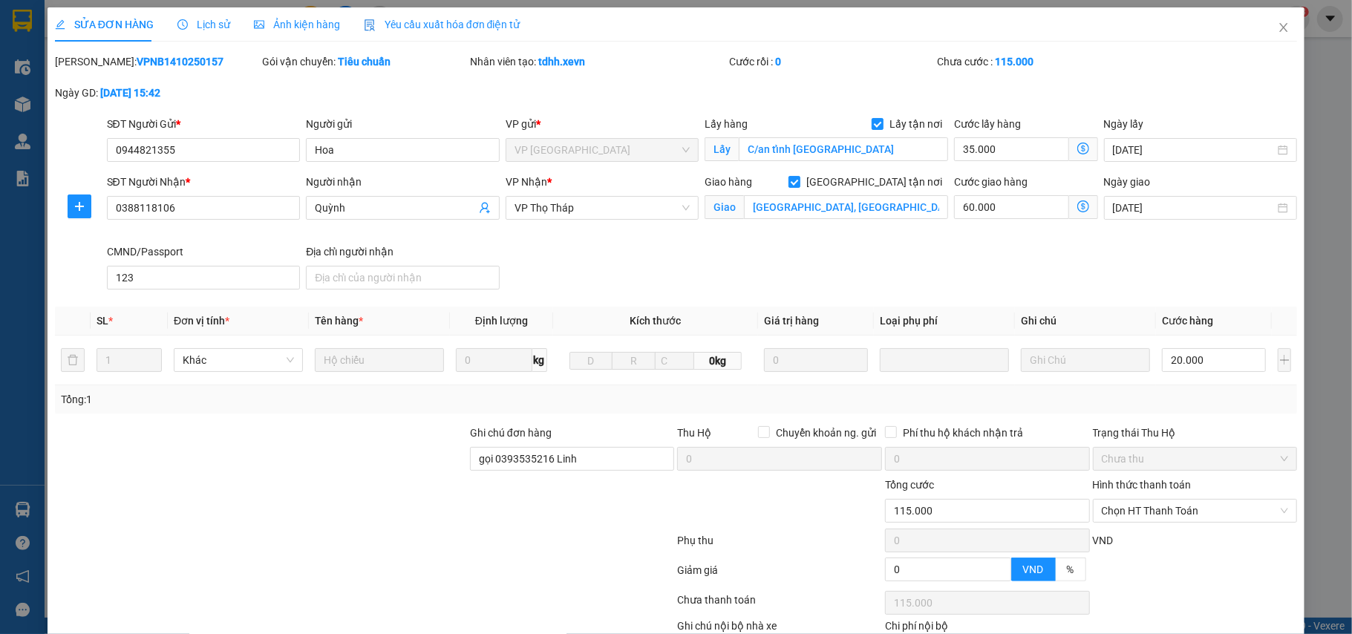
click at [754, 266] on div "SĐT Người Nhận * 0388118106 Người nhận Quỳnh VP Nhận * VP Thọ Tháp Giao hàng [G…" at bounding box center [702, 235] width 1196 height 122
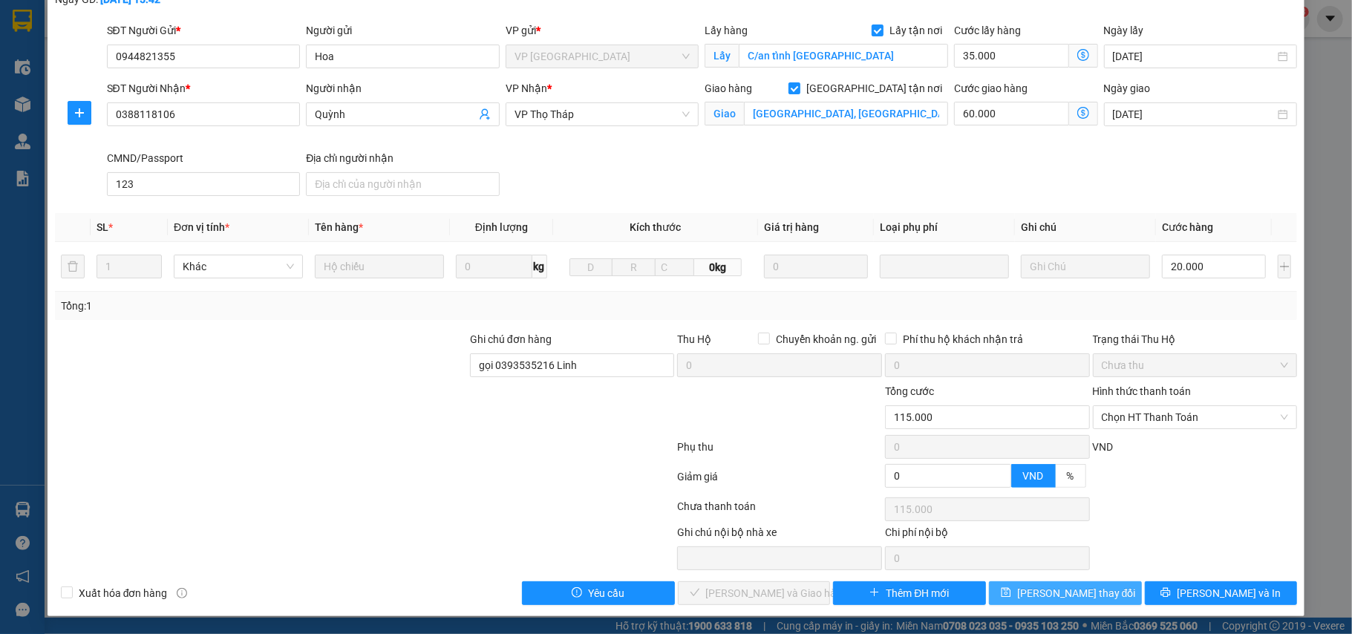
click at [1030, 595] on button "[PERSON_NAME] thay đổi" at bounding box center [1065, 593] width 153 height 24
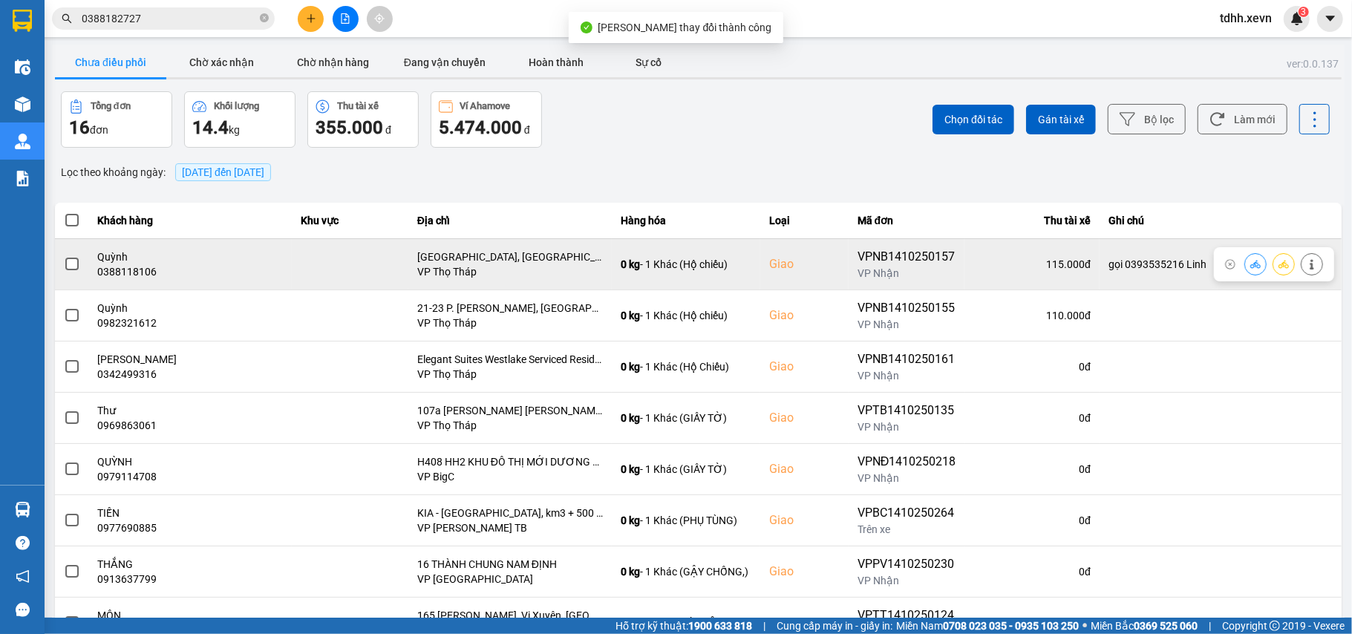
click at [1250, 268] on icon at bounding box center [1255, 264] width 10 height 10
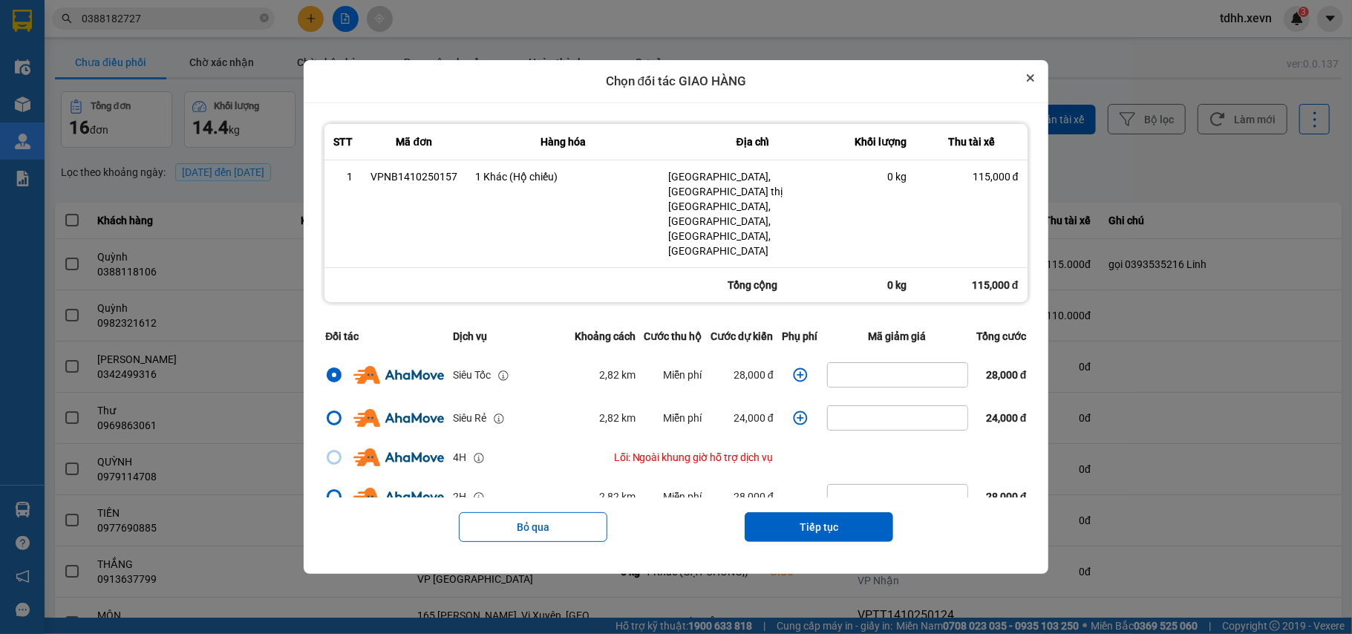
click at [1037, 87] on button "Close" at bounding box center [1030, 78] width 18 height 18
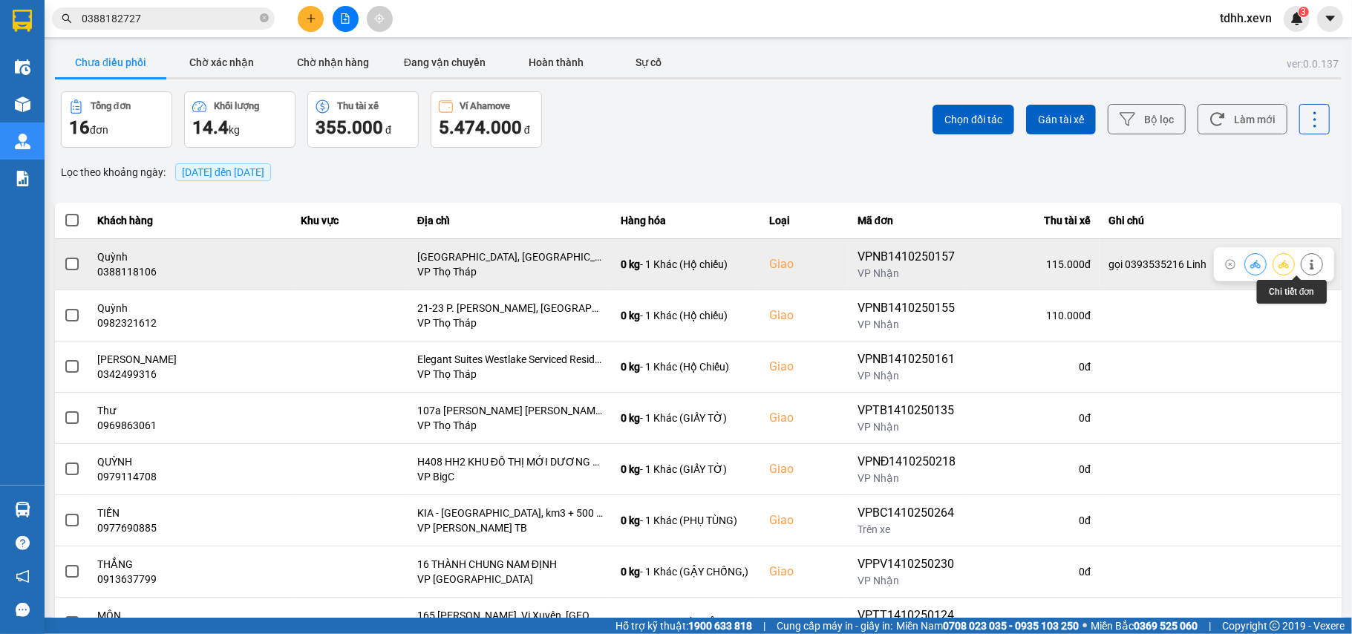
click at [1306, 265] on icon at bounding box center [1311, 264] width 10 height 10
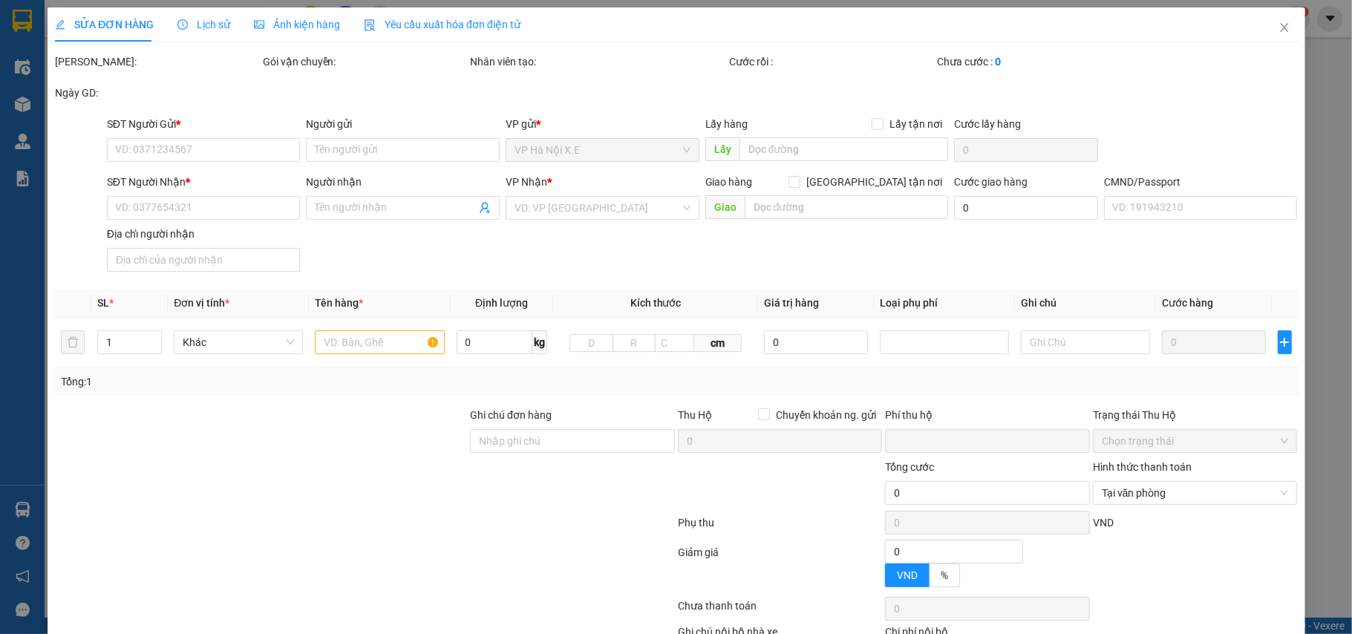
type input "0944821355"
type input "Hoa"
checkbox input "true"
type input "C/an tỉnh [GEOGRAPHIC_DATA]"
type input "0388118106"
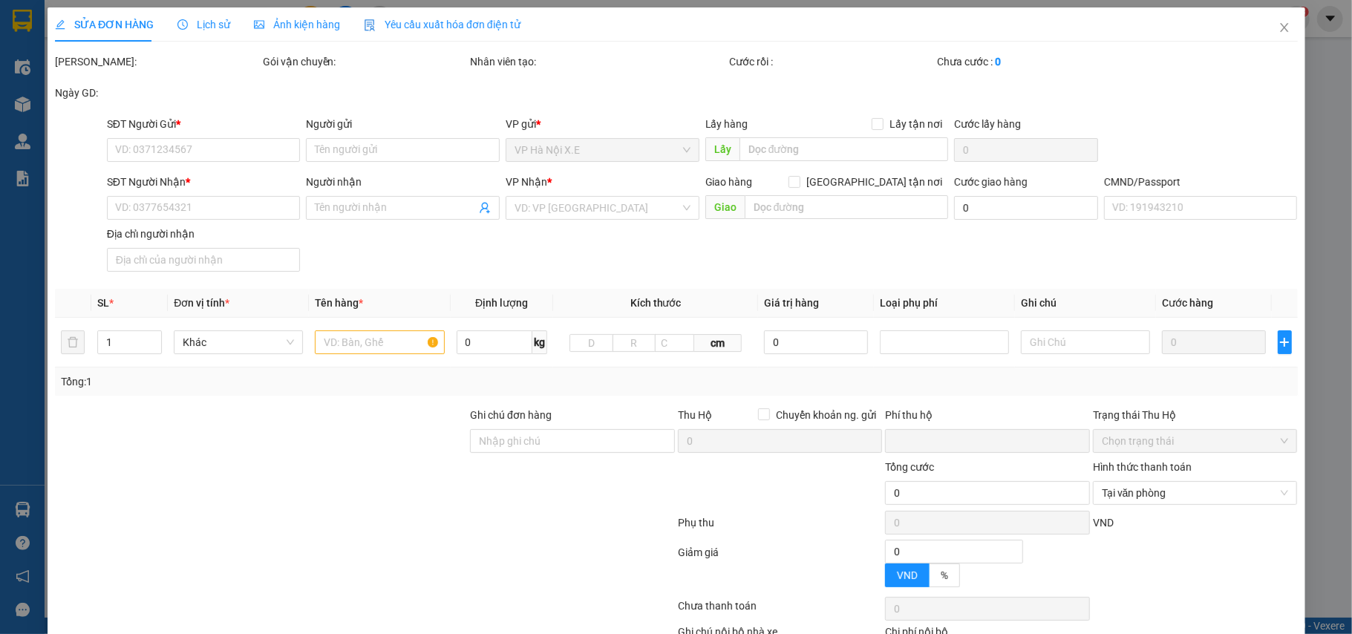
type input "Quỳnh"
checkbox input "true"
type input "[GEOGRAPHIC_DATA], [GEOGRAPHIC_DATA] thị [GEOGRAPHIC_DATA], [GEOGRAPHIC_DATA], …"
type input "123"
type input "gọi 0393535216 Linh"
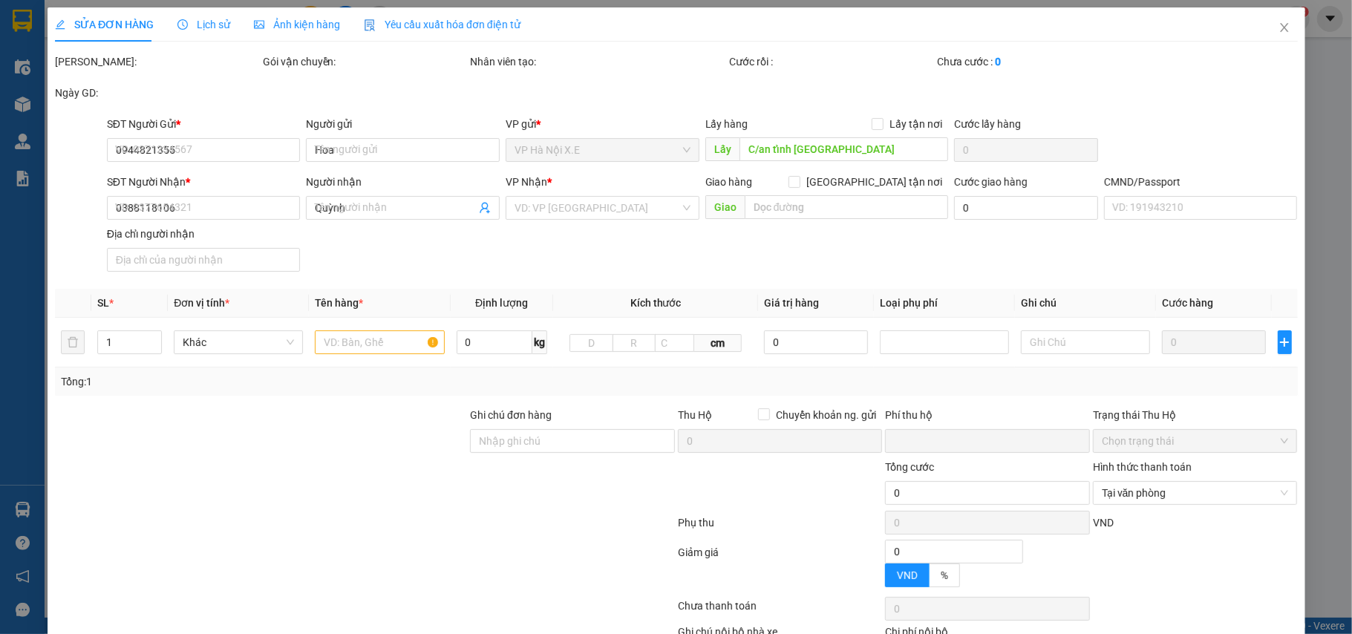
type input "0"
type input "115.000"
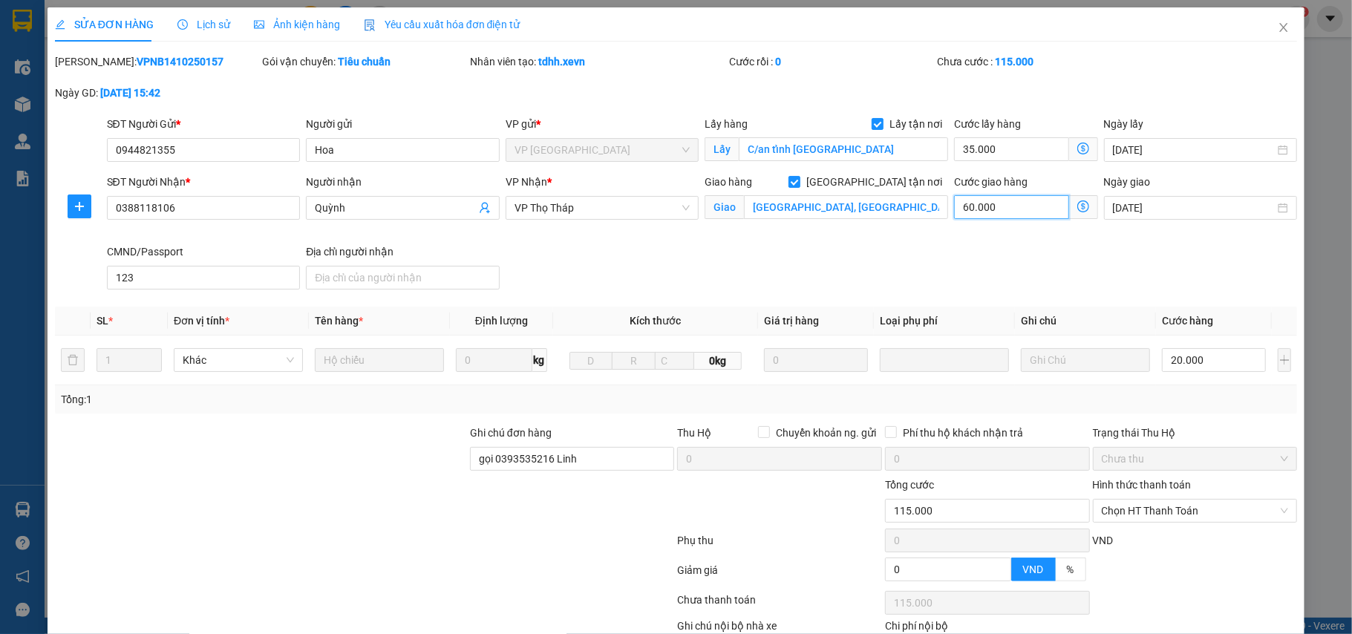
click at [1007, 209] on input "60.000" at bounding box center [1011, 207] width 114 height 24
type input "55.005"
type input "50"
type input "55.050"
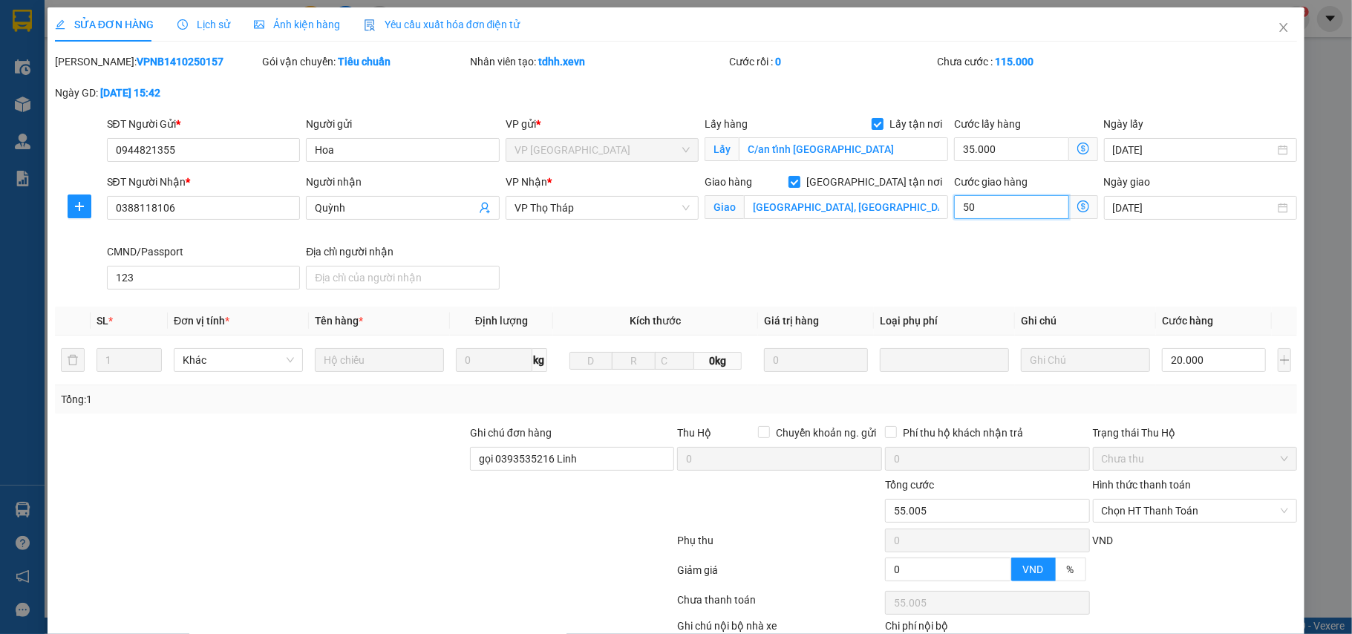
type input "55.050"
type input "50"
type input "105.000"
type input "50.000"
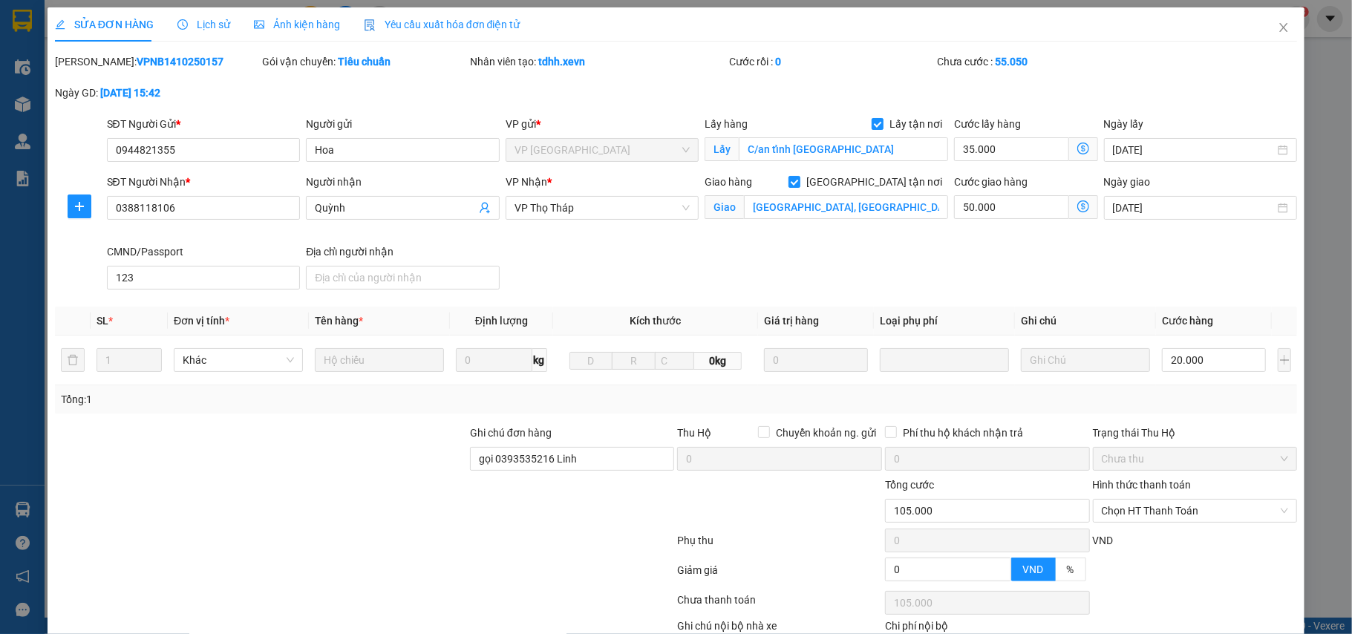
click at [906, 250] on div "SĐT Người Nhận * 0388118106 Người nhận Quỳnh VP Nhận * VP Thọ Tháp Giao hàng [G…" at bounding box center [702, 235] width 1196 height 122
click at [1277, 28] on icon "close" at bounding box center [1283, 28] width 12 height 12
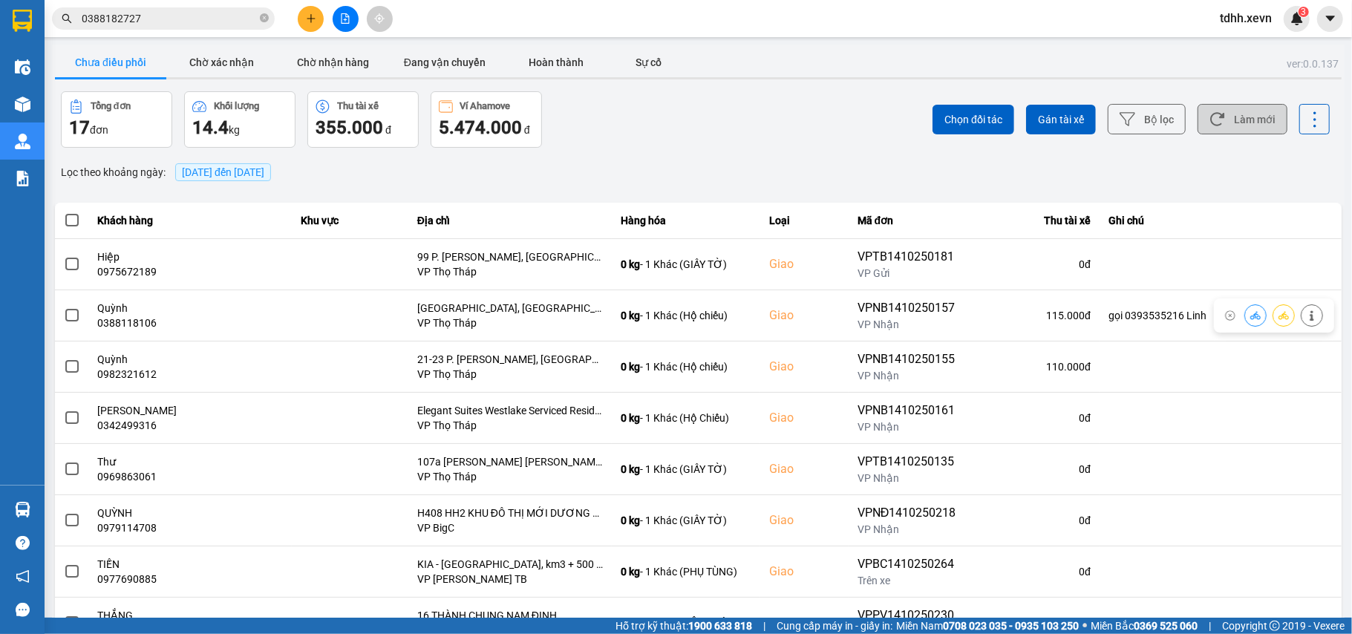
click at [1248, 122] on button "Làm mới" at bounding box center [1242, 119] width 90 height 30
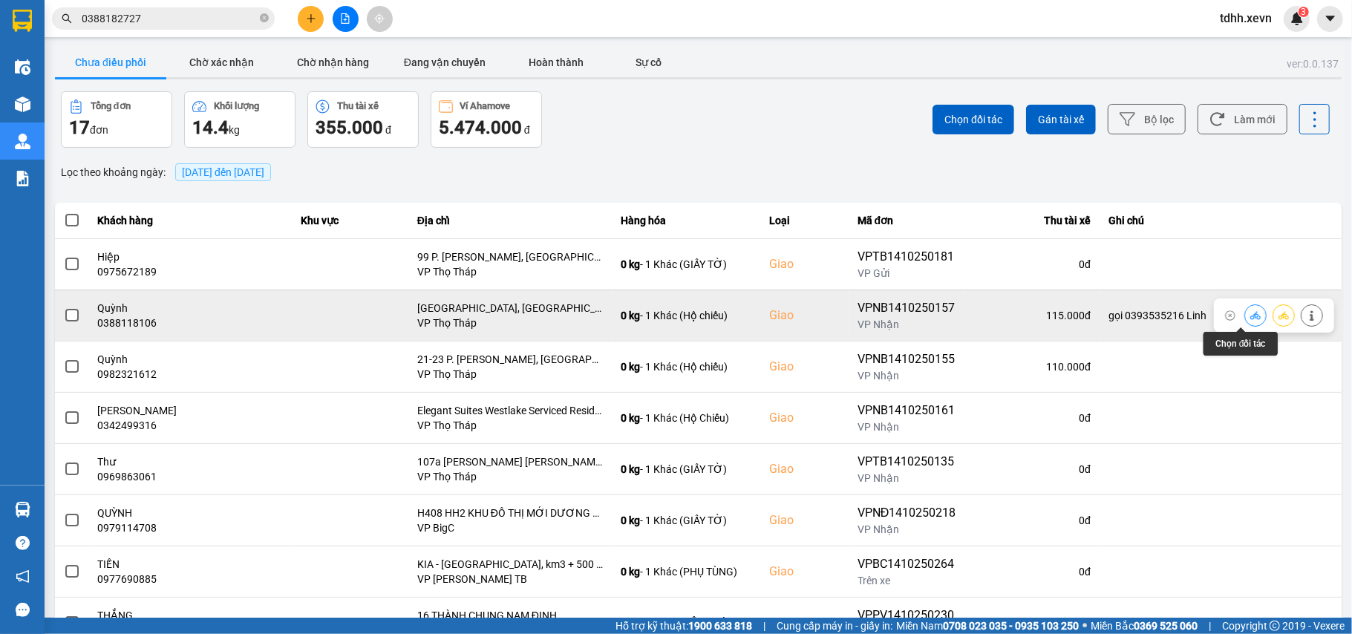
click at [1250, 310] on icon at bounding box center [1255, 315] width 10 height 10
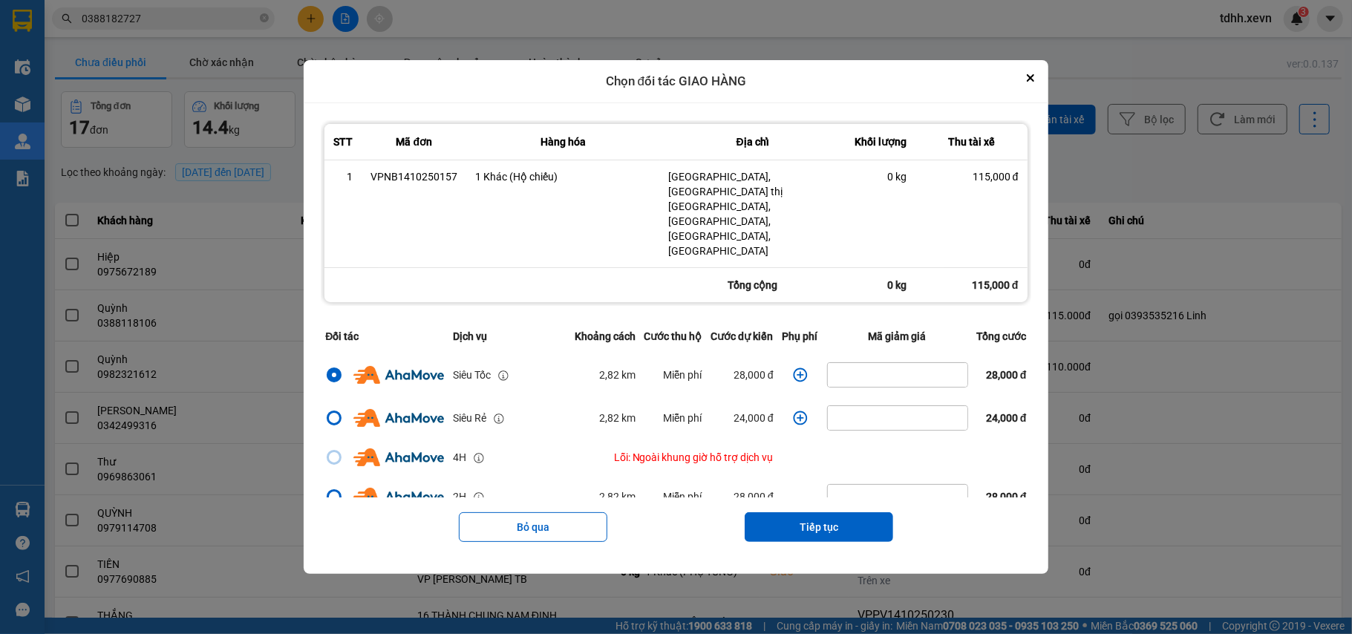
click at [793, 367] on icon "dialog" at bounding box center [800, 374] width 15 height 15
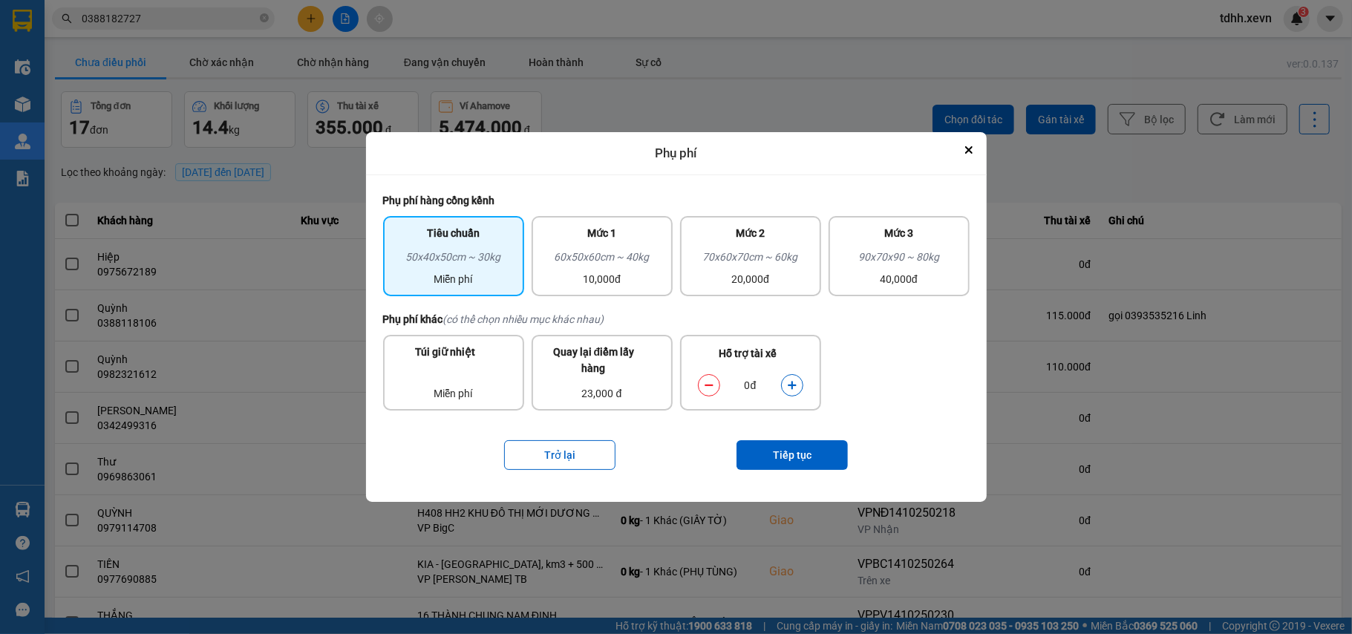
click at [791, 392] on button "dialog" at bounding box center [792, 385] width 21 height 26
click at [793, 393] on button "dialog" at bounding box center [792, 385] width 21 height 26
click at [796, 440] on button "Tiếp tục" at bounding box center [791, 455] width 111 height 30
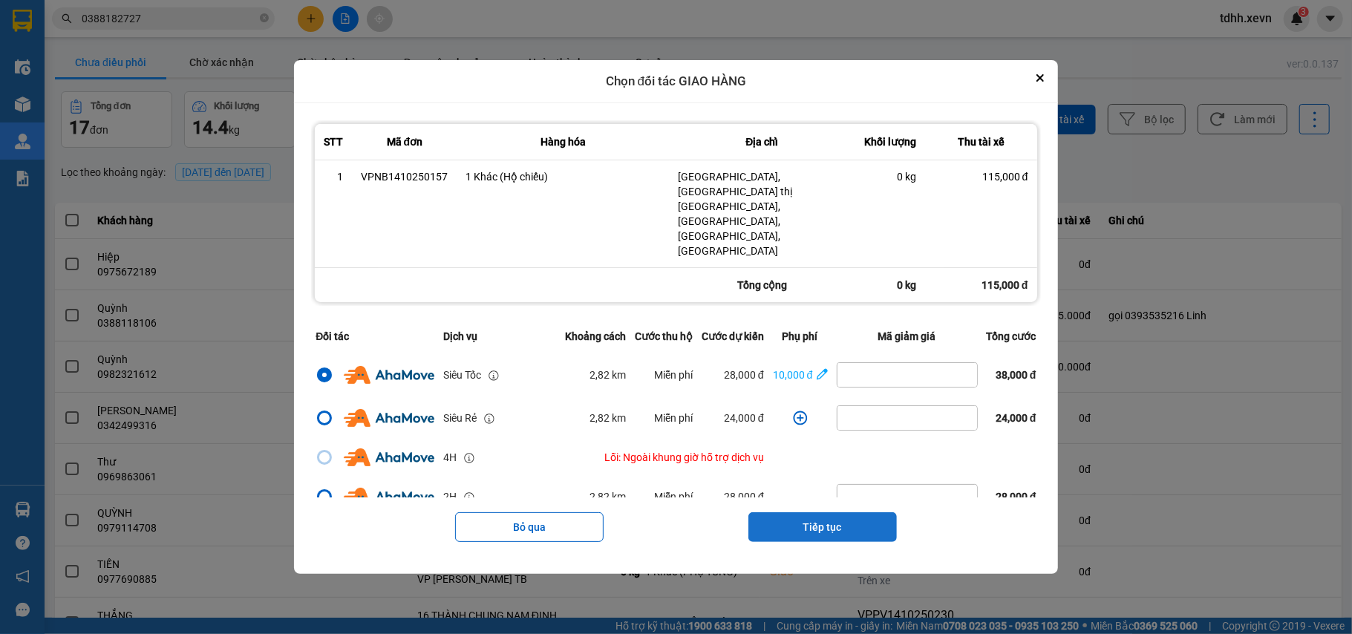
click at [829, 512] on button "Tiếp tục" at bounding box center [822, 527] width 148 height 30
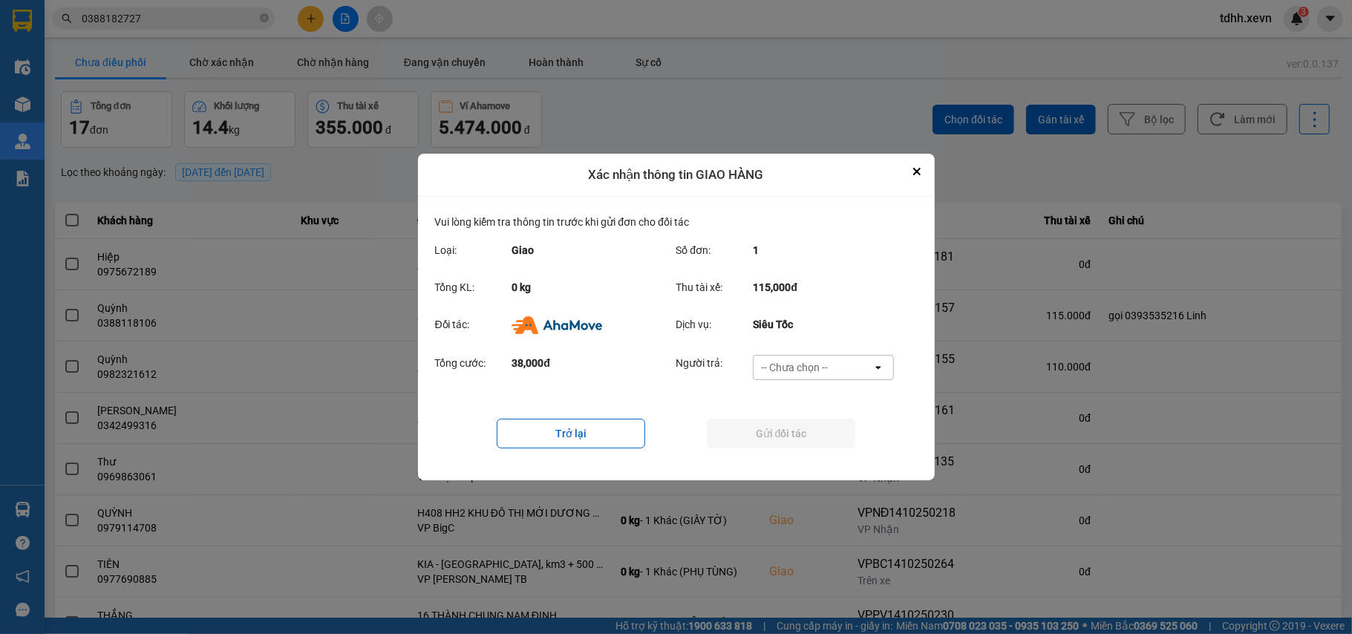
click at [808, 377] on div "-- Chưa chọn --" at bounding box center [812, 368] width 119 height 24
click at [809, 467] on ul "Khách hàng Nhà xe trả tiền mặt Ví Ahamove" at bounding box center [823, 426] width 141 height 92
click at [808, 458] on span "Ví Ahamove" at bounding box center [794, 452] width 60 height 15
click at [800, 430] on button "Gửi đối tác" at bounding box center [781, 434] width 148 height 30
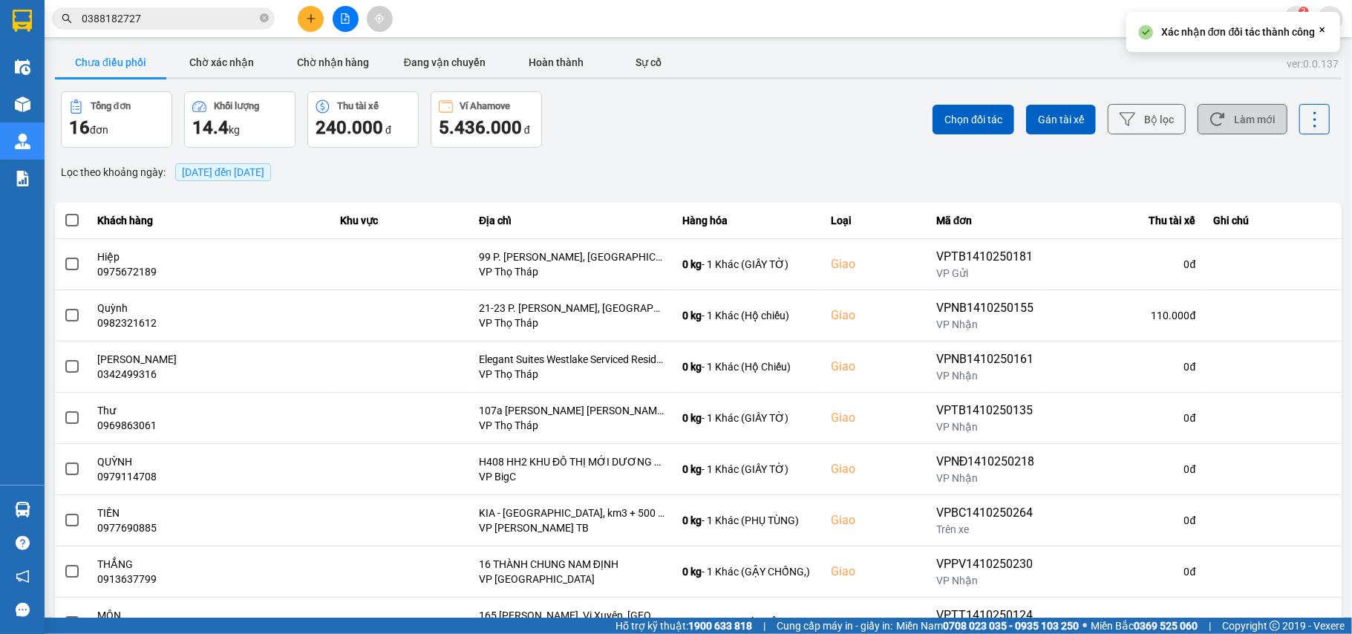
click at [1209, 122] on icon at bounding box center [1217, 119] width 16 height 16
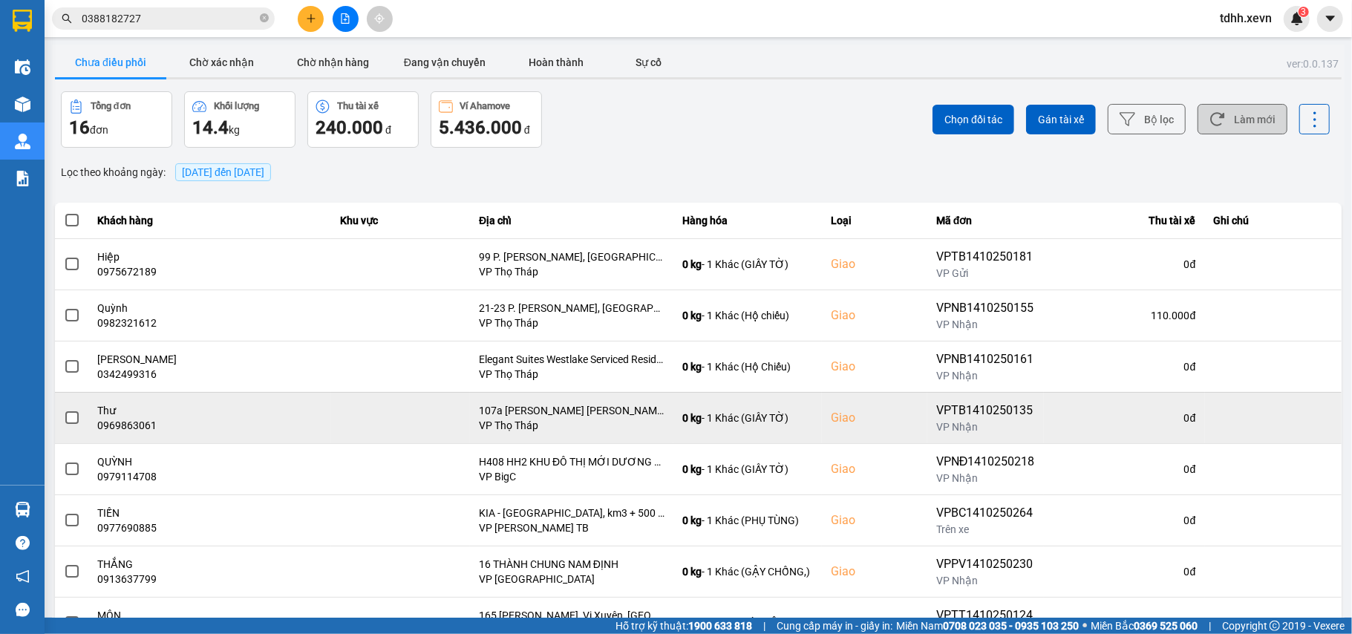
click at [120, 429] on div "0969863061" at bounding box center [210, 425] width 225 height 15
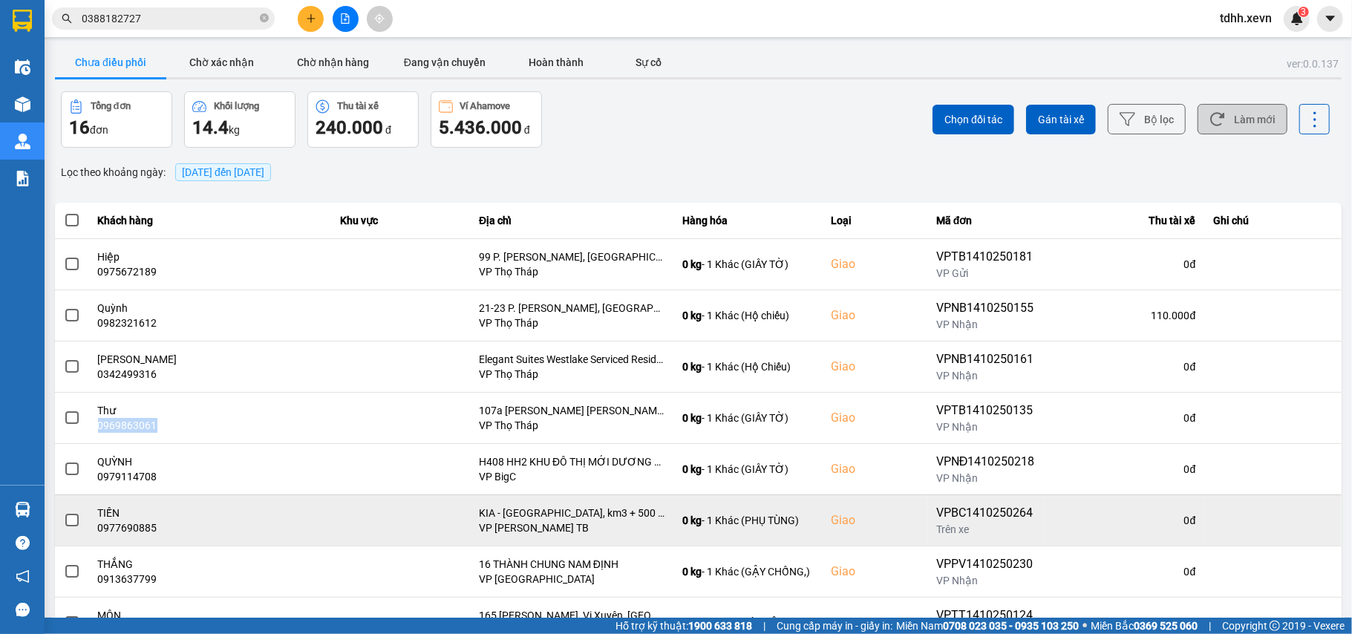
copy div "0969863061"
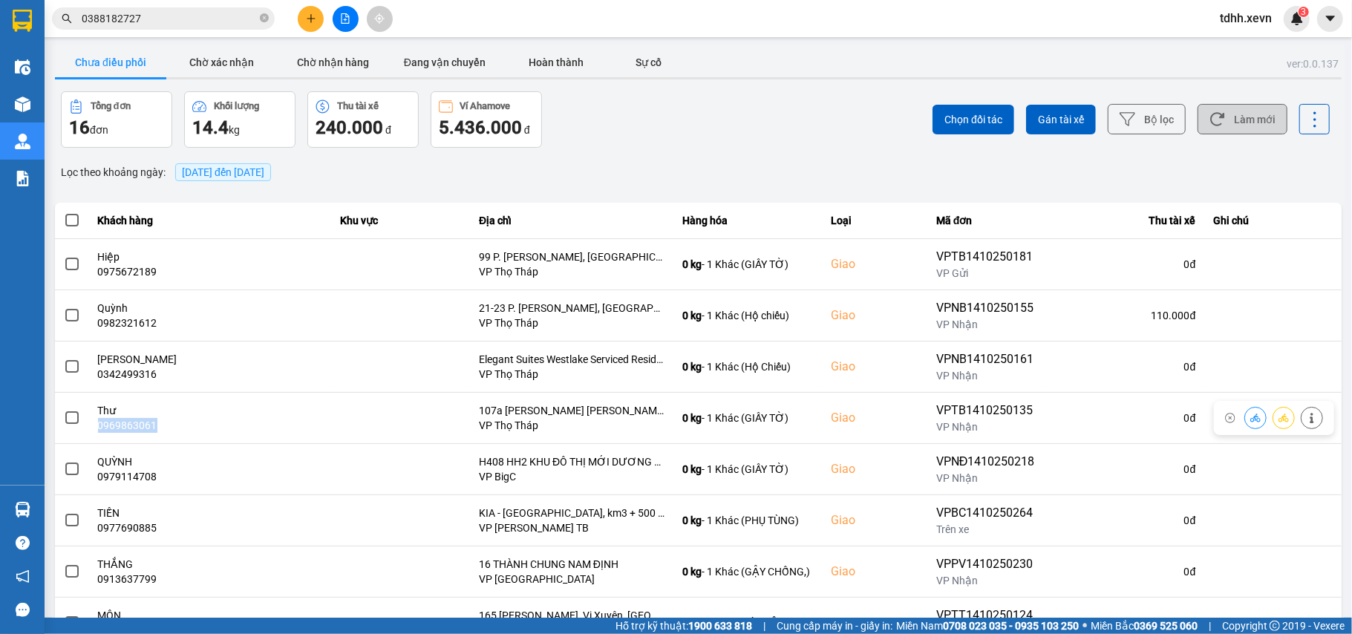
copy div "0969863061"
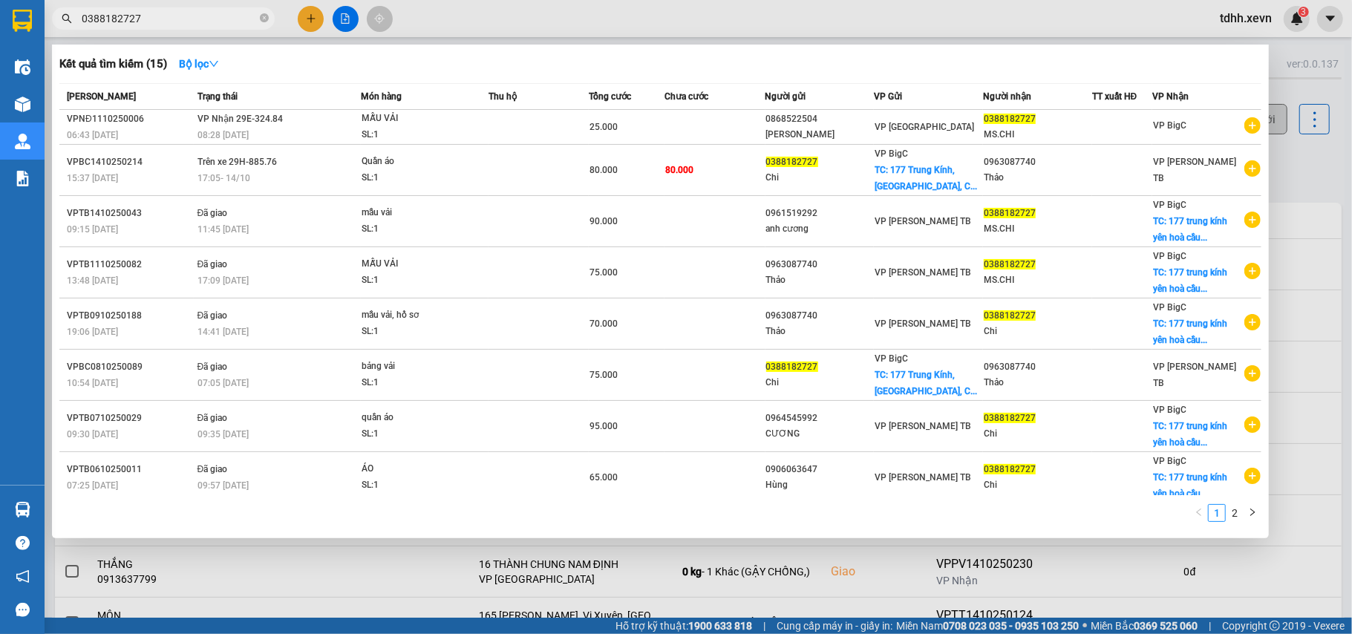
click at [145, 16] on input "0388182727" at bounding box center [169, 18] width 175 height 16
paste input "969863061"
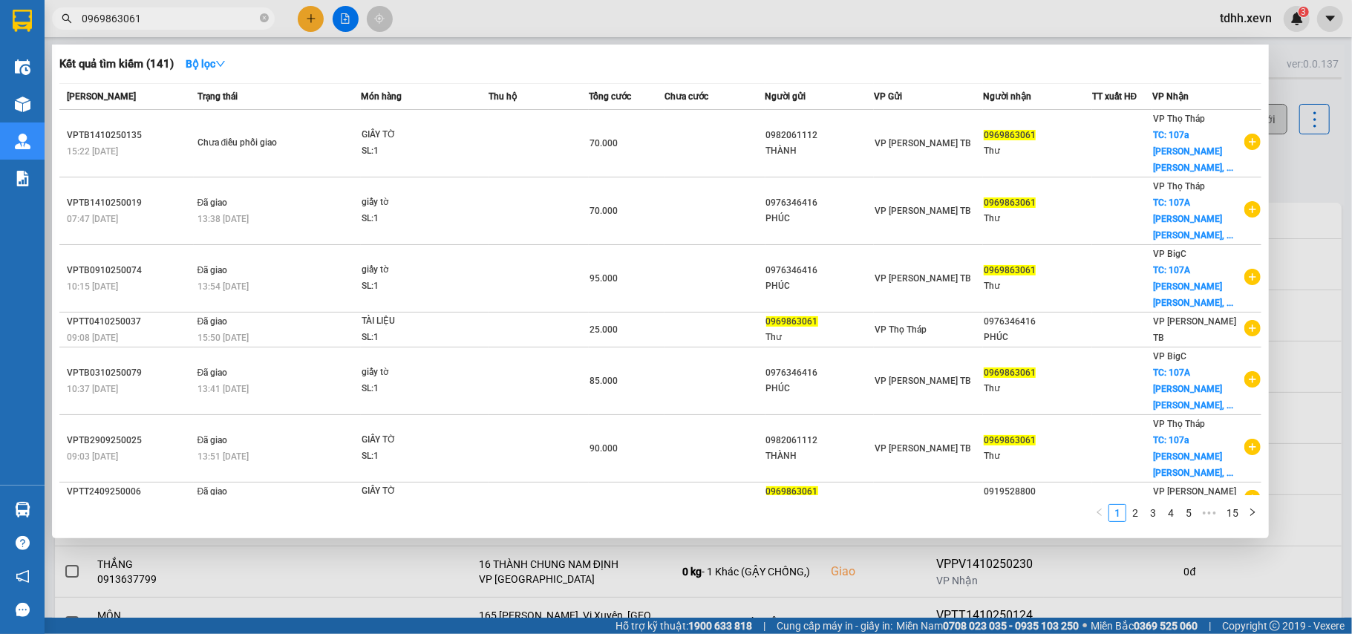
type input "0969863061"
click at [1307, 153] on div at bounding box center [676, 317] width 1352 height 634
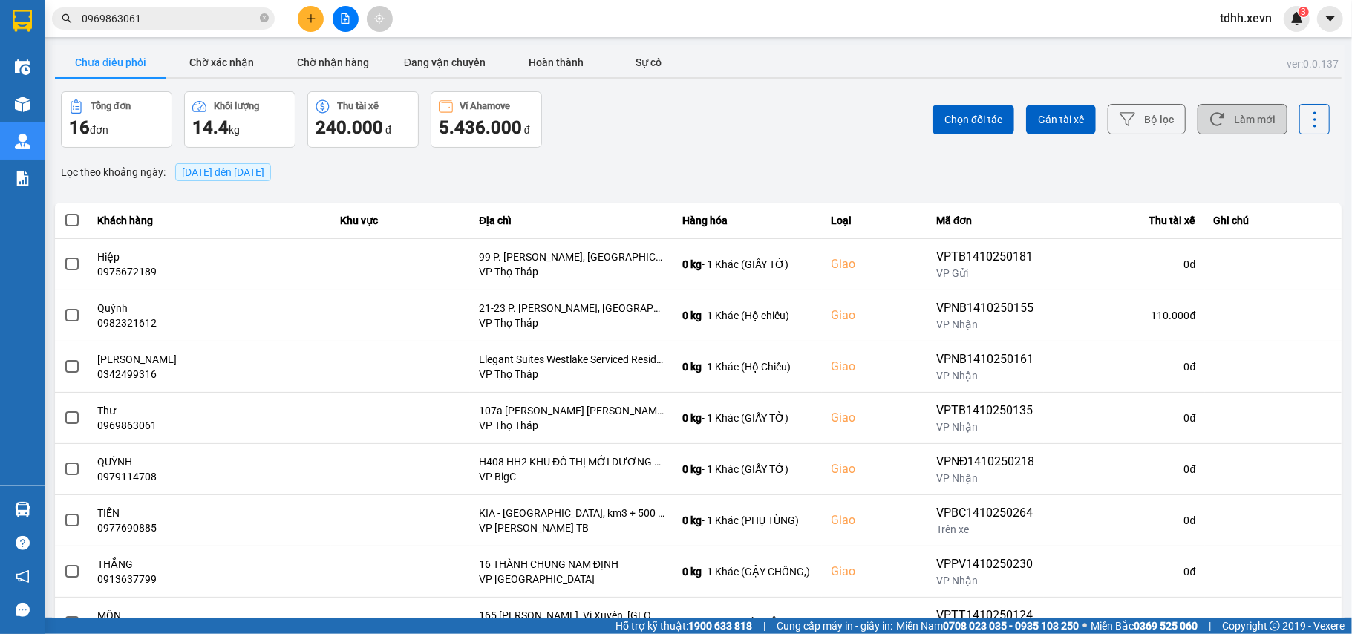
click at [1251, 126] on button "Làm mới" at bounding box center [1242, 119] width 90 height 30
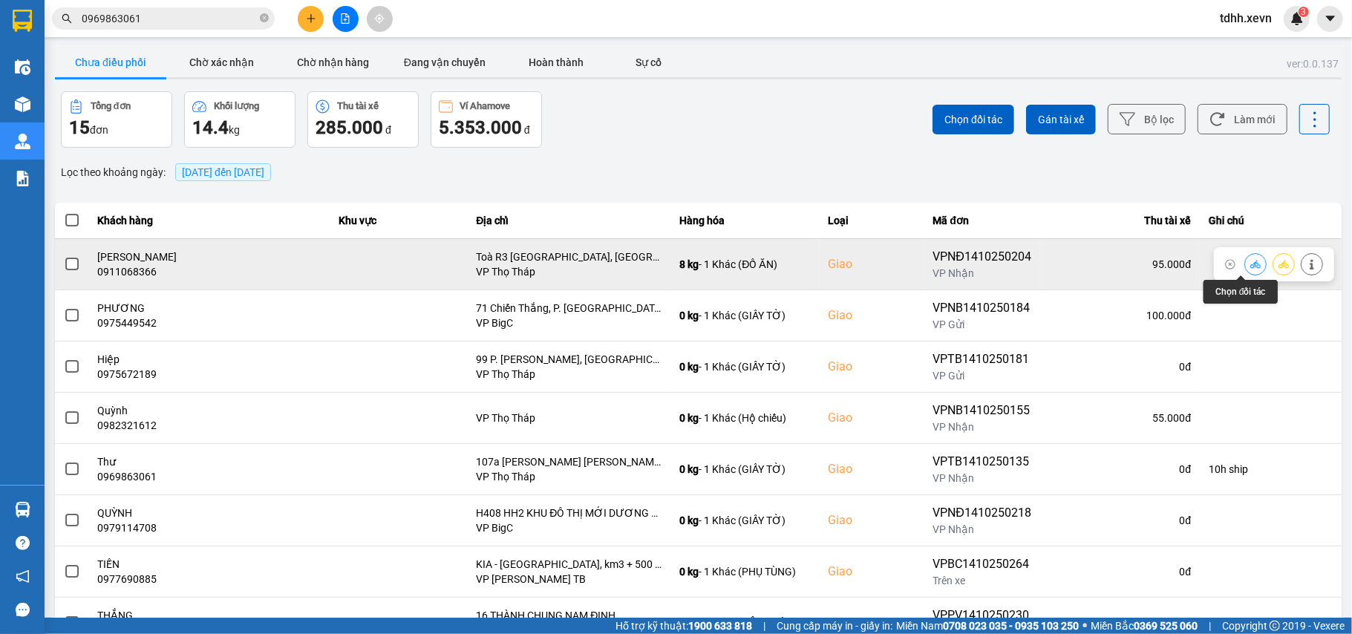
click at [1250, 268] on icon at bounding box center [1255, 264] width 10 height 8
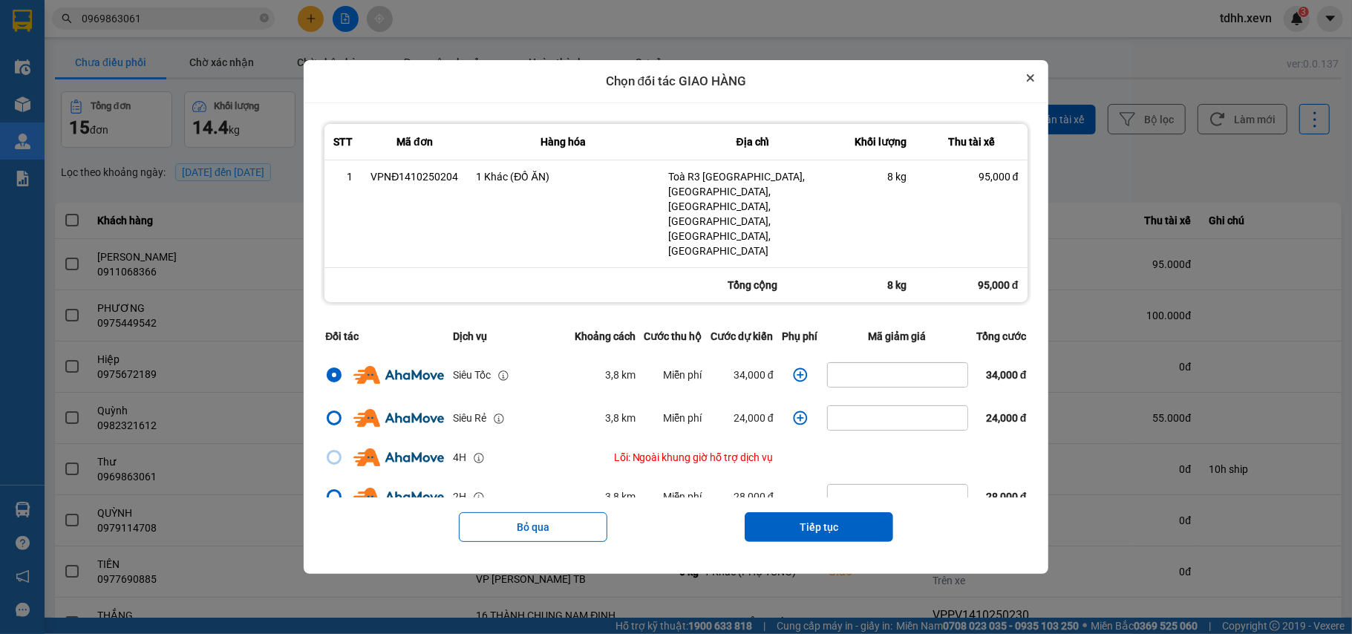
click at [1034, 87] on button "Close" at bounding box center [1030, 78] width 18 height 18
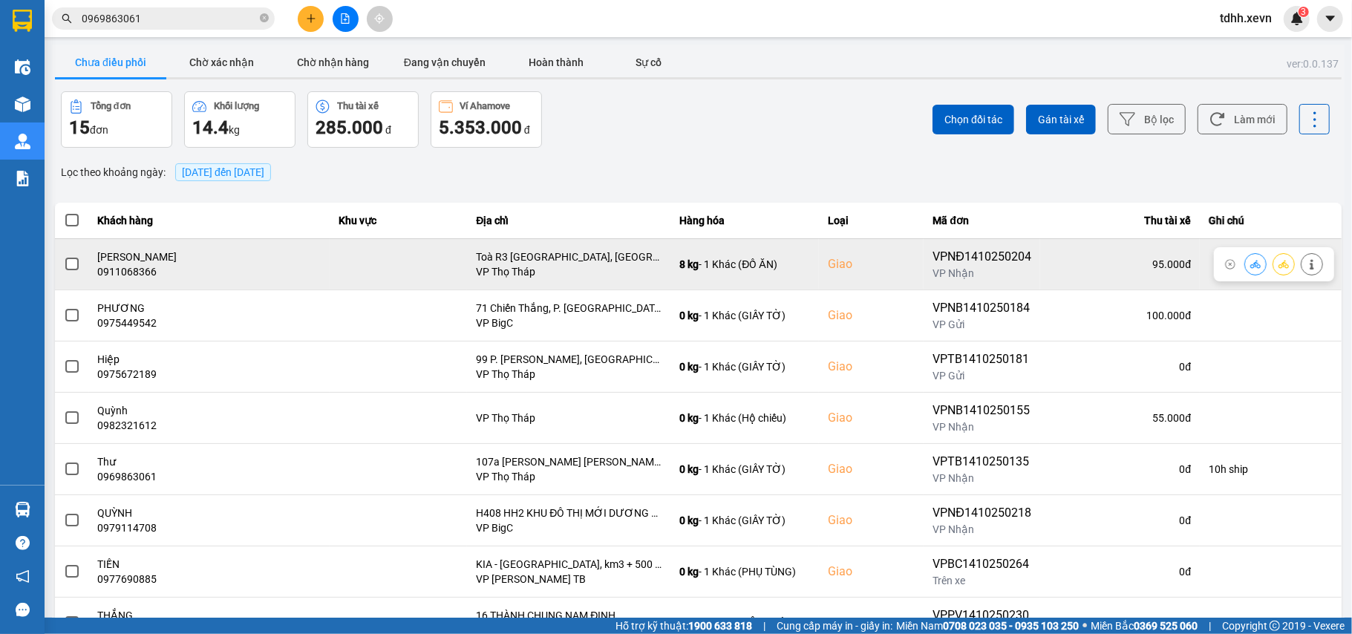
click at [1306, 262] on icon at bounding box center [1311, 264] width 10 height 10
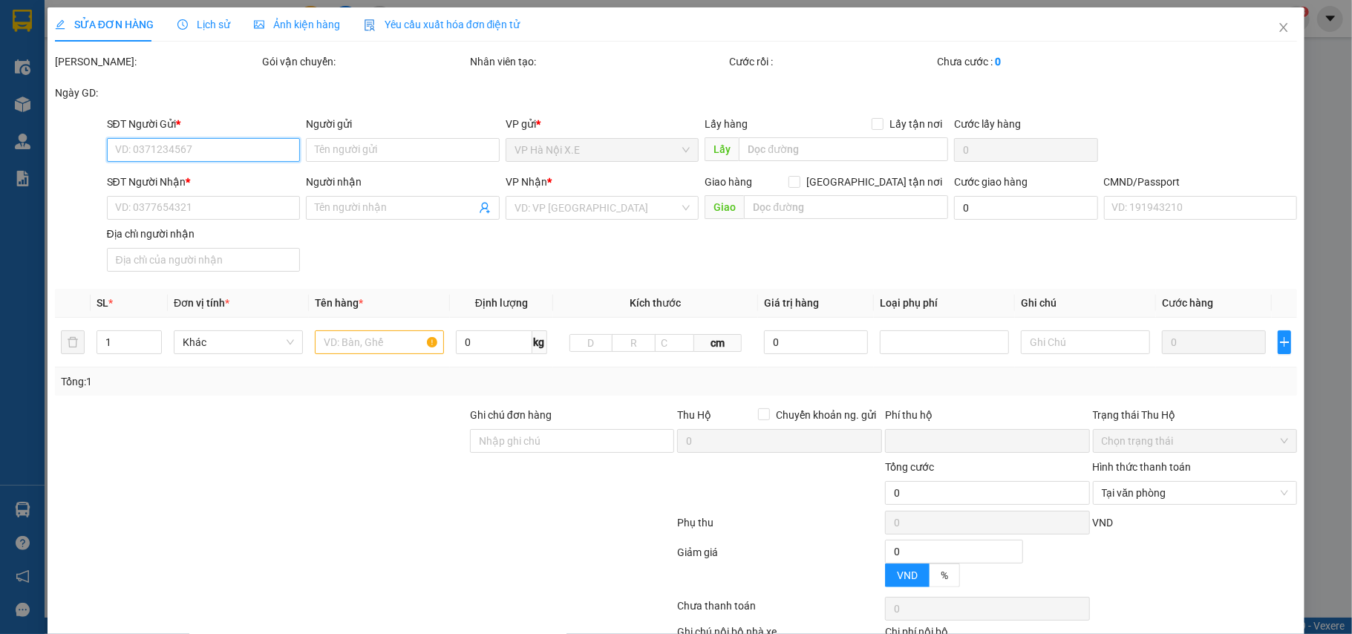
type input "0948762283"
type input "LIÊN PATE"
type input "0911068366"
type input "[PERSON_NAME]"
checkbox input "true"
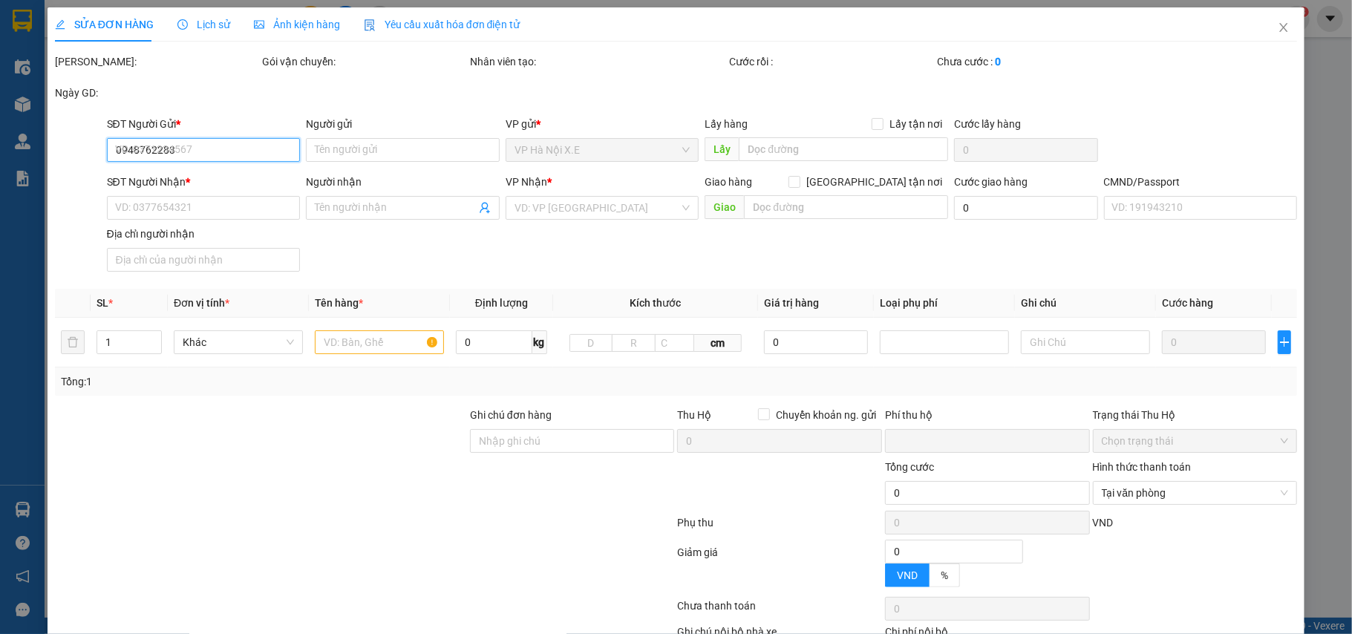
type input "Toà R3 [GEOGRAPHIC_DATA], [GEOGRAPHIC_DATA], [GEOGRAPHIC_DATA], [GEOGRAPHIC_DAT…"
type input "1"
type input "0"
type input "95.000"
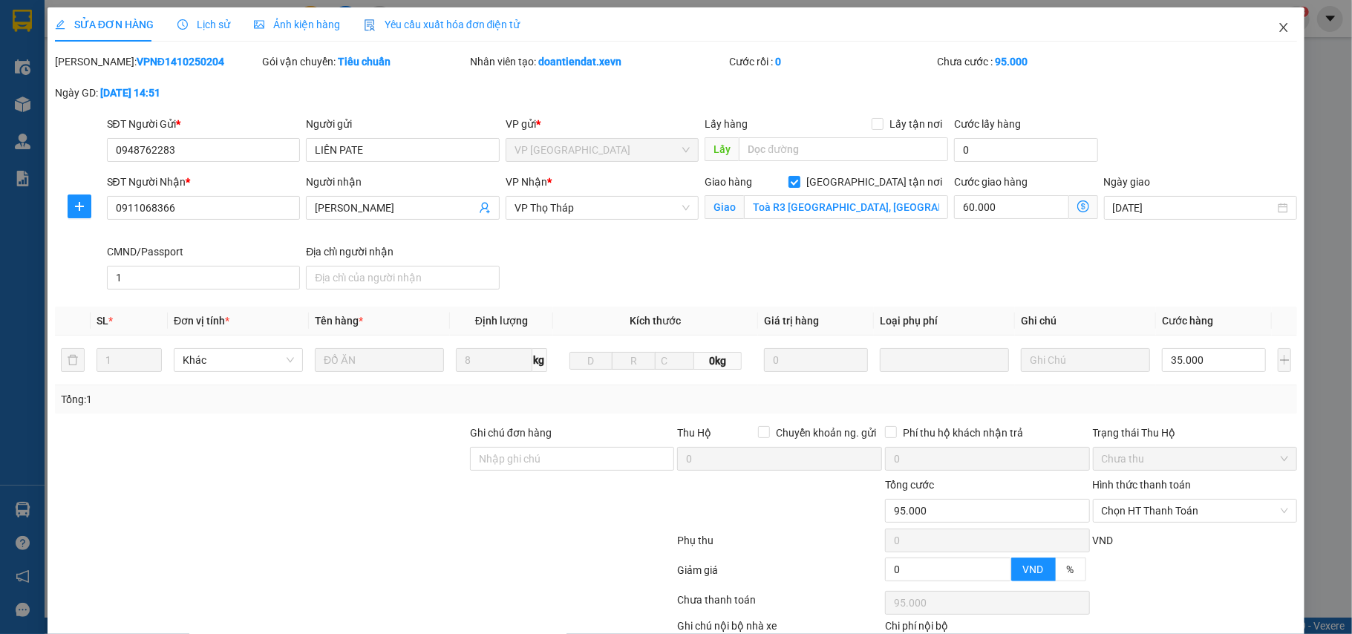
click at [1262, 22] on span "Close" at bounding box center [1283, 28] width 42 height 42
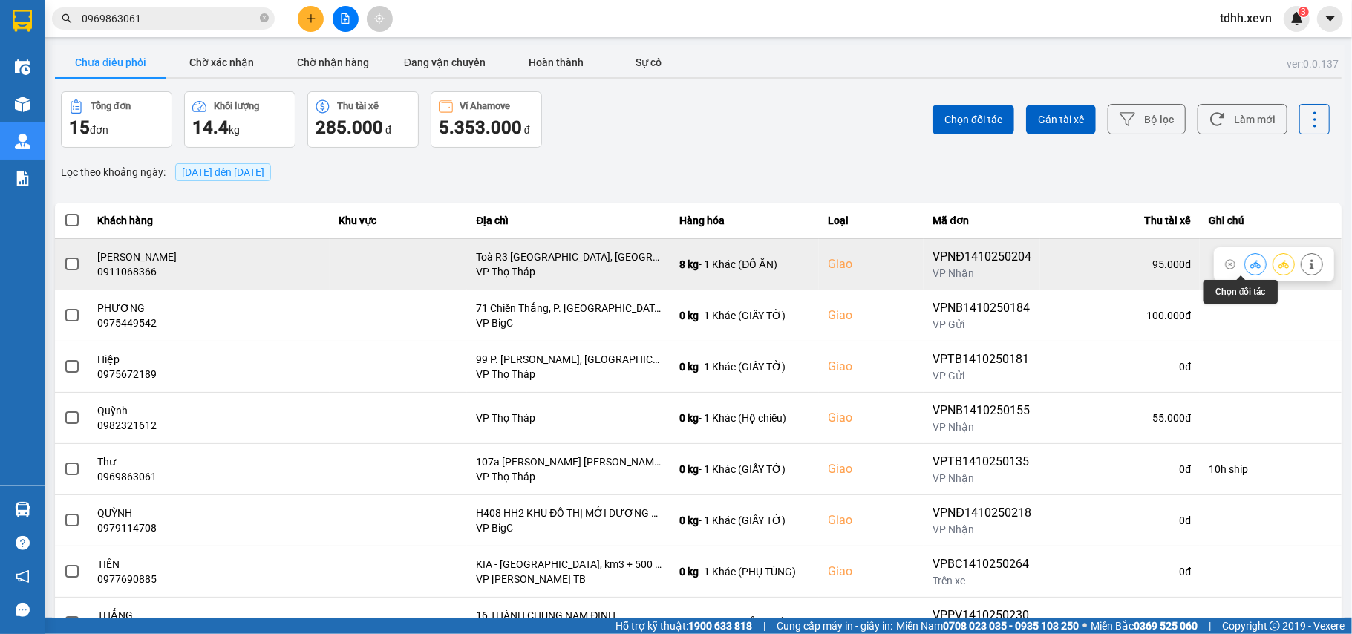
click at [1250, 264] on icon at bounding box center [1255, 264] width 10 height 8
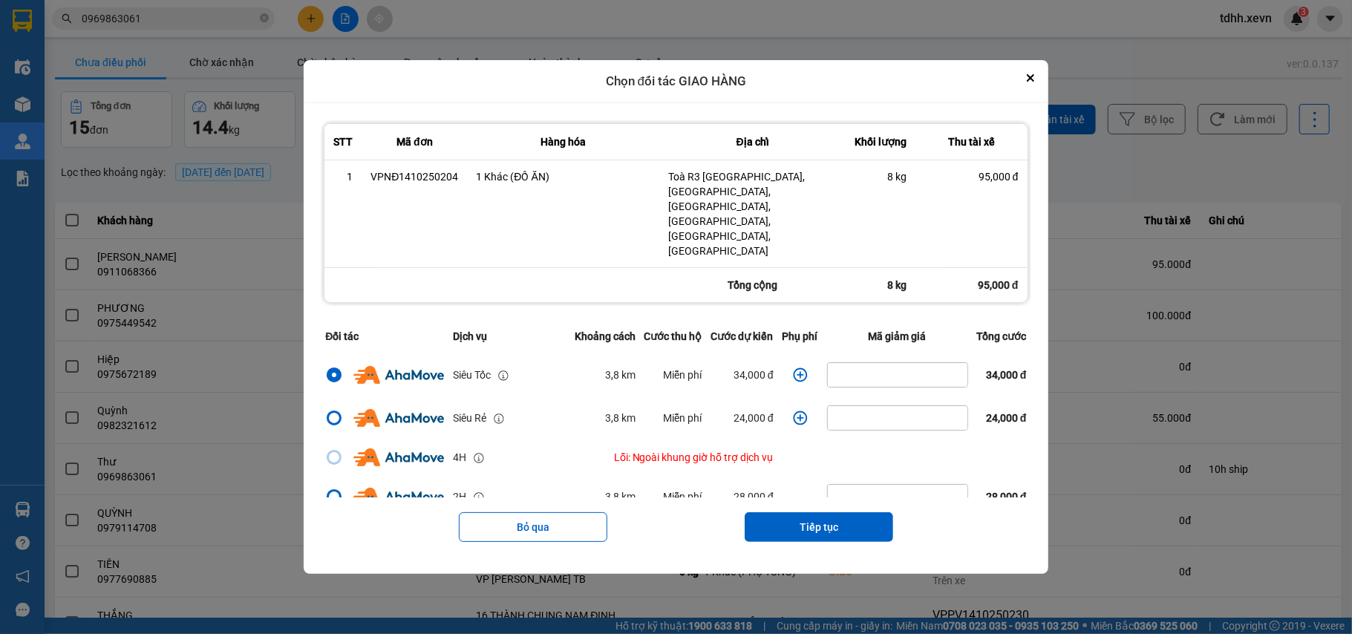
click at [793, 367] on icon "dialog" at bounding box center [800, 374] width 15 height 15
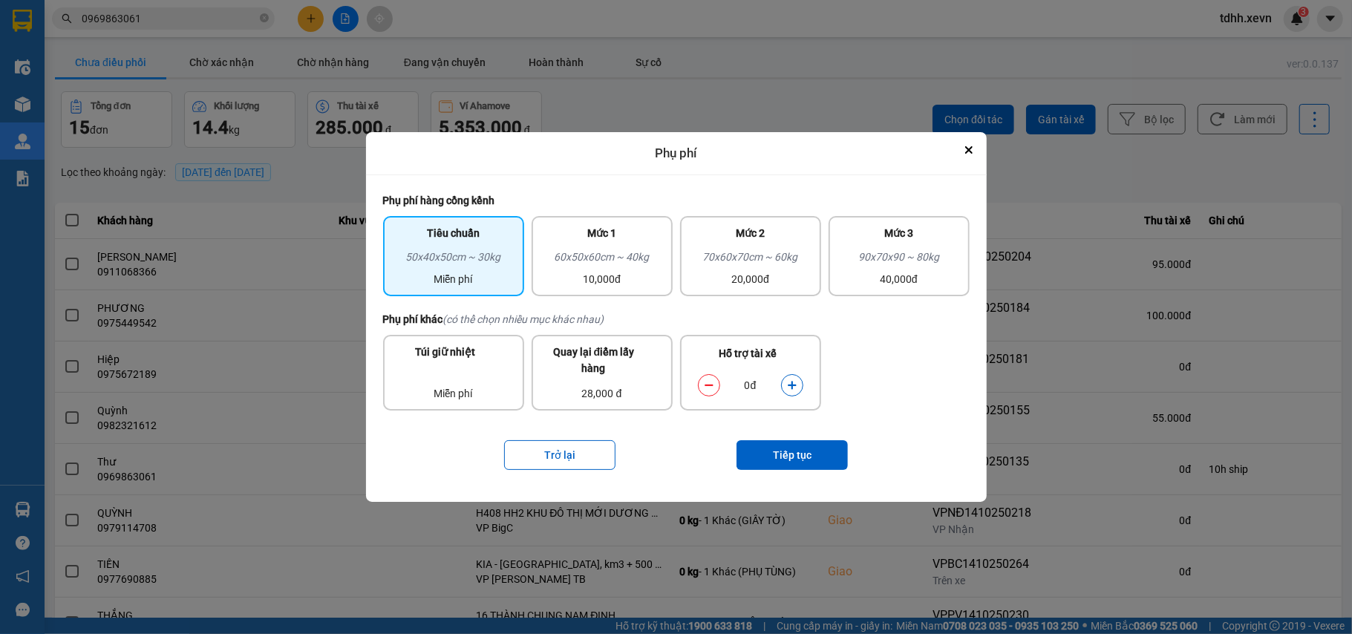
click at [790, 386] on icon "dialog" at bounding box center [792, 385] width 10 height 10
click at [817, 452] on button "Tiếp tục" at bounding box center [791, 455] width 111 height 30
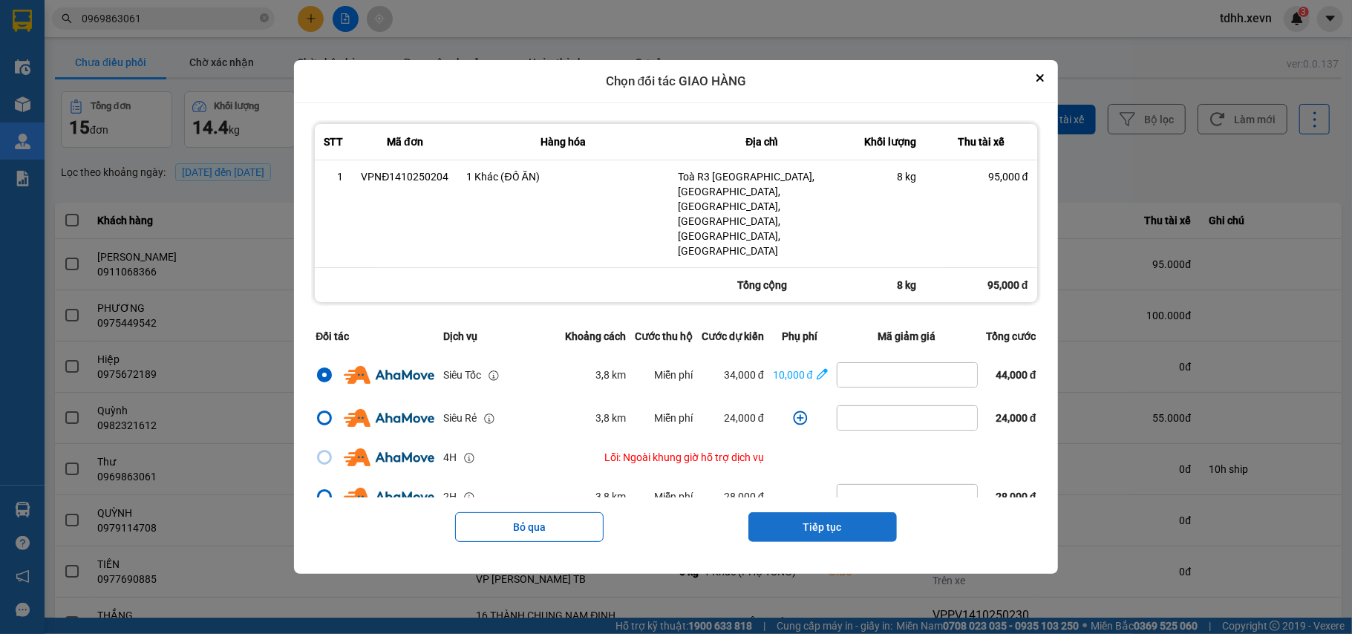
click at [845, 512] on button "Tiếp tục" at bounding box center [822, 527] width 148 height 30
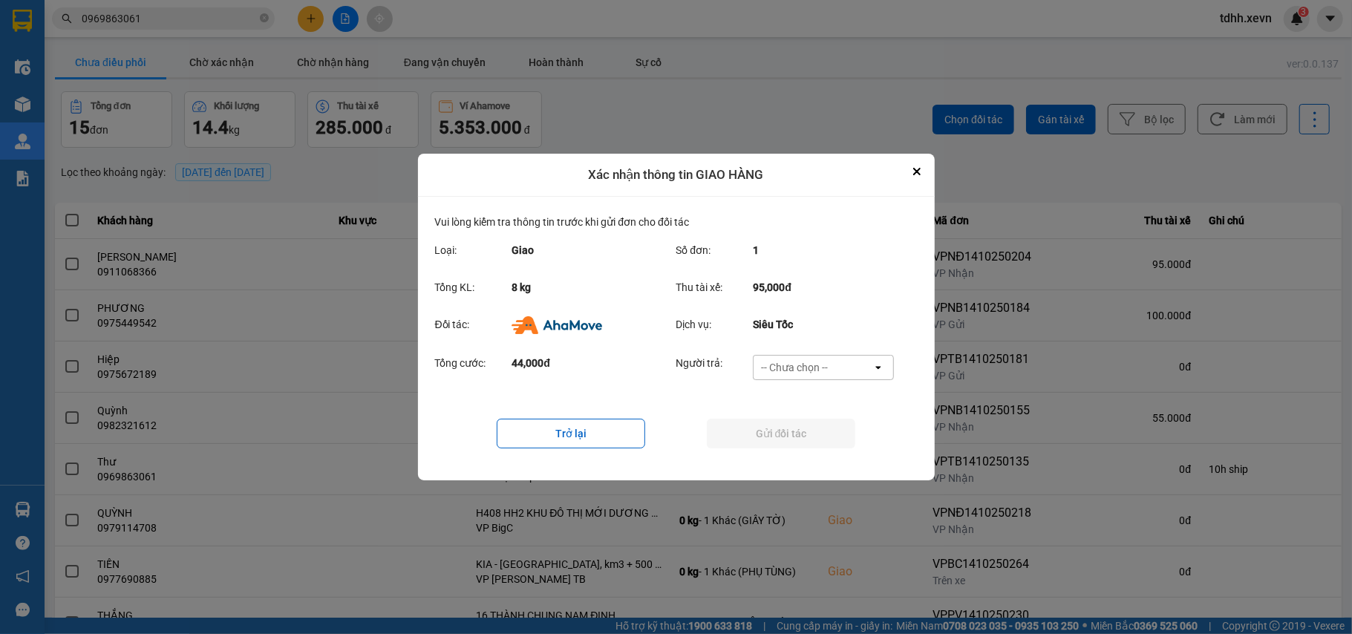
click at [838, 364] on div "-- Chưa chọn --" at bounding box center [812, 368] width 119 height 24
click at [827, 445] on div "Ví Ahamove" at bounding box center [823, 452] width 141 height 27
click at [826, 438] on button "Gửi đối tác" at bounding box center [781, 434] width 148 height 30
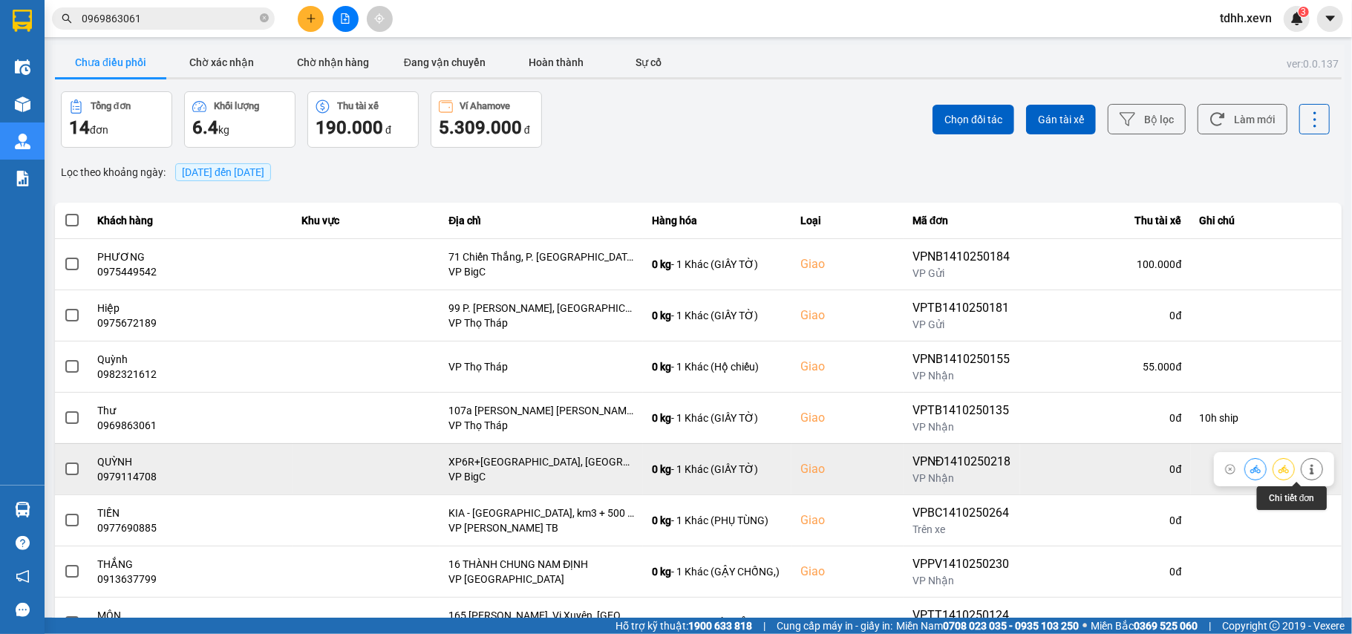
click at [1302, 471] on button at bounding box center [1311, 469] width 21 height 26
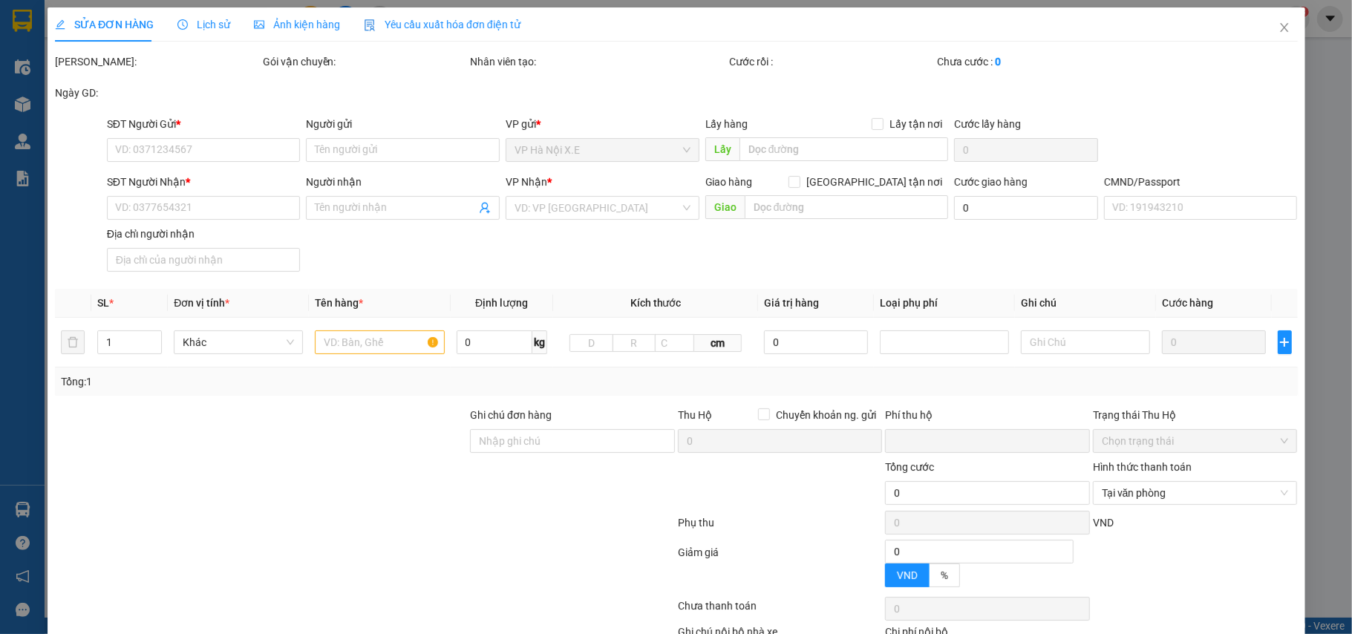
type input "0968525786"
type input "[PERSON_NAME]"
type input "0979114708"
type input "QUỲNH"
checkbox input "true"
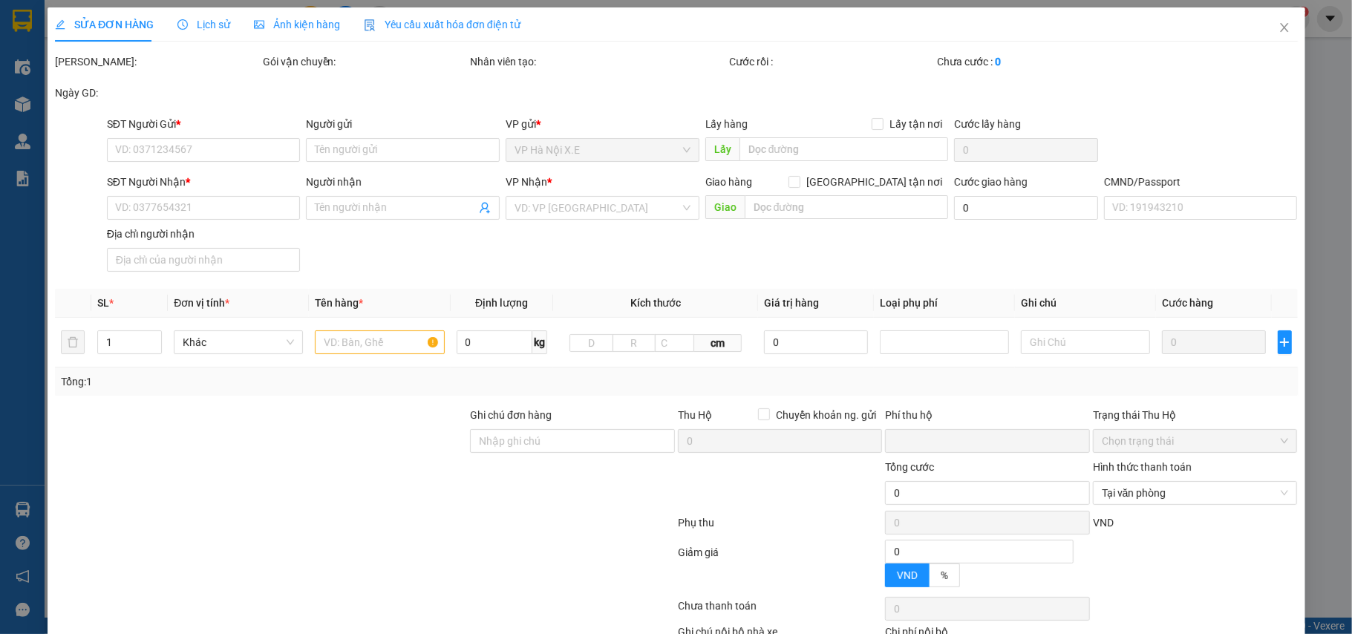
type input "XP6R+[GEOGRAPHIC_DATA], [GEOGRAPHIC_DATA]"
type input "1"
type input "0"
type input "140.000"
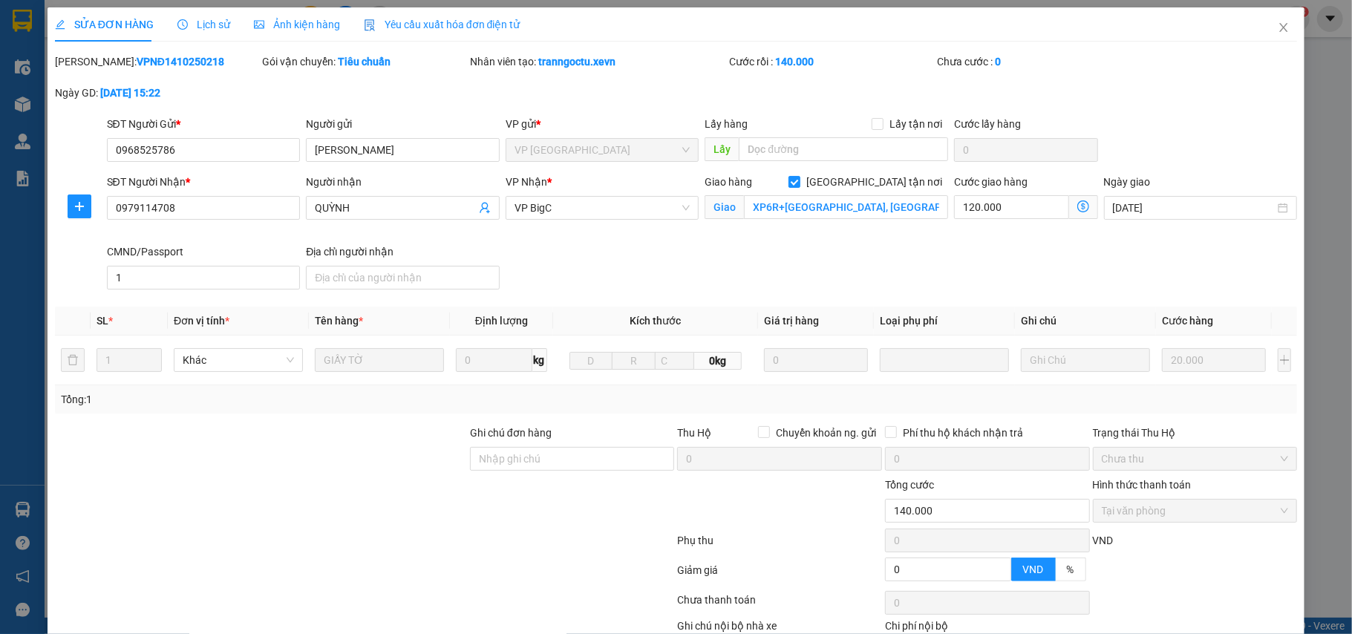
click at [212, 28] on span "Lịch sử" at bounding box center [203, 25] width 53 height 12
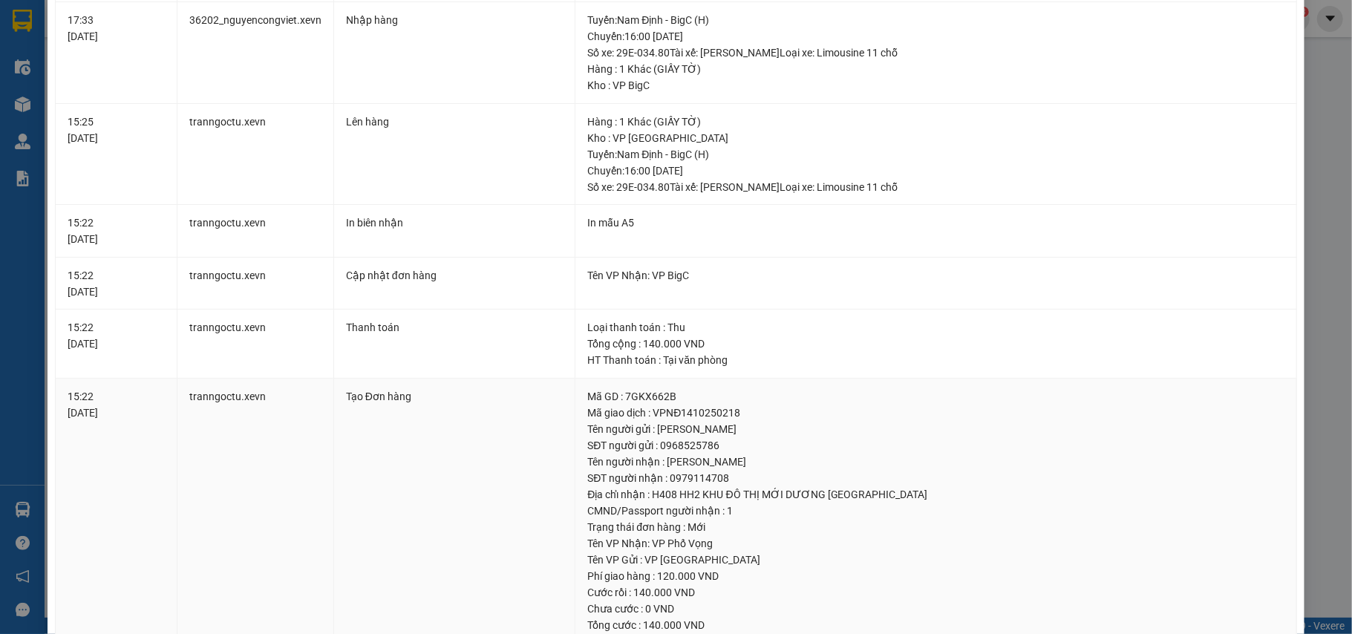
scroll to position [297, 0]
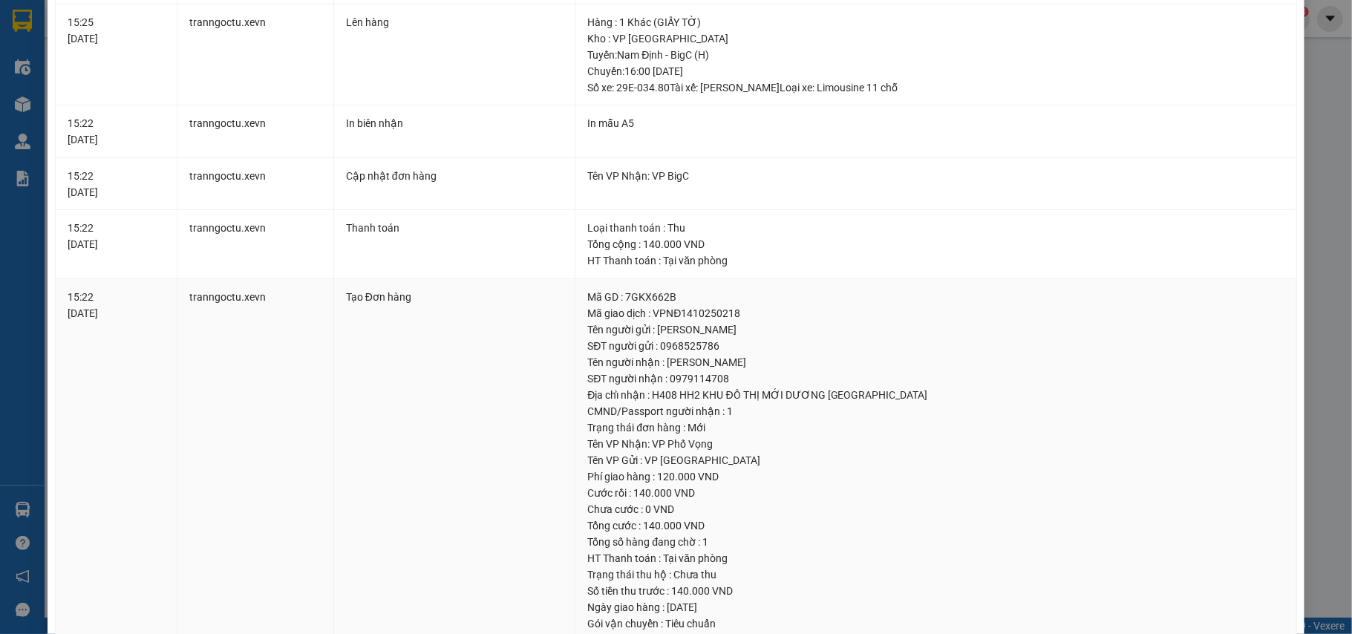
click at [727, 393] on div "Địa chỉ nhận : H408 HH2 KHU ĐÔ THỊ MỚI DƯƠNG [GEOGRAPHIC_DATA]" at bounding box center [935, 395] width 697 height 16
click at [665, 398] on div "Địa chỉ nhận : H408 HH2 KHU ĐÔ THỊ MỚI DƯƠNG [GEOGRAPHIC_DATA]" at bounding box center [935, 395] width 697 height 16
copy div "H408 HH2 KHU ĐÔ THỊ MỚI DƯƠNG NỘI [GEOGRAPHIC_DATA]"
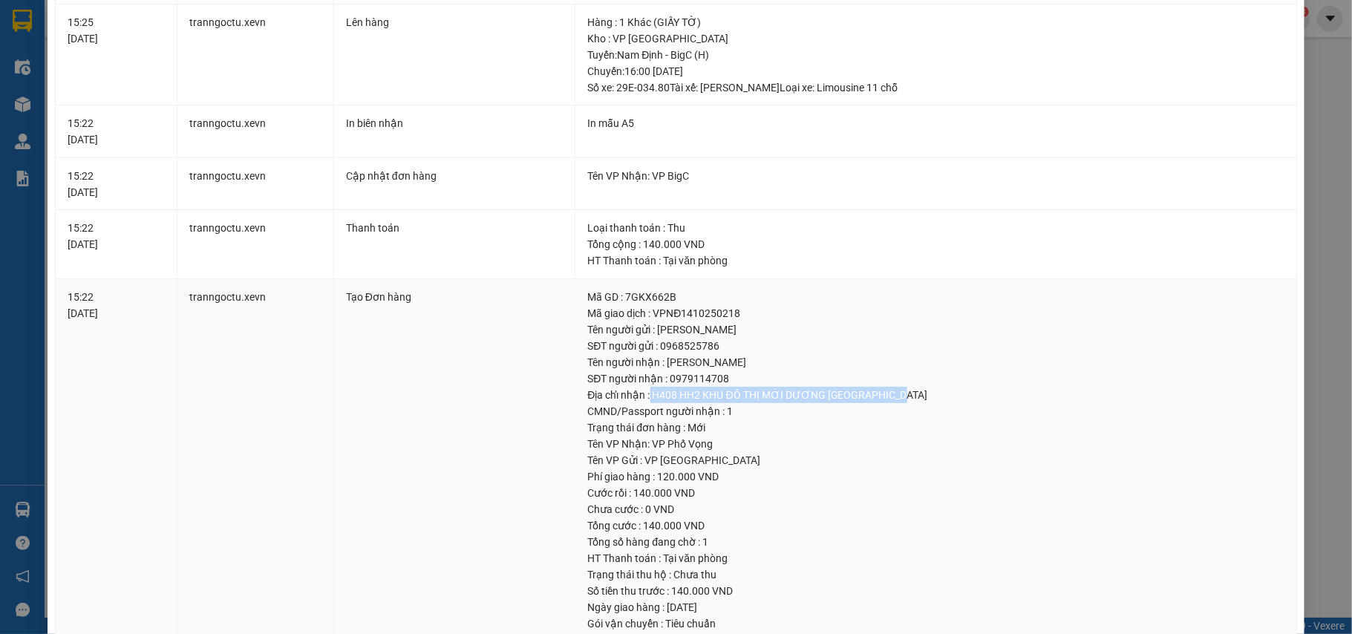
drag, startPoint x: 644, startPoint y: 399, endPoint x: 932, endPoint y: 396, distance: 288.0
click at [932, 396] on div "Địa chỉ nhận : H408 HH2 KHU ĐÔ THỊ MỚI DƯƠNG [GEOGRAPHIC_DATA]" at bounding box center [935, 395] width 697 height 16
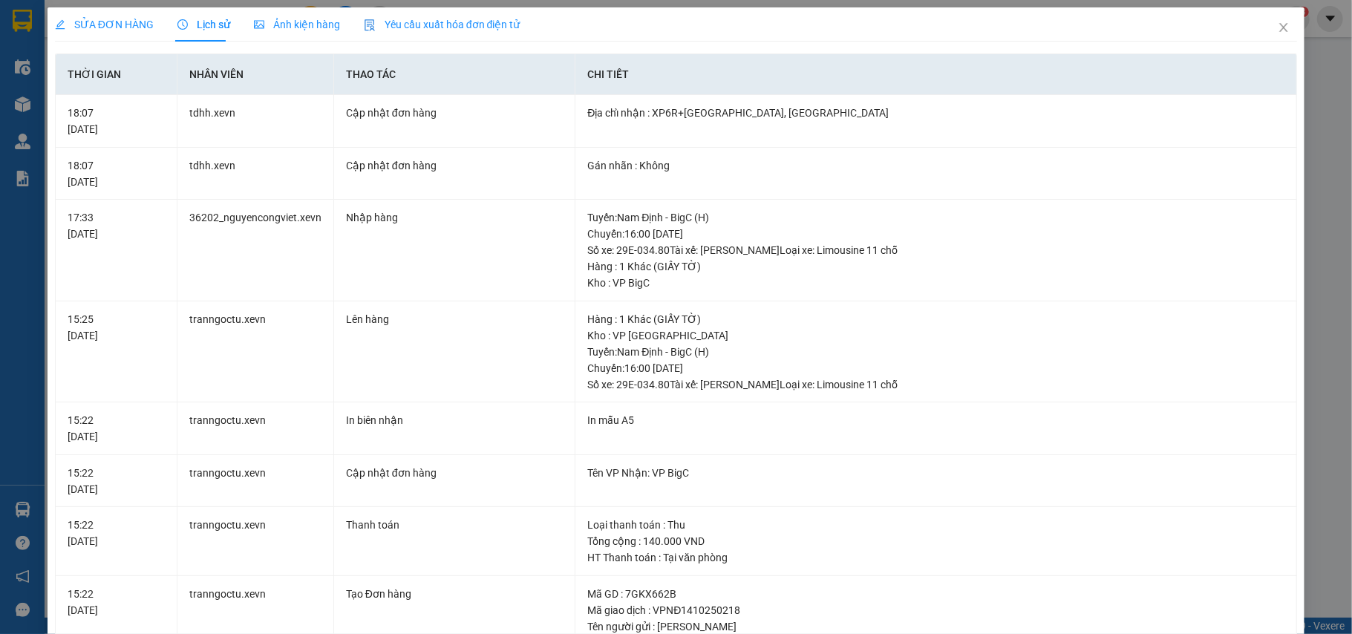
click at [96, 27] on span "SỬA ĐƠN HÀNG" at bounding box center [104, 25] width 99 height 12
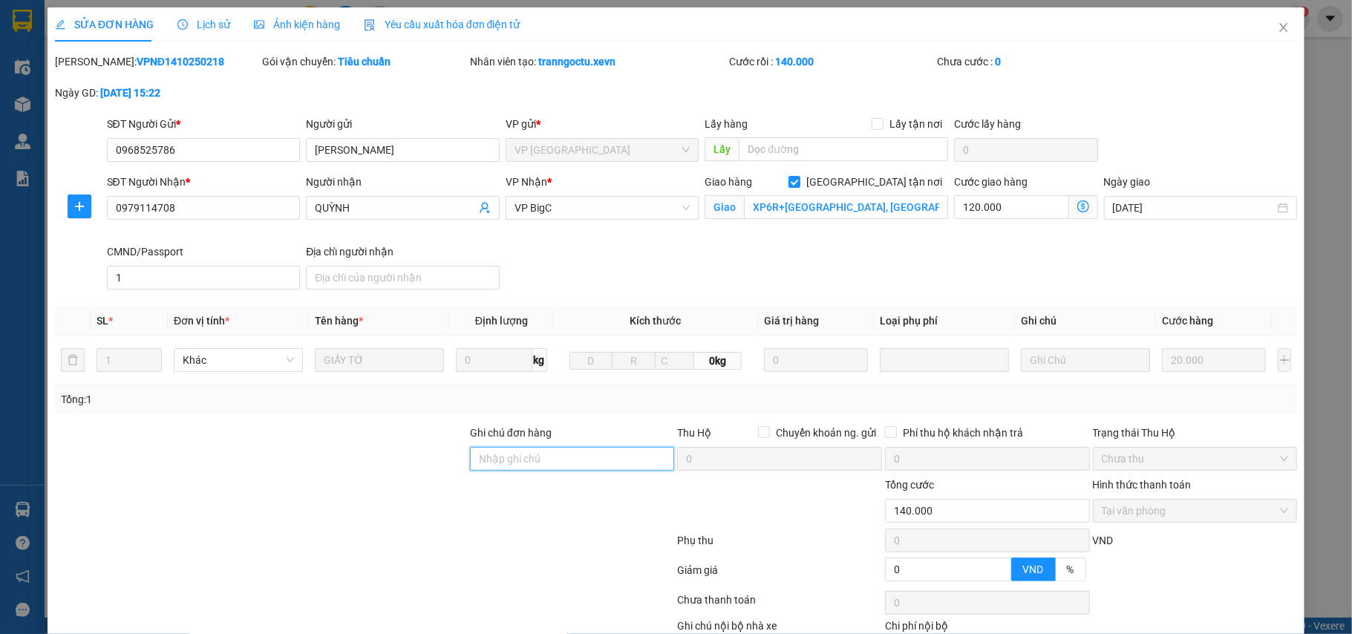
click at [532, 462] on input "Ghi chú đơn hàng" at bounding box center [572, 459] width 205 height 24
paste input "H408 HH2 KHU ĐÔ THỊ MỚI DƯƠNG NỘI [GEOGRAPHIC_DATA]"
type input "H408 HH2 KHU ĐÔ THỊ MỚI DƯƠNG NỘI [GEOGRAPHIC_DATA]"
click at [425, 523] on div at bounding box center [260, 502] width 415 height 52
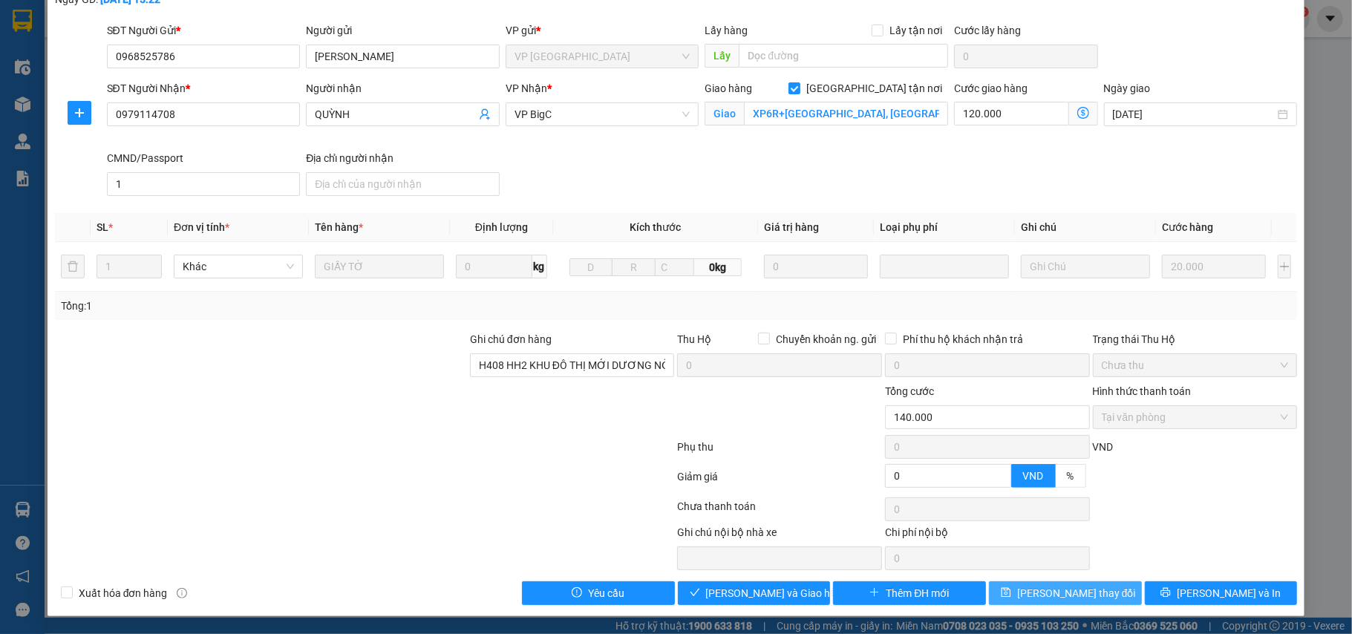
click at [1033, 594] on span "[PERSON_NAME] thay đổi" at bounding box center [1076, 593] width 119 height 16
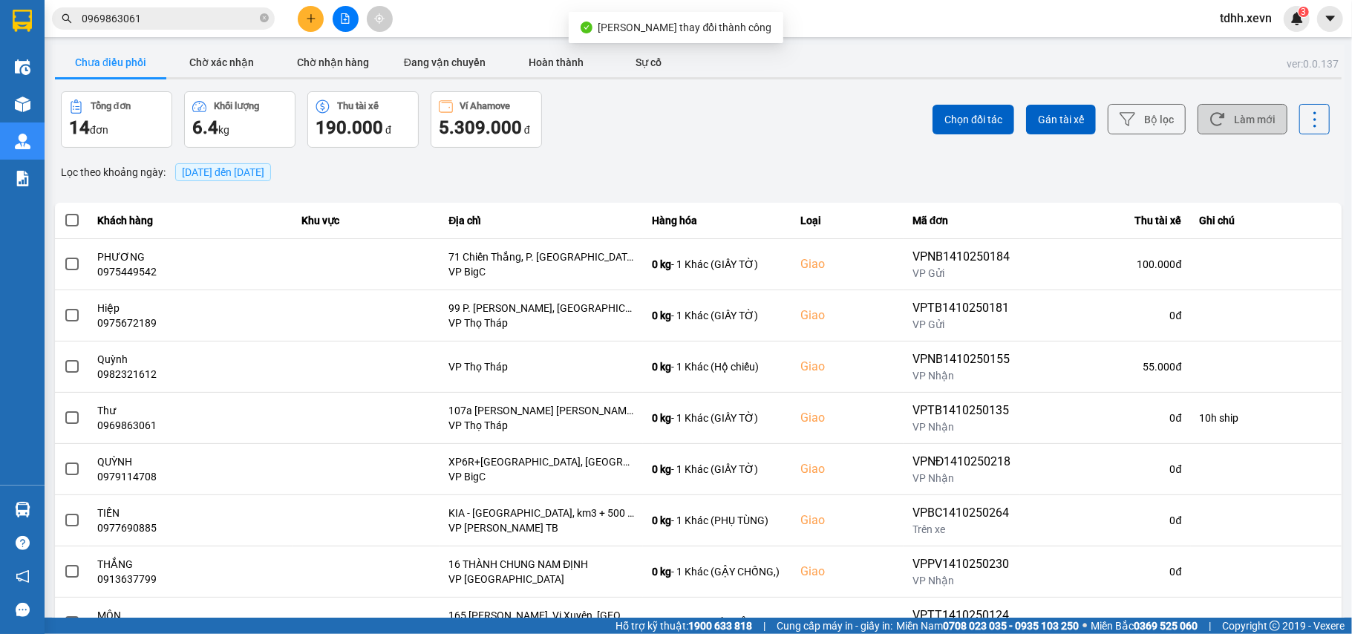
click at [1228, 119] on button "Làm mới" at bounding box center [1242, 119] width 90 height 30
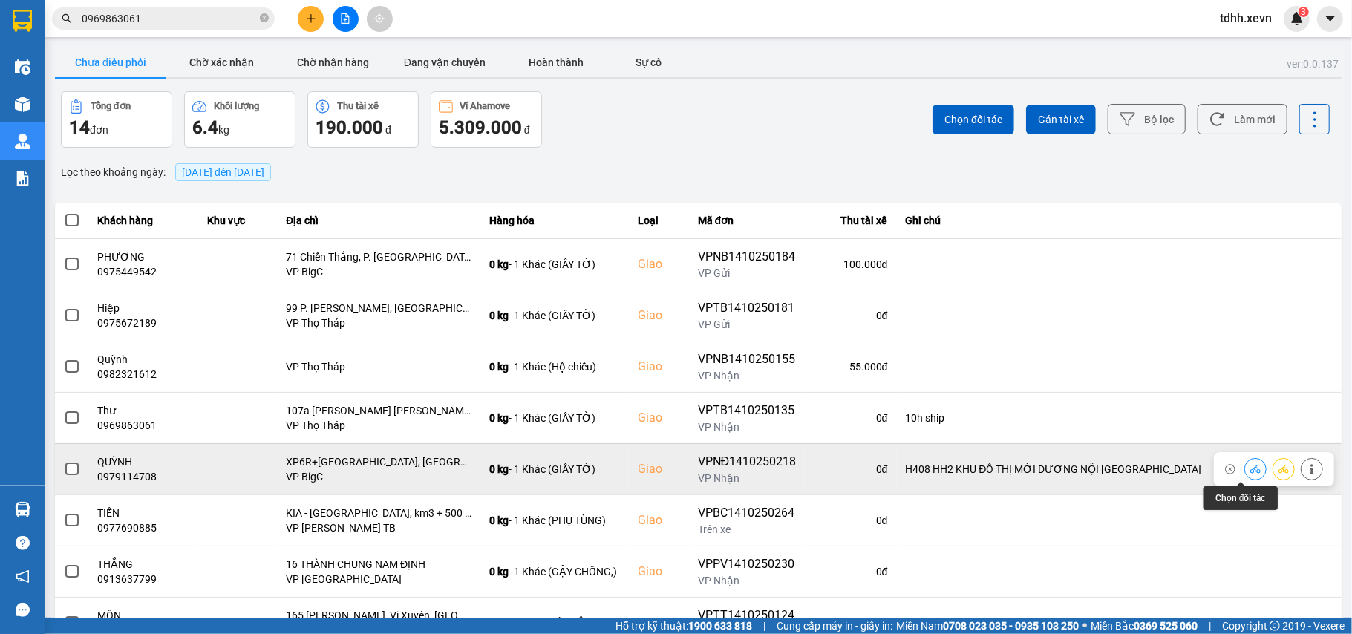
click at [1250, 468] on icon at bounding box center [1255, 469] width 10 height 10
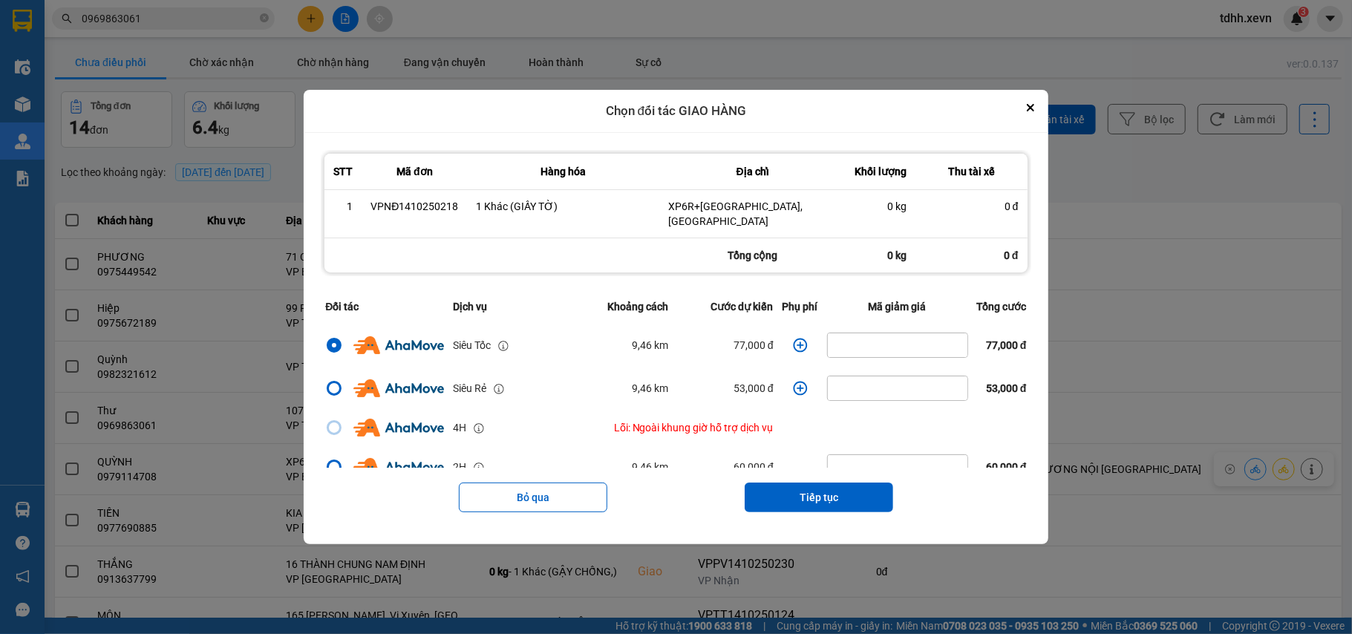
click at [793, 340] on icon "dialog" at bounding box center [800, 345] width 15 height 15
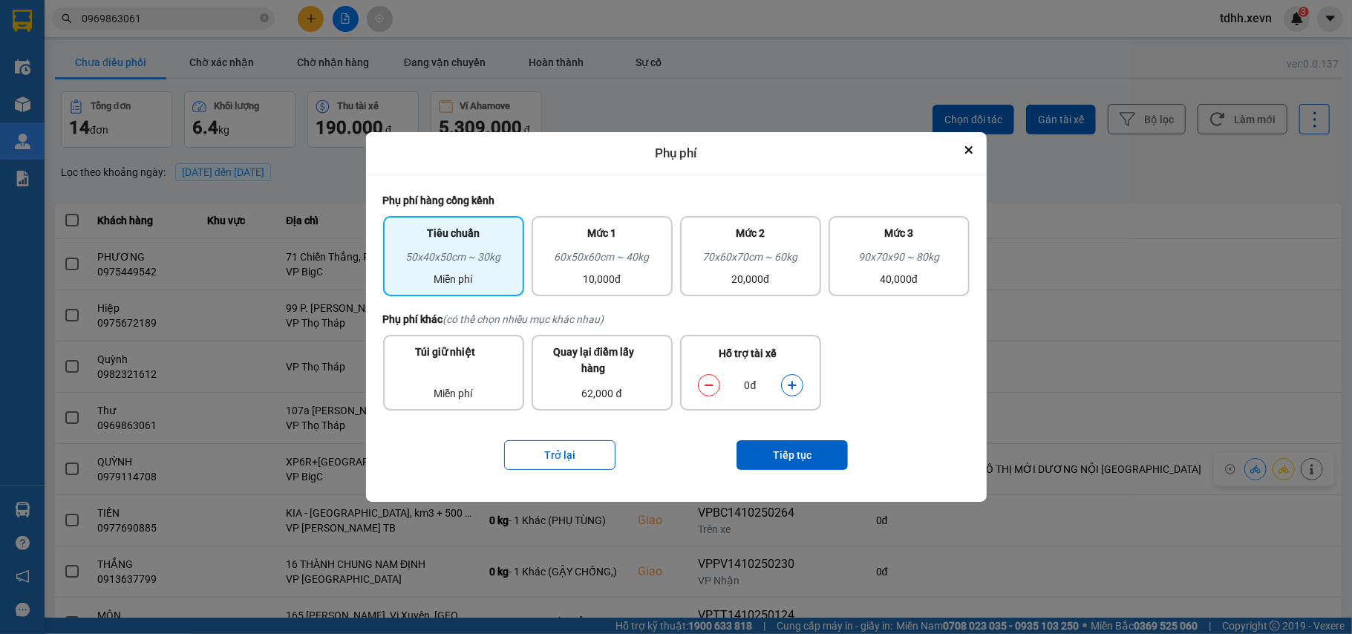
click at [791, 377] on button "dialog" at bounding box center [792, 385] width 21 height 26
click at [806, 456] on button "Tiếp tục" at bounding box center [791, 455] width 111 height 30
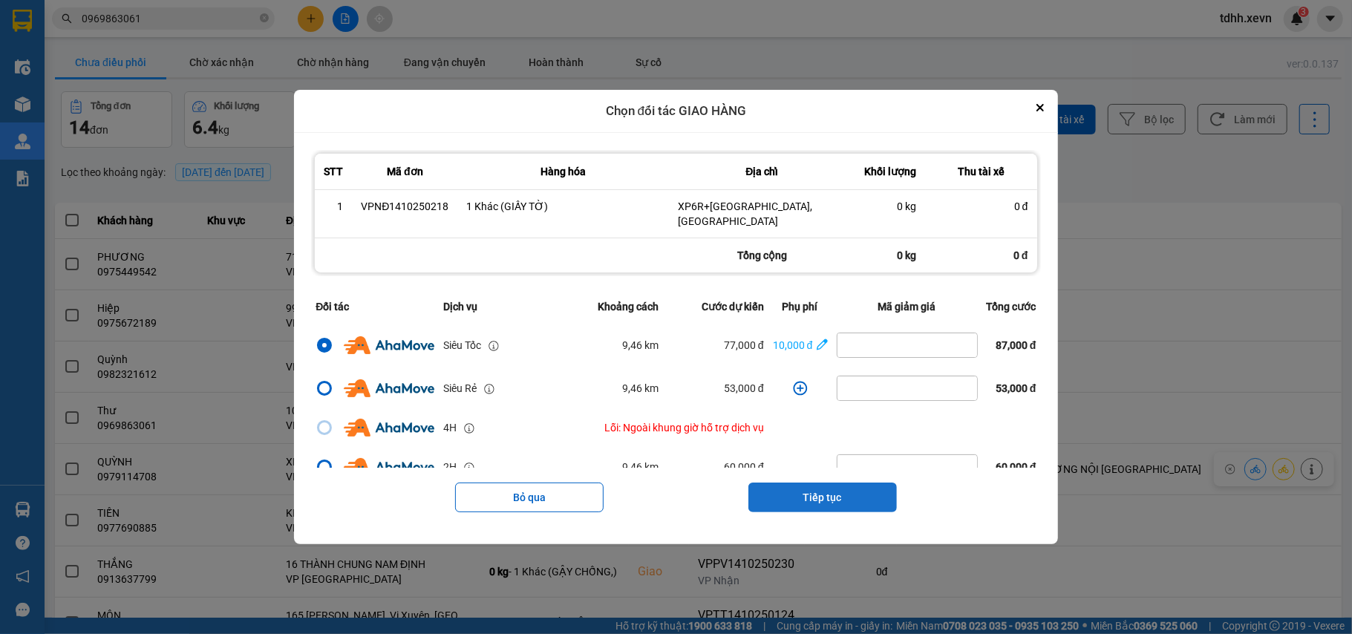
click at [837, 496] on button "Tiếp tục" at bounding box center [822, 497] width 148 height 30
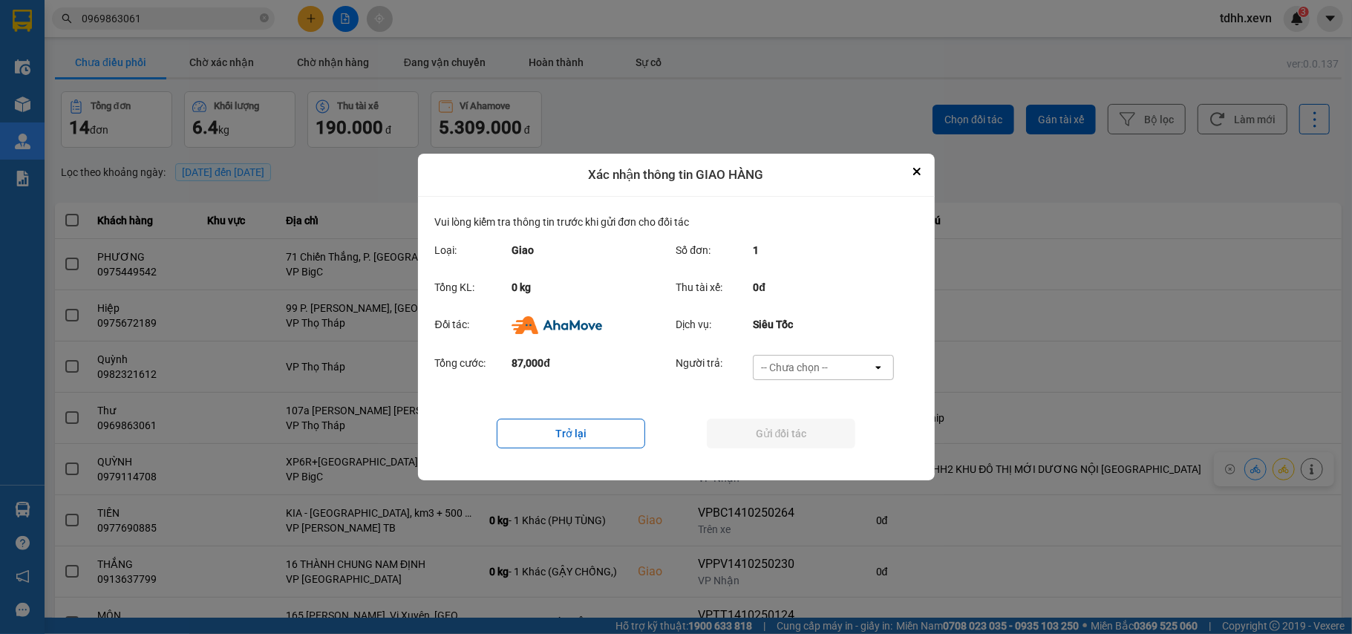
click at [821, 367] on div "-- Chưa chọn --" at bounding box center [794, 367] width 67 height 15
click at [838, 448] on div "Ví Ahamove" at bounding box center [823, 452] width 141 height 27
click at [838, 448] on button "Gửi đối tác" at bounding box center [781, 434] width 148 height 30
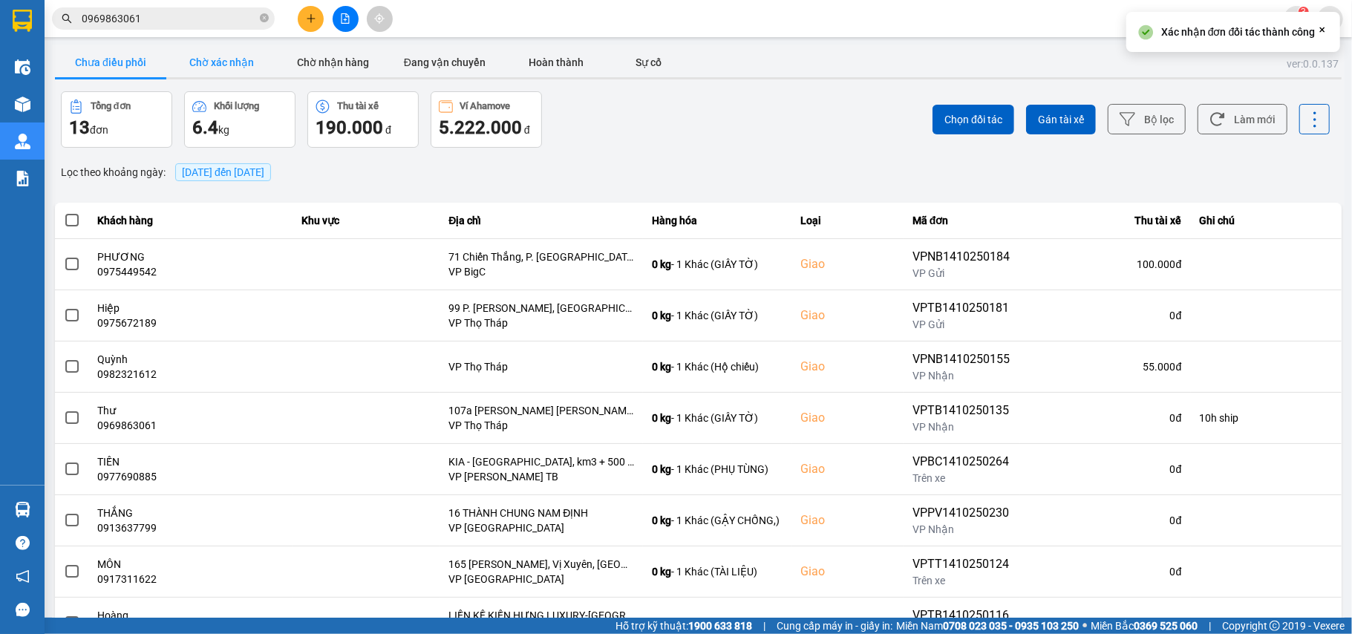
drag, startPoint x: 217, startPoint y: 50, endPoint x: 227, endPoint y: 57, distance: 12.4
click at [215, 52] on button "Chờ xác nhận" at bounding box center [221, 63] width 111 height 30
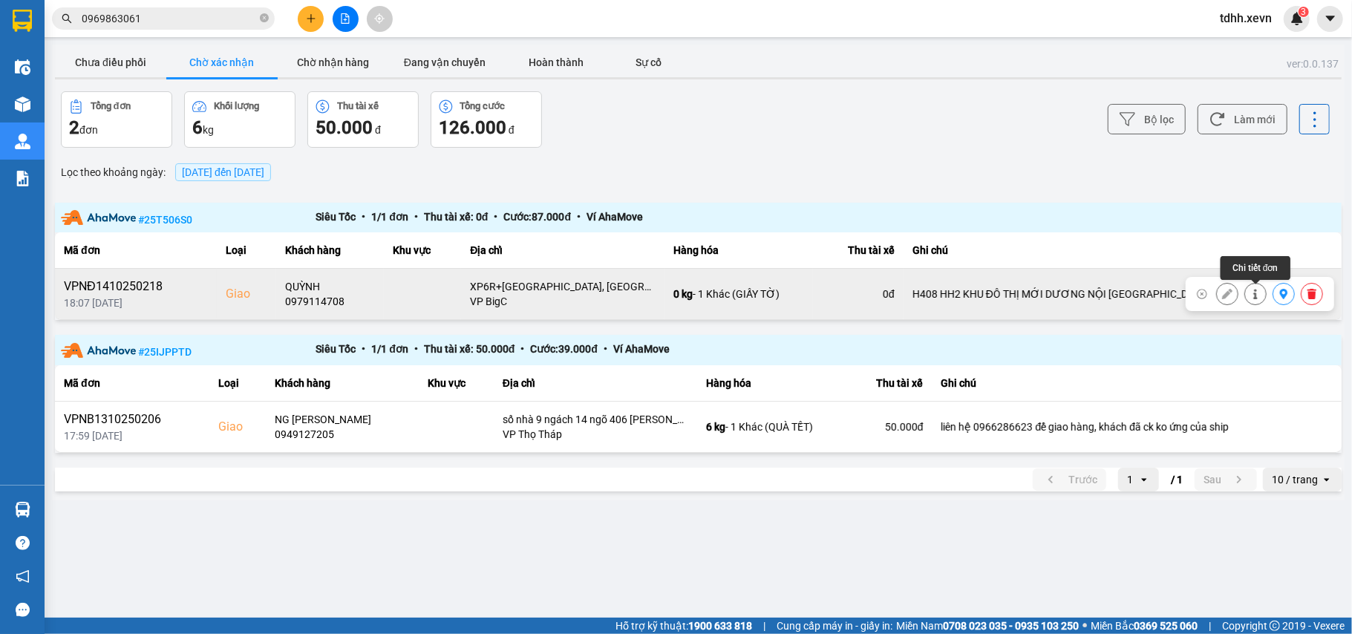
click at [1250, 295] on button at bounding box center [1255, 294] width 21 height 26
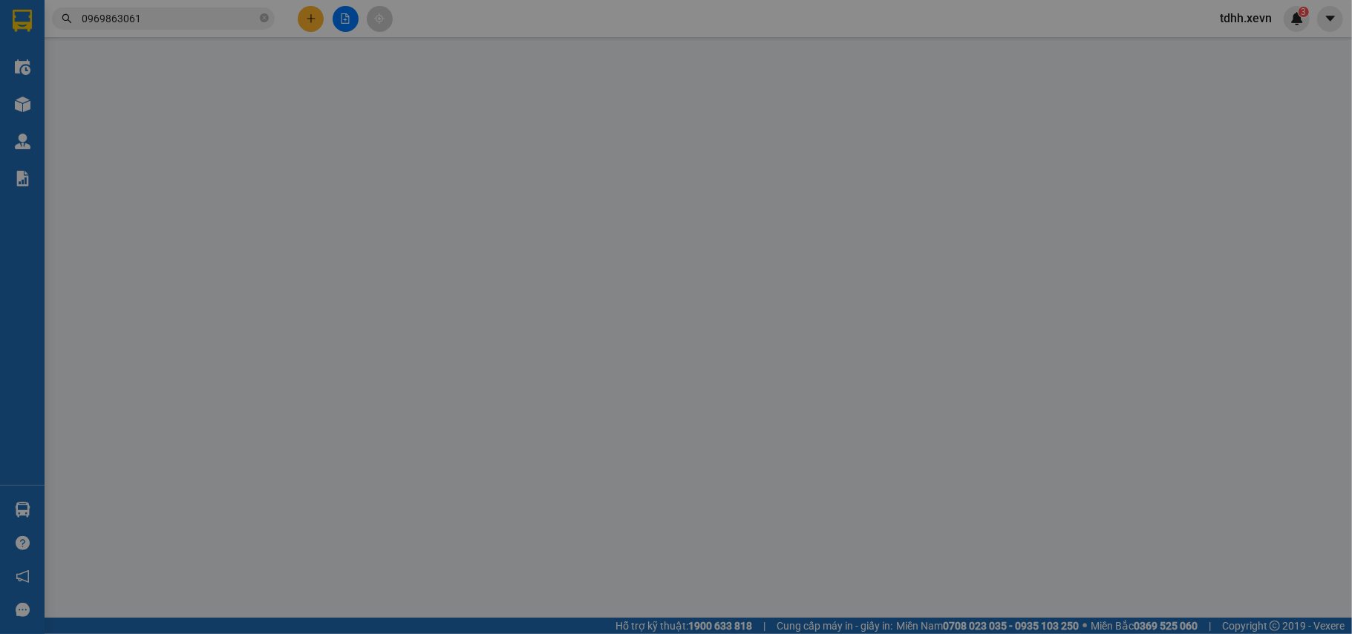
type input "0968525786"
type input "[PERSON_NAME]"
type input "0979114708"
type input "QUỲNH"
checkbox input "true"
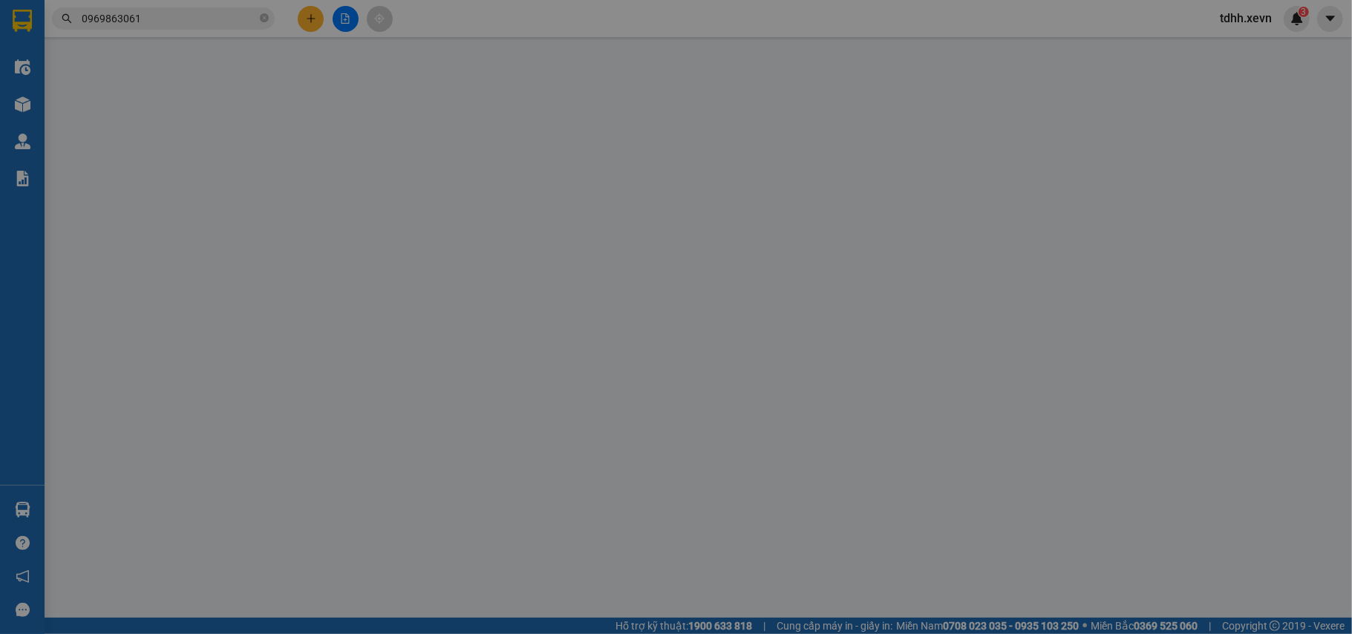
type input "XP6R+[GEOGRAPHIC_DATA], [GEOGRAPHIC_DATA]"
type input "1"
type input "H408 HH2 KHU ĐÔ THỊ MỚI DƯƠNG NỘI [GEOGRAPHIC_DATA]"
type input "0"
type input "140.000"
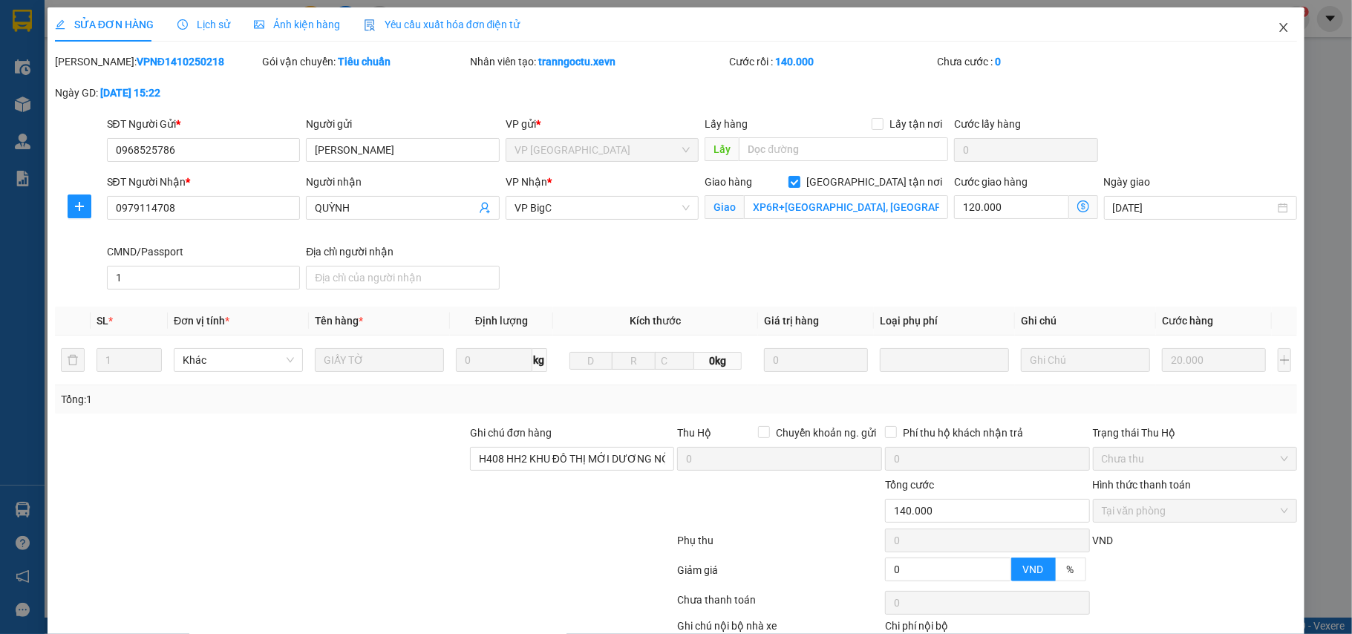
click at [1271, 39] on span "Close" at bounding box center [1283, 28] width 42 height 42
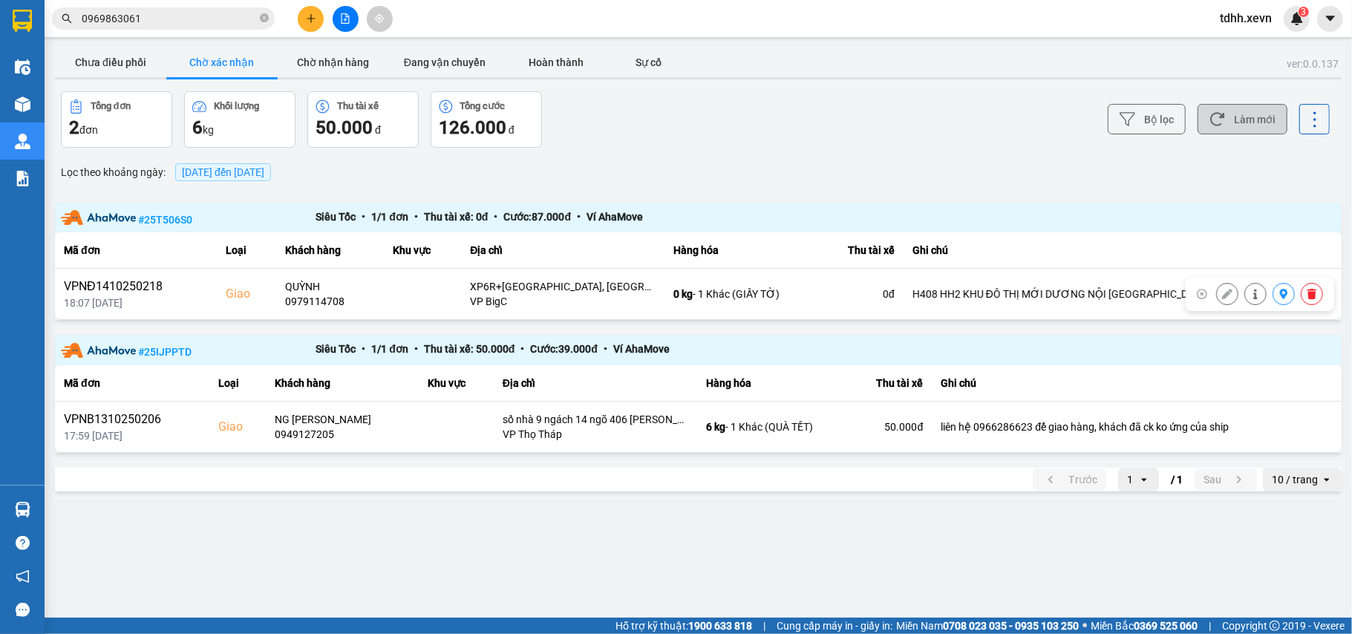
click at [1248, 114] on button "Làm mới" at bounding box center [1242, 119] width 90 height 30
drag, startPoint x: 122, startPoint y: 69, endPoint x: 180, endPoint y: 81, distance: 59.1
click at [122, 71] on button "Chưa điều phối" at bounding box center [110, 63] width 111 height 30
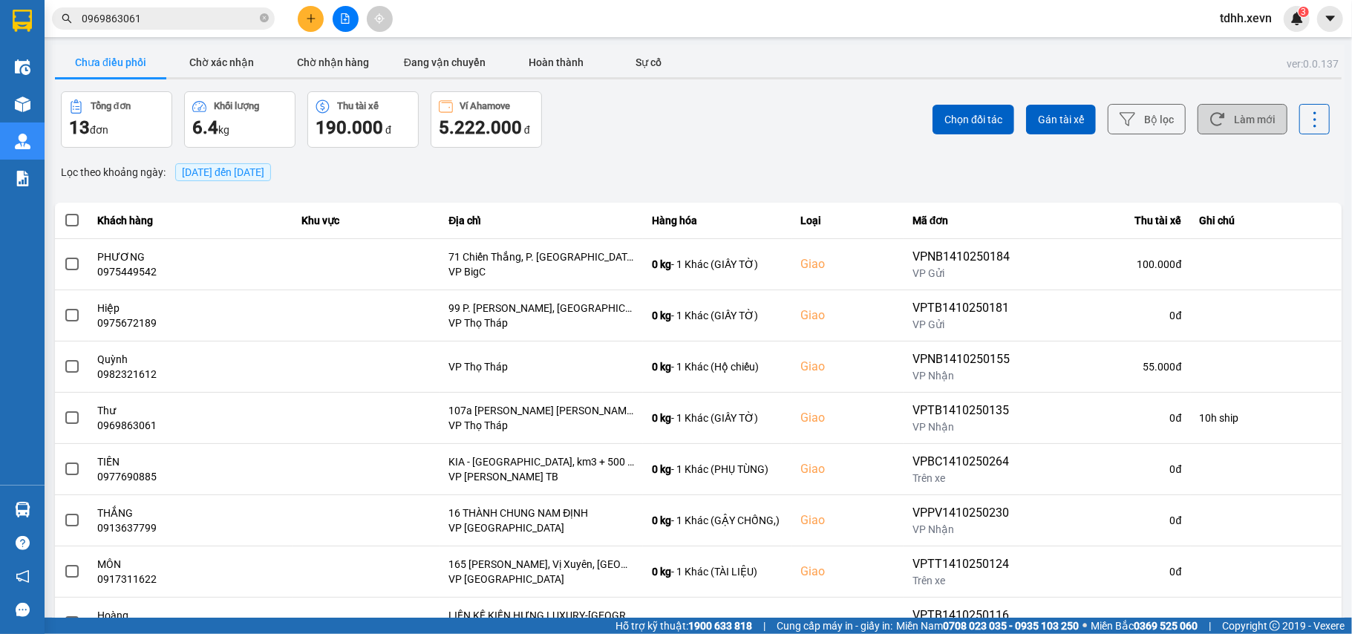
click at [1238, 114] on button "Làm mới" at bounding box center [1242, 119] width 90 height 30
click at [214, 63] on button "Chờ xác nhận" at bounding box center [221, 63] width 111 height 30
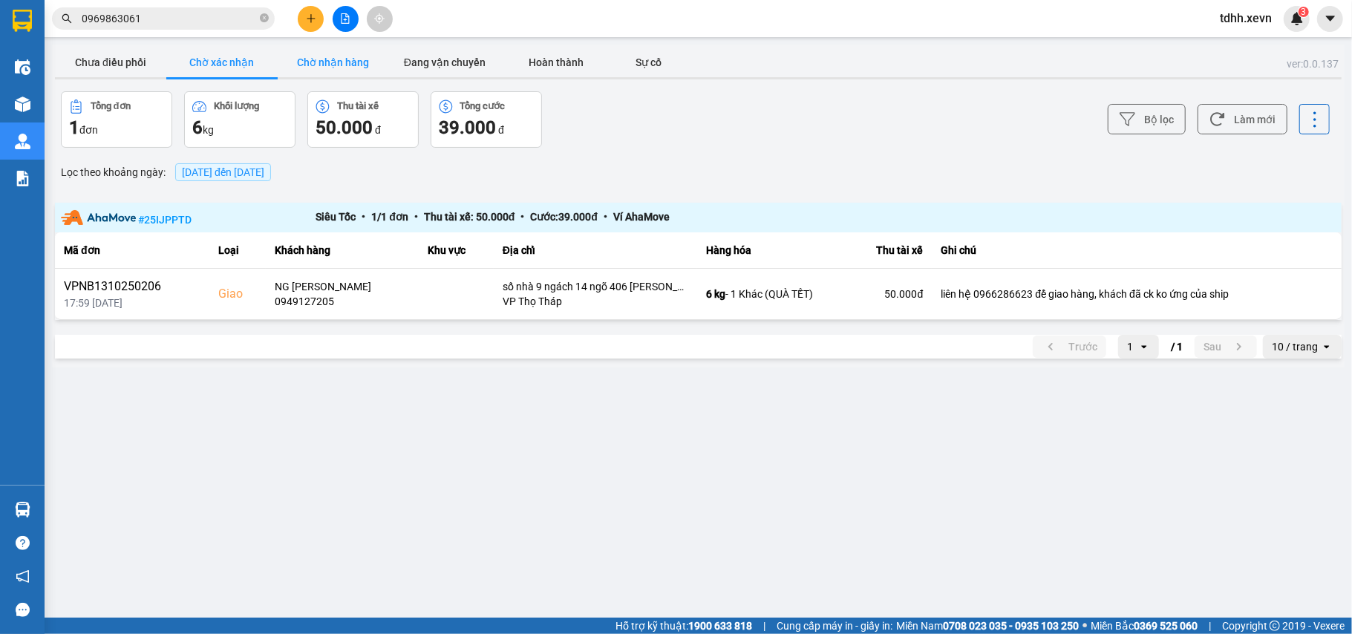
click at [316, 61] on button "Chờ nhận hàng" at bounding box center [333, 63] width 111 height 30
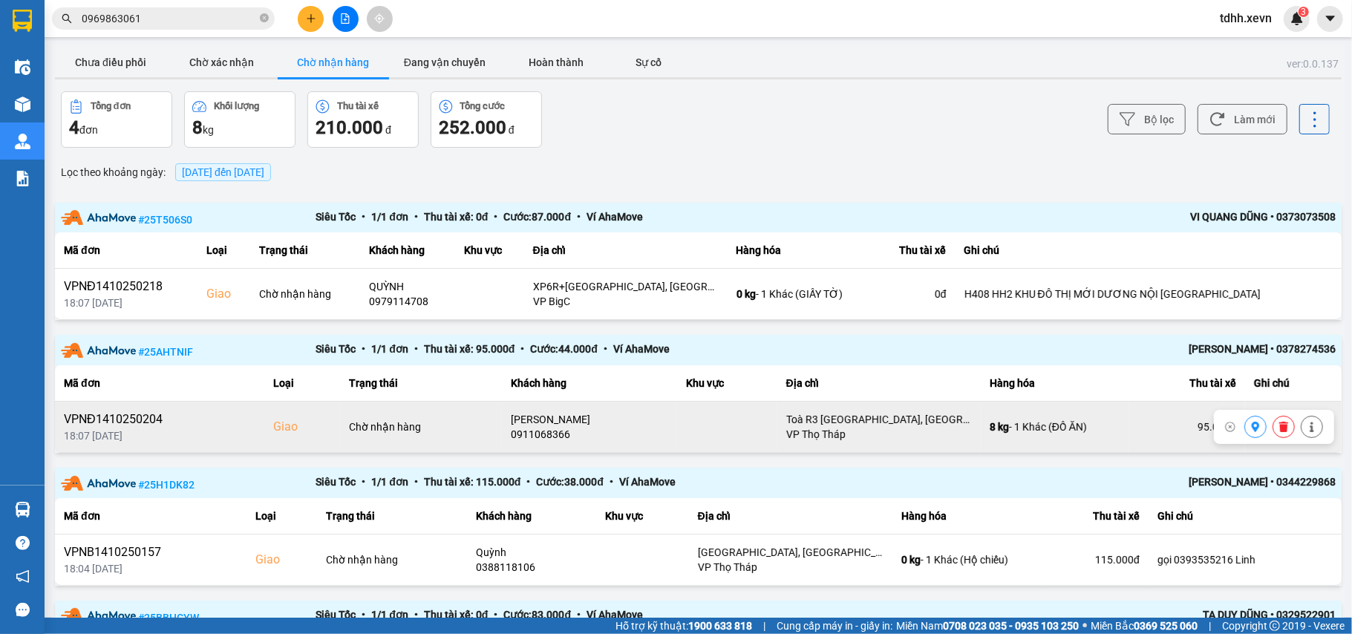
click at [533, 432] on div "0911068366" at bounding box center [589, 434] width 157 height 15
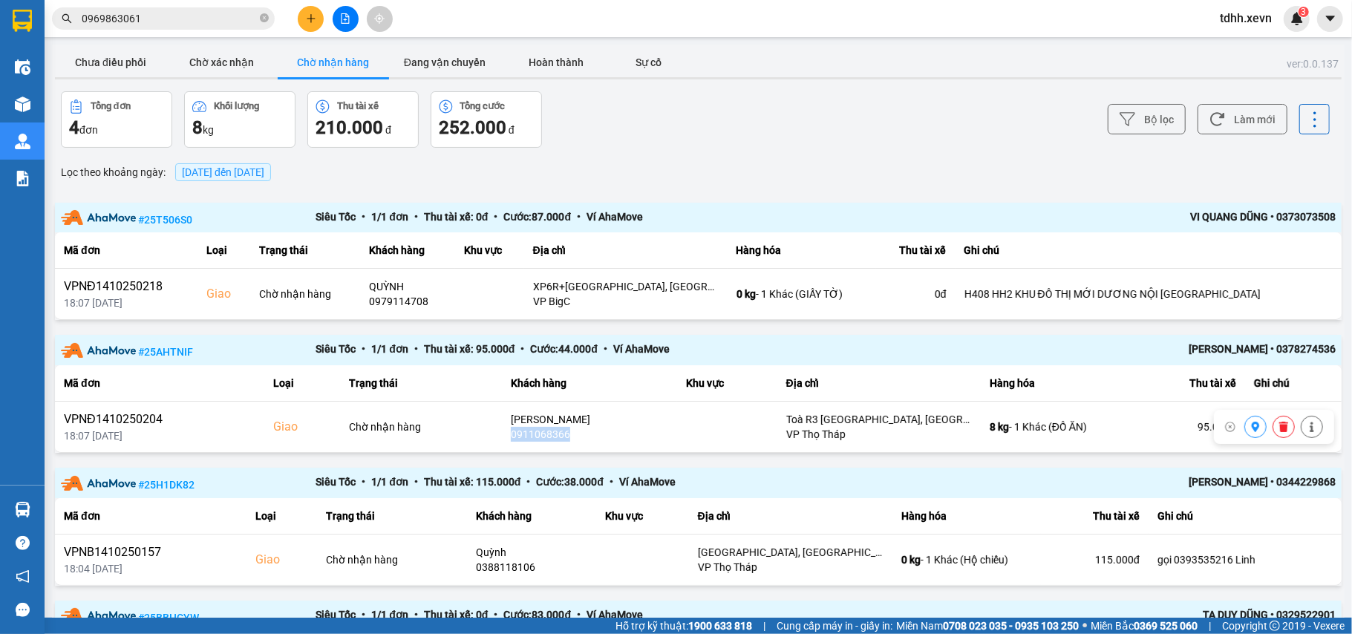
copy div "0911068366"
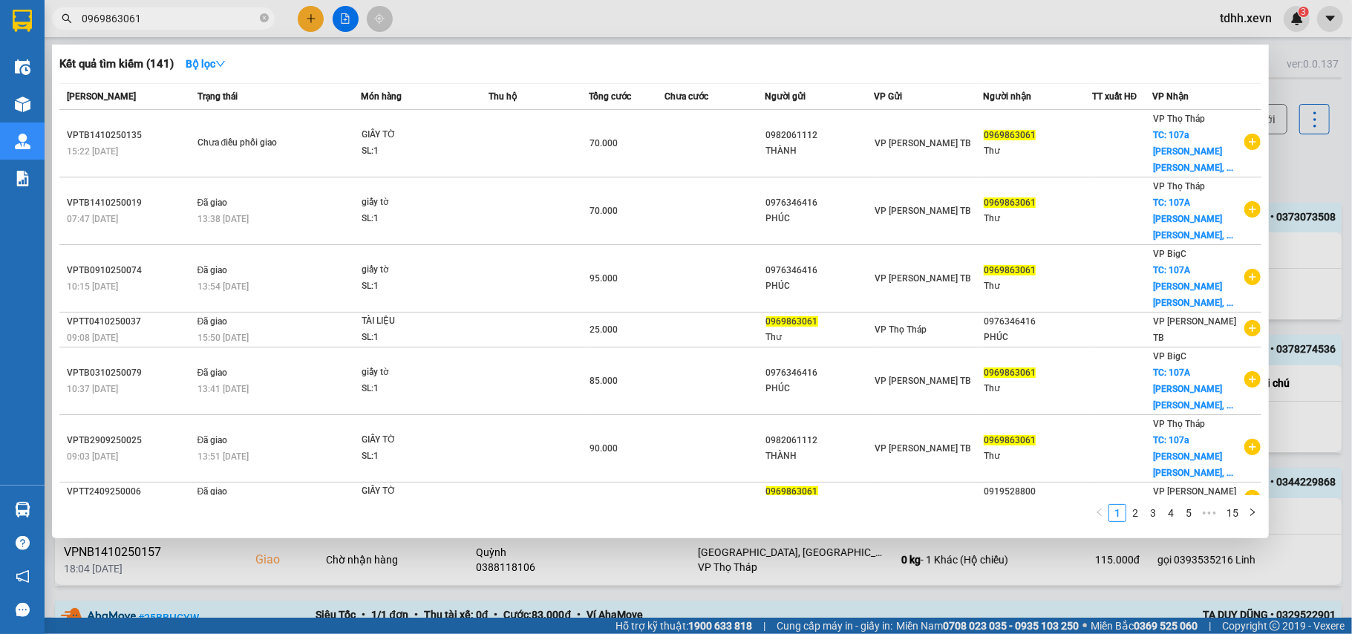
click at [149, 16] on input "0969863061" at bounding box center [169, 18] width 175 height 16
paste input "83699000"
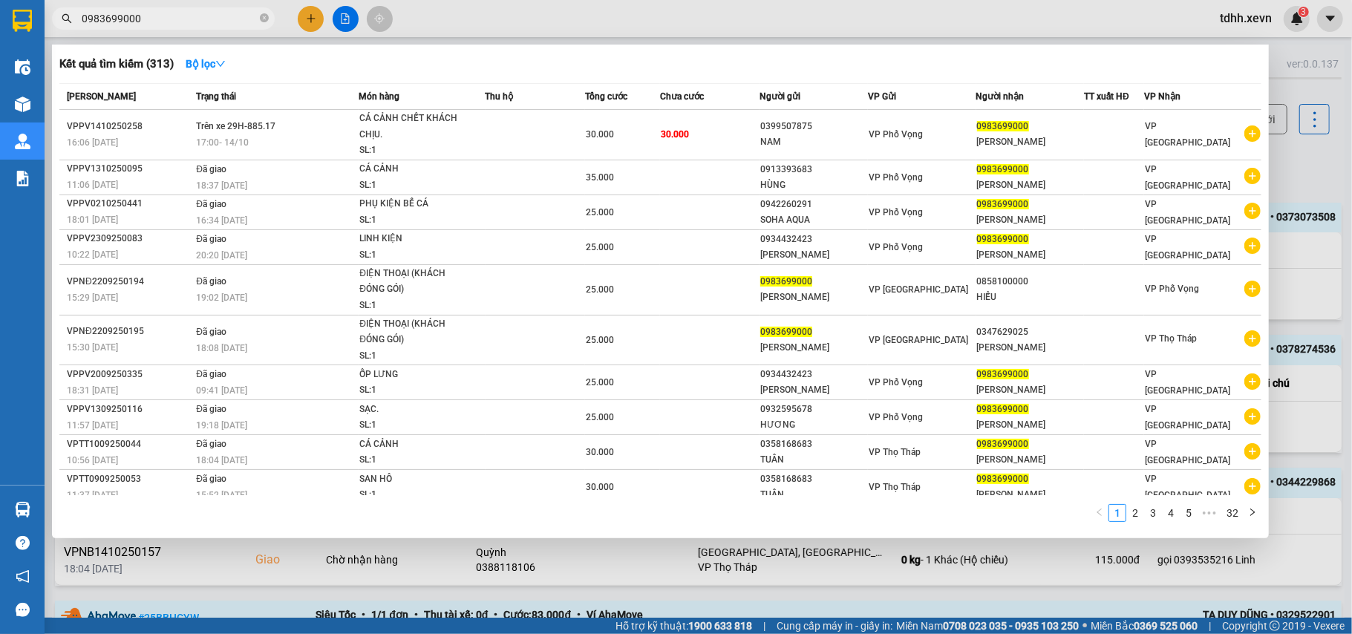
type input "0983699000"
